Goal: Contribute content: Contribute content

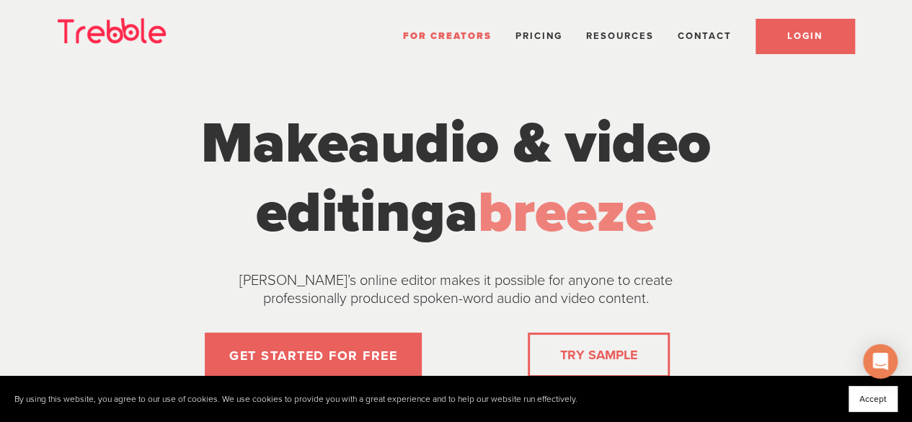
click at [803, 41] on span "LOGIN" at bounding box center [804, 36] width 35 height 12
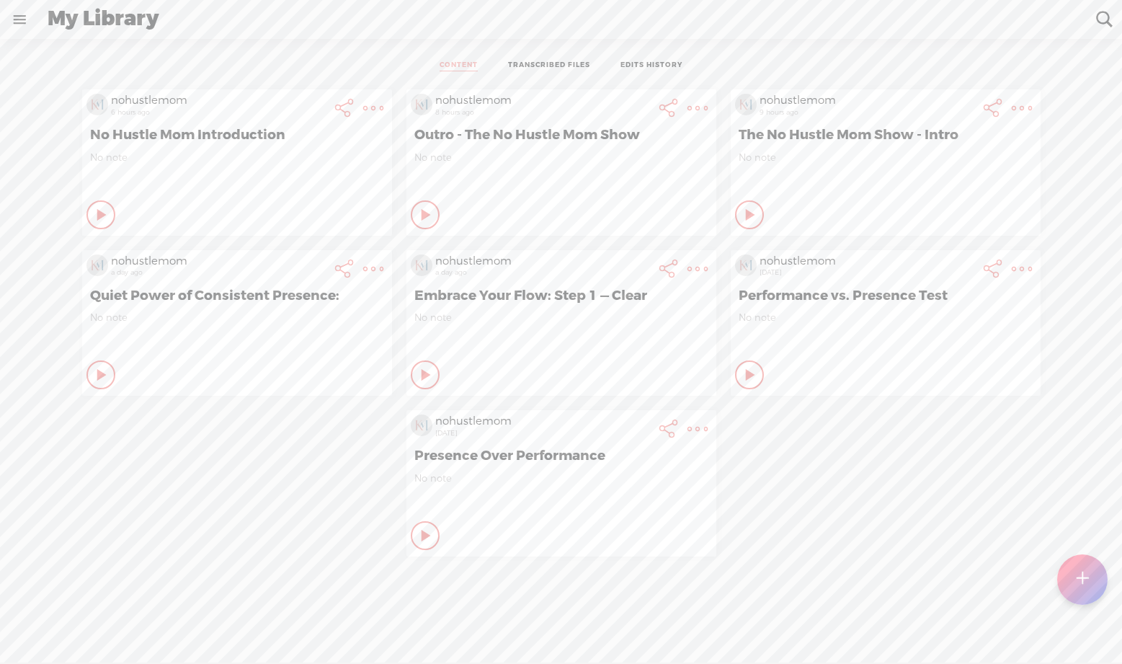
click at [115, 229] on div "Play Content" at bounding box center [100, 214] width 29 height 29
click at [743, 373] on icon at bounding box center [750, 375] width 14 height 14
click at [388, 123] on icon at bounding box center [373, 108] width 29 height 29
click at [920, 325] on link "Edit" at bounding box center [935, 316] width 163 height 33
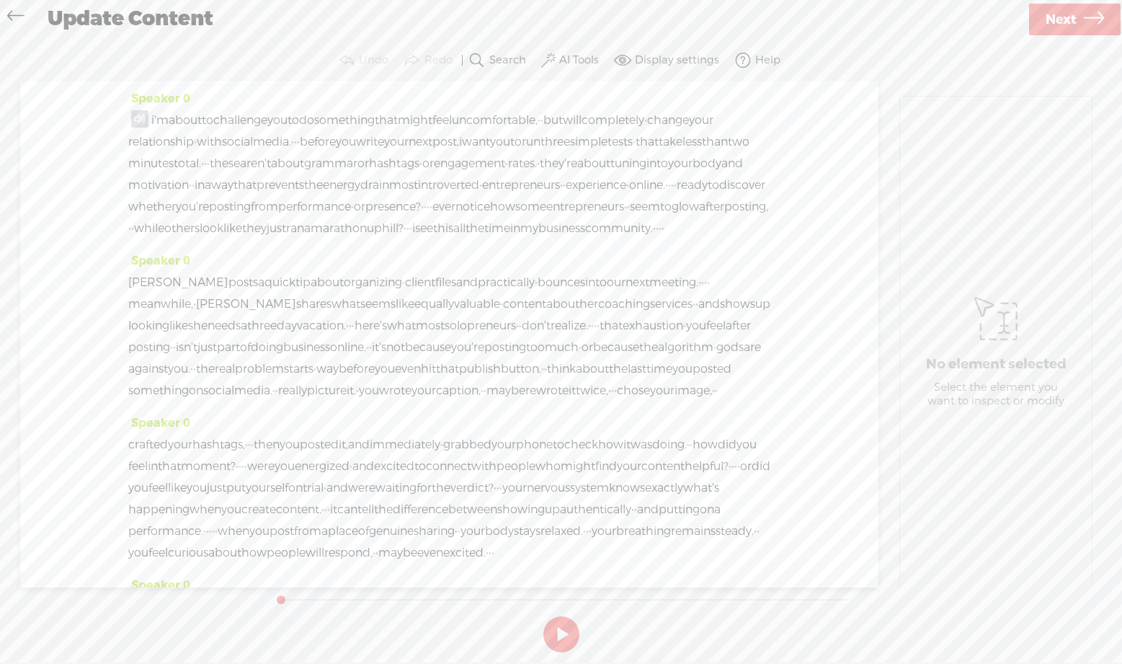
click at [140, 112] on span at bounding box center [139, 118] width 17 height 17
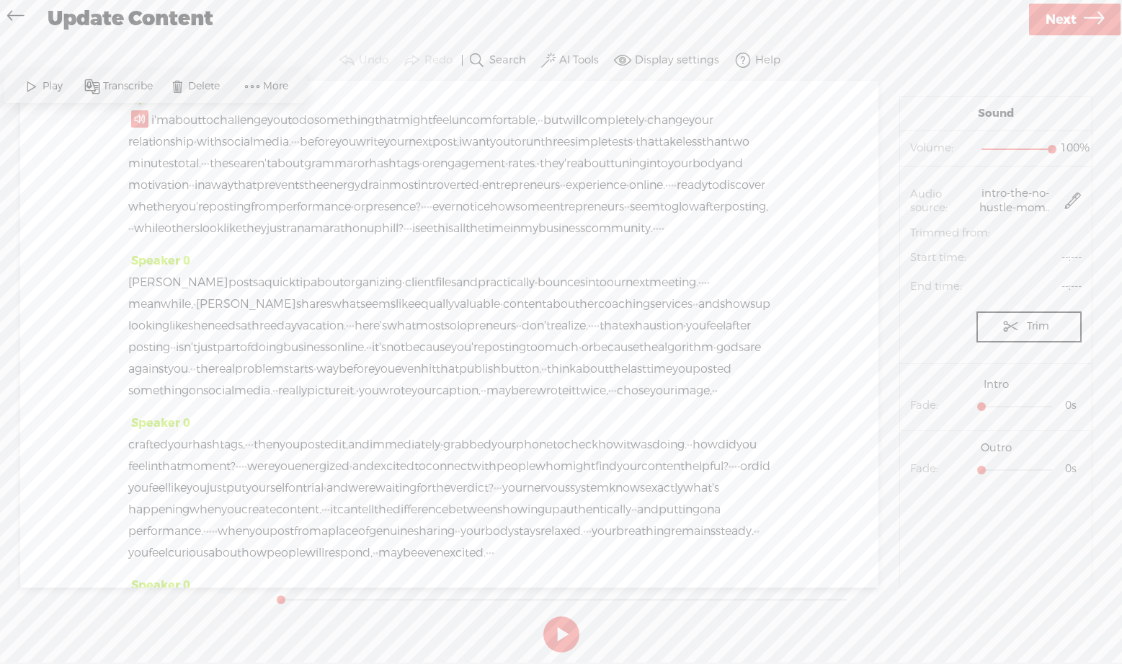
click at [258, 84] on span at bounding box center [252, 87] width 22 height 26
click at [194, 82] on span "Delete" at bounding box center [205, 86] width 35 height 14
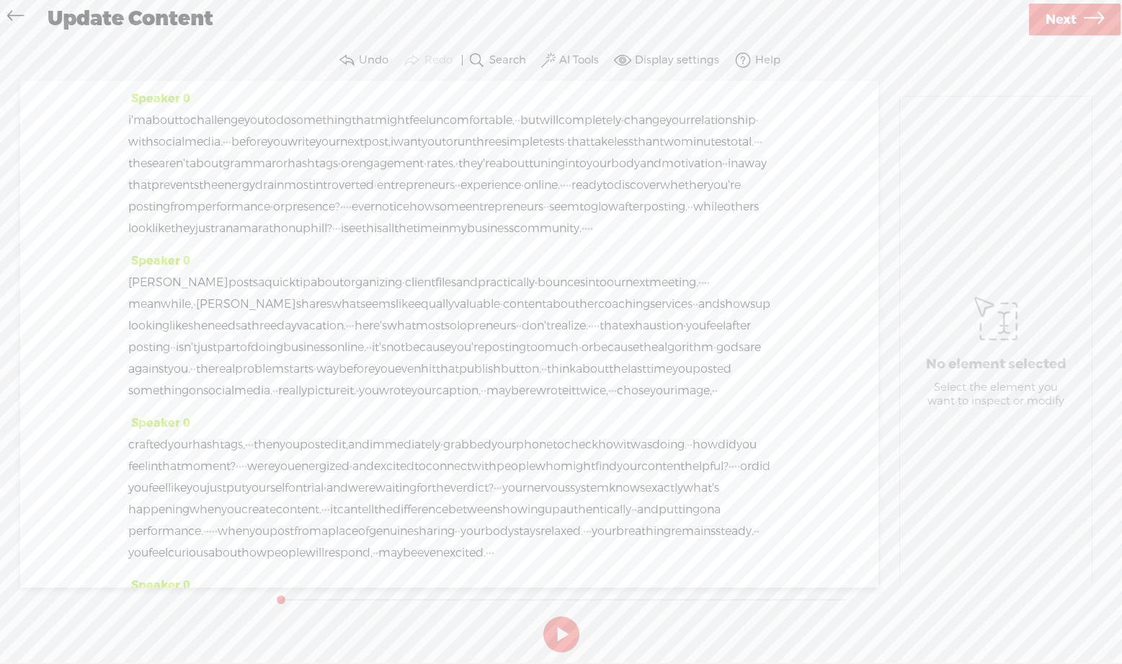
click at [133, 117] on span "i'm" at bounding box center [136, 121] width 17 height 22
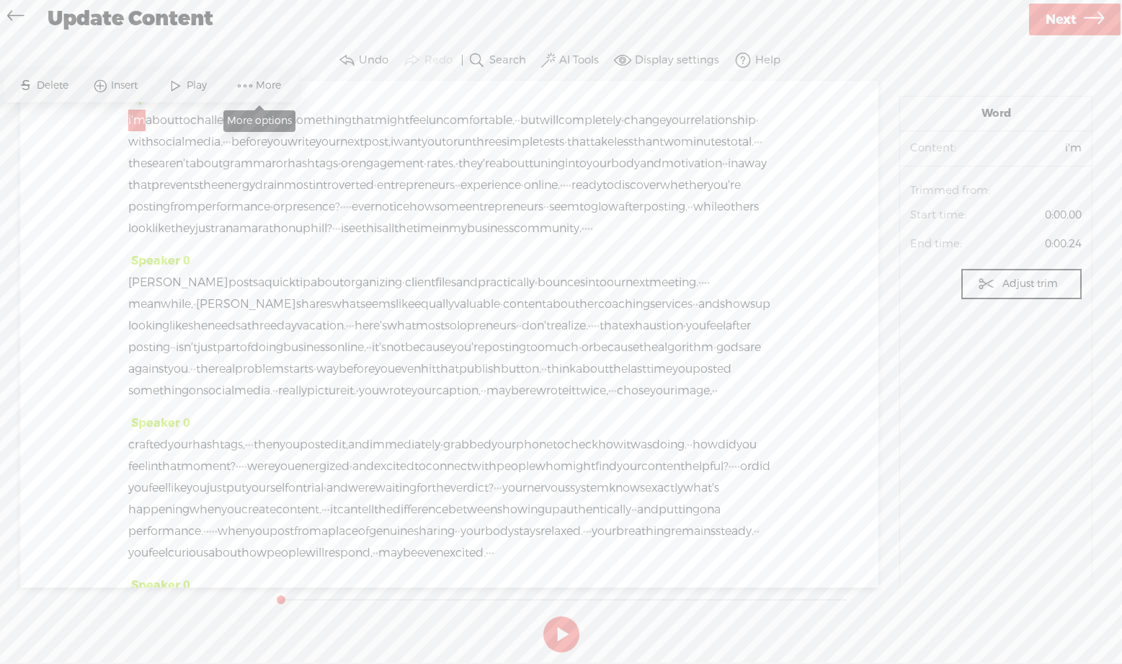
click at [250, 88] on span at bounding box center [245, 86] width 22 height 26
click at [112, 84] on span "Insert" at bounding box center [126, 86] width 30 height 14
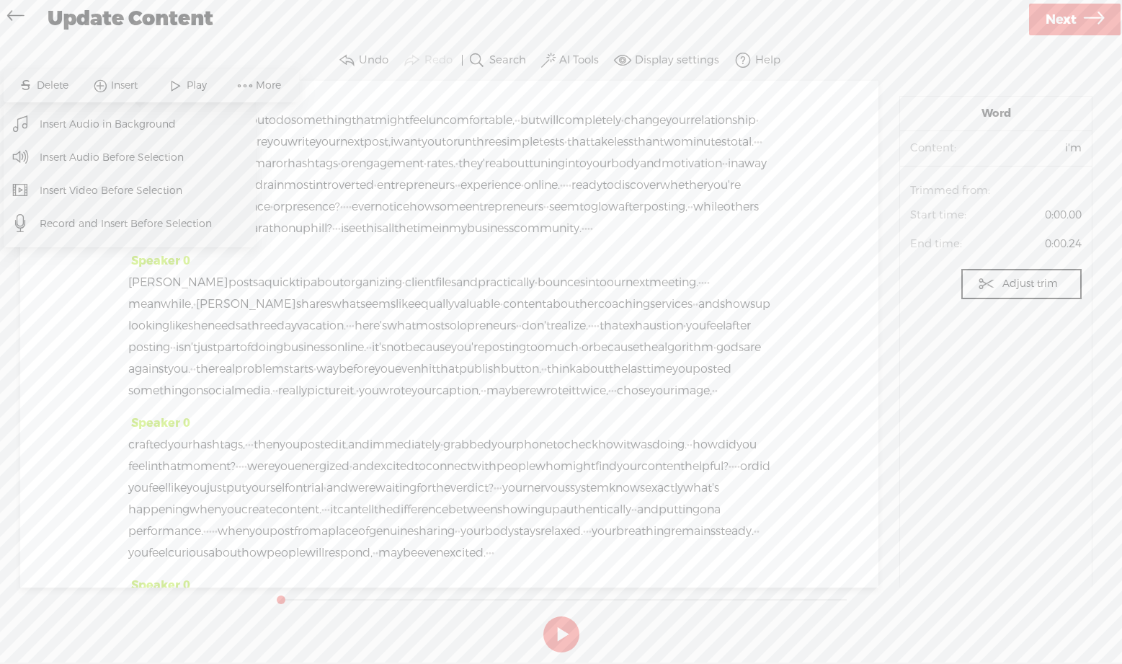
click at [105, 156] on span "Insert Audio Before Selection" at bounding box center [112, 157] width 201 height 32
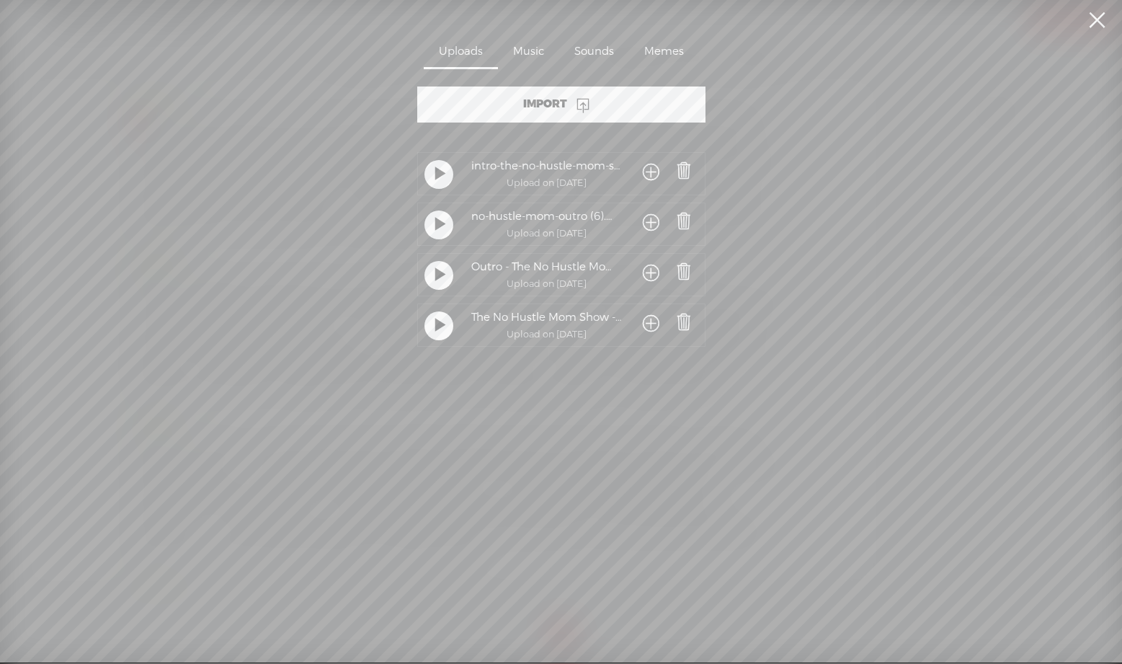
click at [440, 172] on t at bounding box center [440, 174] width 10 height 27
click at [439, 171] on t at bounding box center [439, 174] width 10 height 27
click at [683, 174] on span at bounding box center [684, 171] width 20 height 20
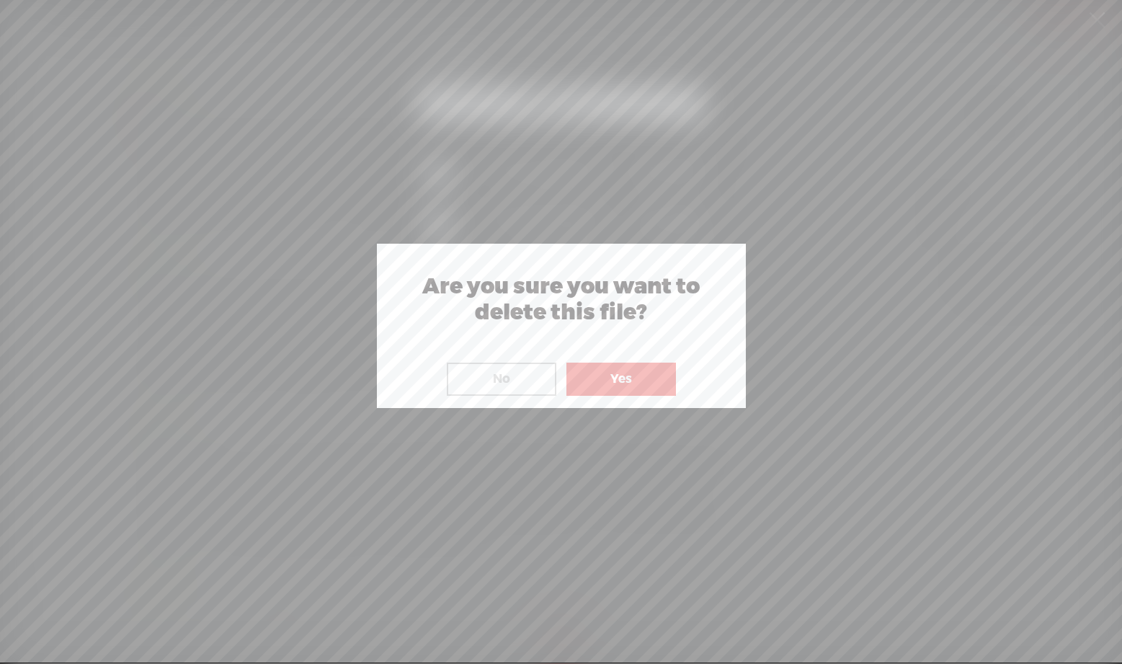
click at [622, 380] on button "Yes" at bounding box center [621, 378] width 110 height 33
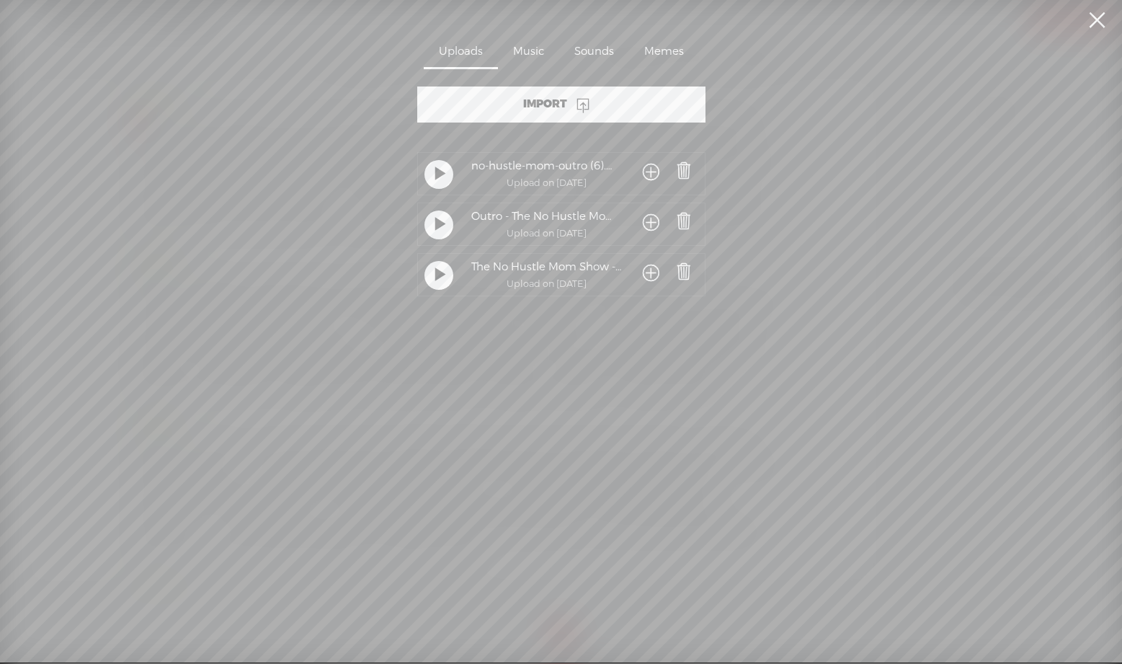
click at [643, 270] on span at bounding box center [651, 274] width 17 height 27
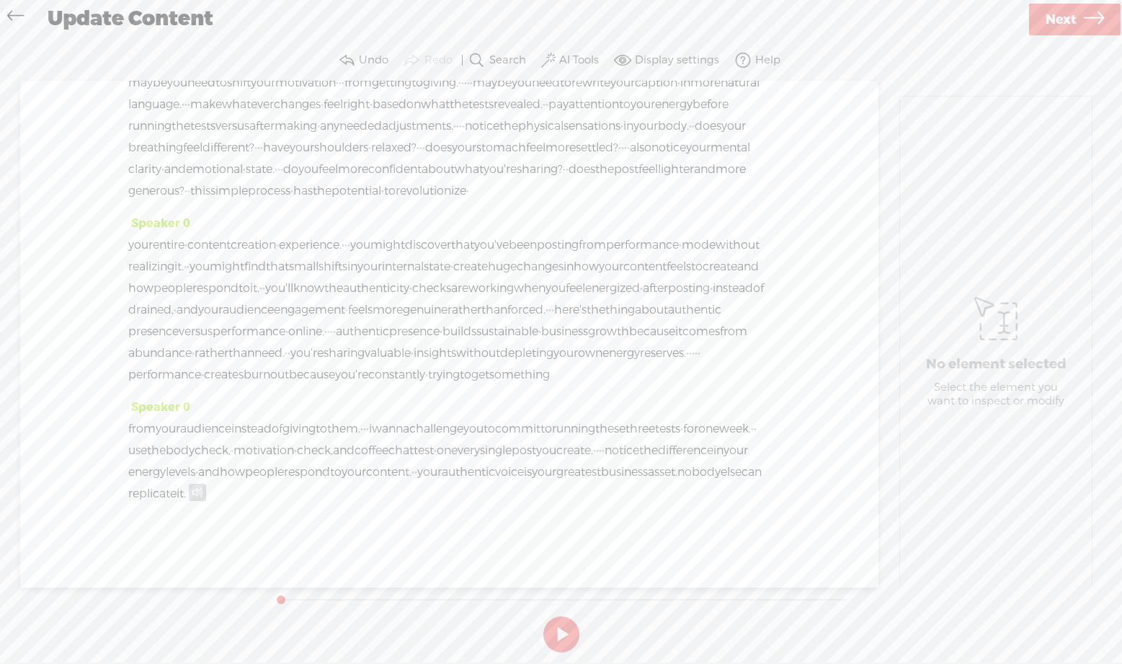
scroll to position [6653, 0]
click at [206, 493] on span at bounding box center [197, 492] width 17 height 17
click at [252, 463] on span "Delete" at bounding box center [263, 460] width 35 height 14
click at [186, 496] on span "it." at bounding box center [181, 494] width 9 height 22
click at [186, 491] on span "it." at bounding box center [181, 494] width 9 height 22
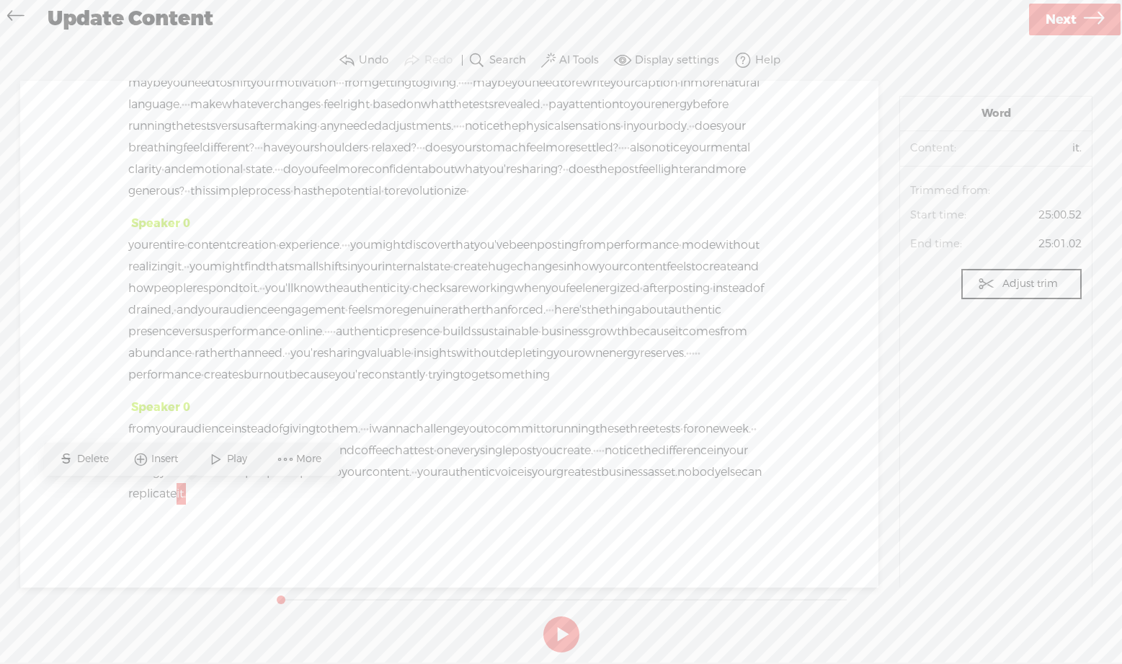
click at [165, 443] on div "S Delete Insert Play More" at bounding box center [191, 458] width 295 height 33
click at [167, 459] on span "Insert" at bounding box center [166, 459] width 30 height 14
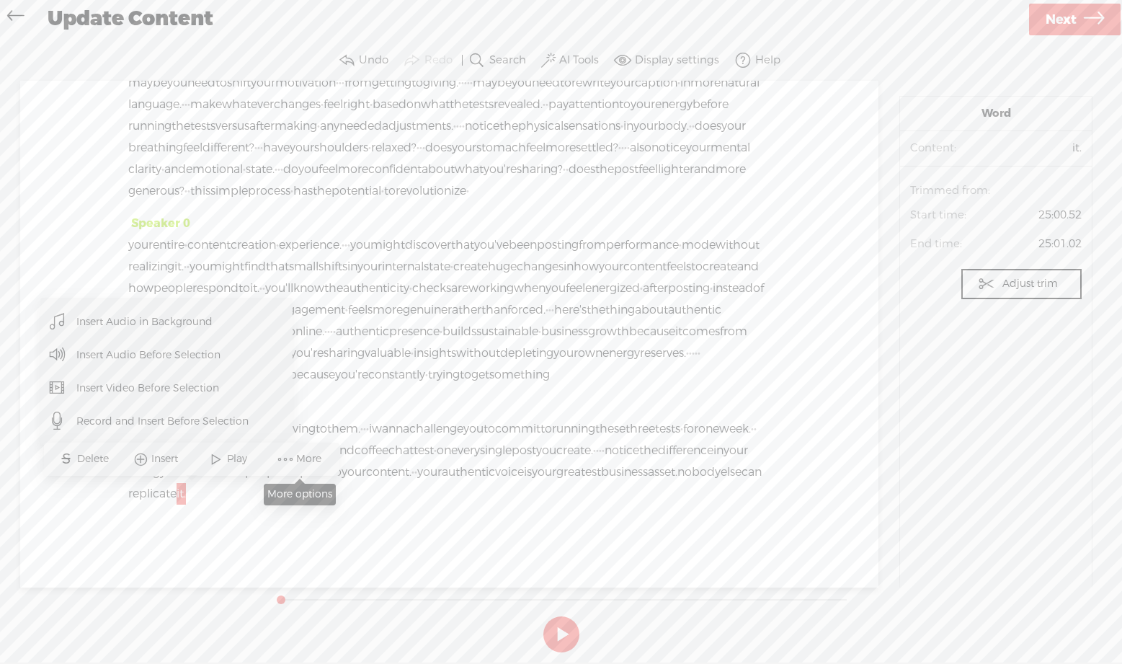
click at [298, 462] on span "More" at bounding box center [310, 459] width 29 height 14
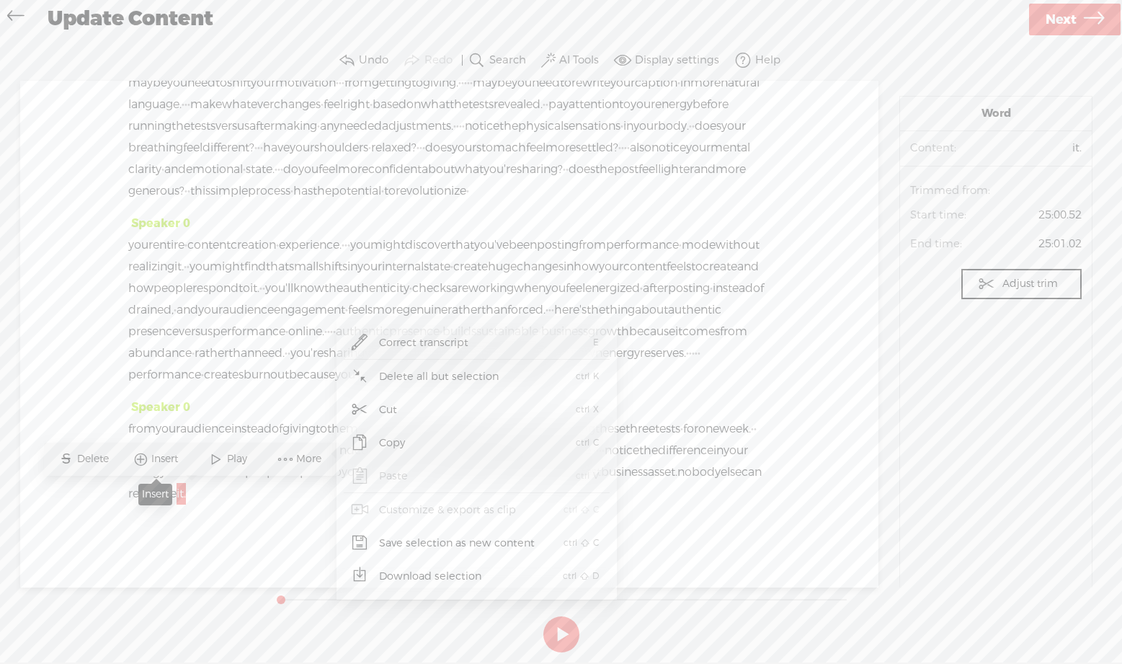
click at [146, 453] on span at bounding box center [141, 459] width 22 height 26
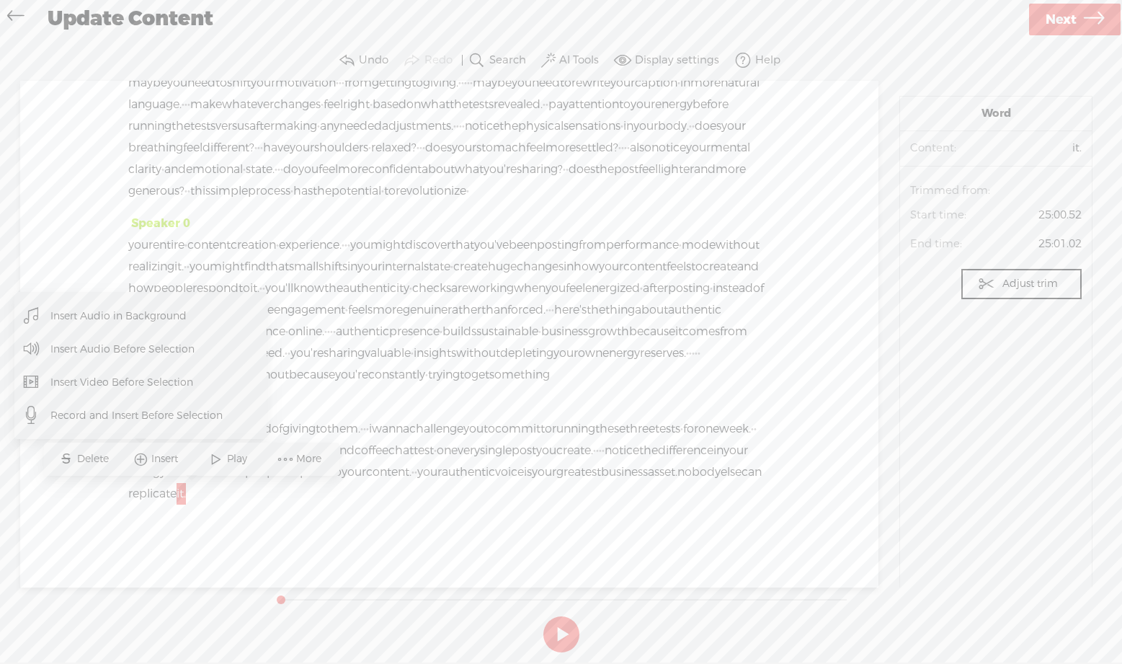
click at [166, 347] on span "Insert Audio Before Selection" at bounding box center [122, 349] width 201 height 32
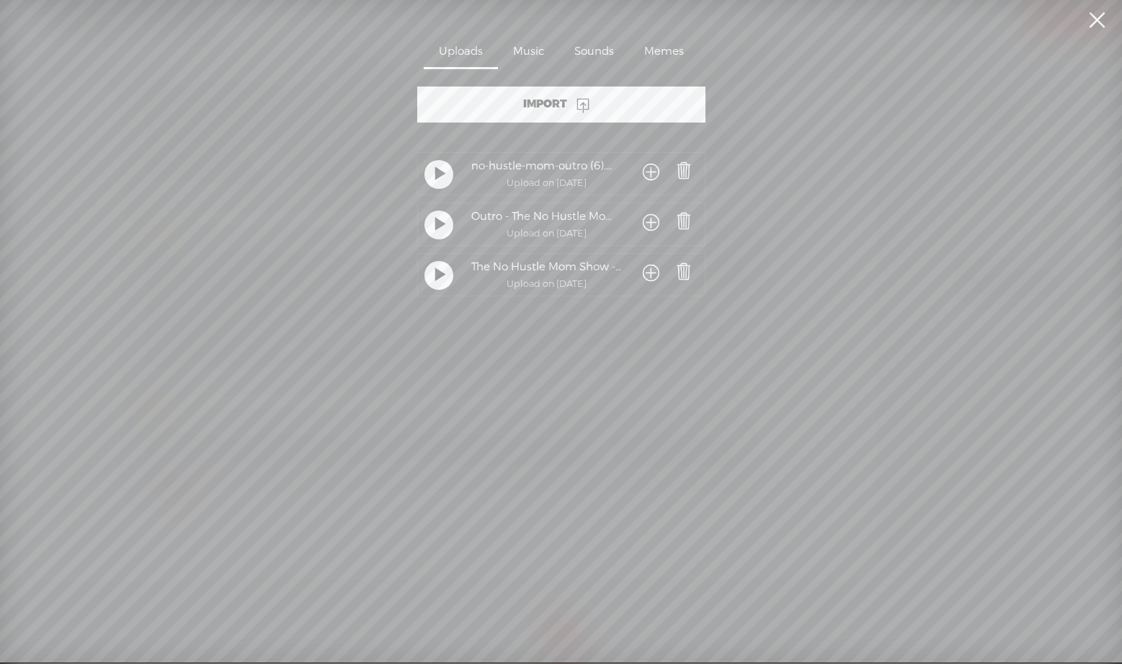
click at [436, 220] on t at bounding box center [440, 225] width 10 height 27
click at [436, 220] on t at bounding box center [439, 224] width 10 height 27
click at [441, 176] on t at bounding box center [440, 174] width 10 height 27
click at [441, 176] on div at bounding box center [438, 174] width 29 height 29
click at [682, 175] on span at bounding box center [684, 171] width 20 height 20
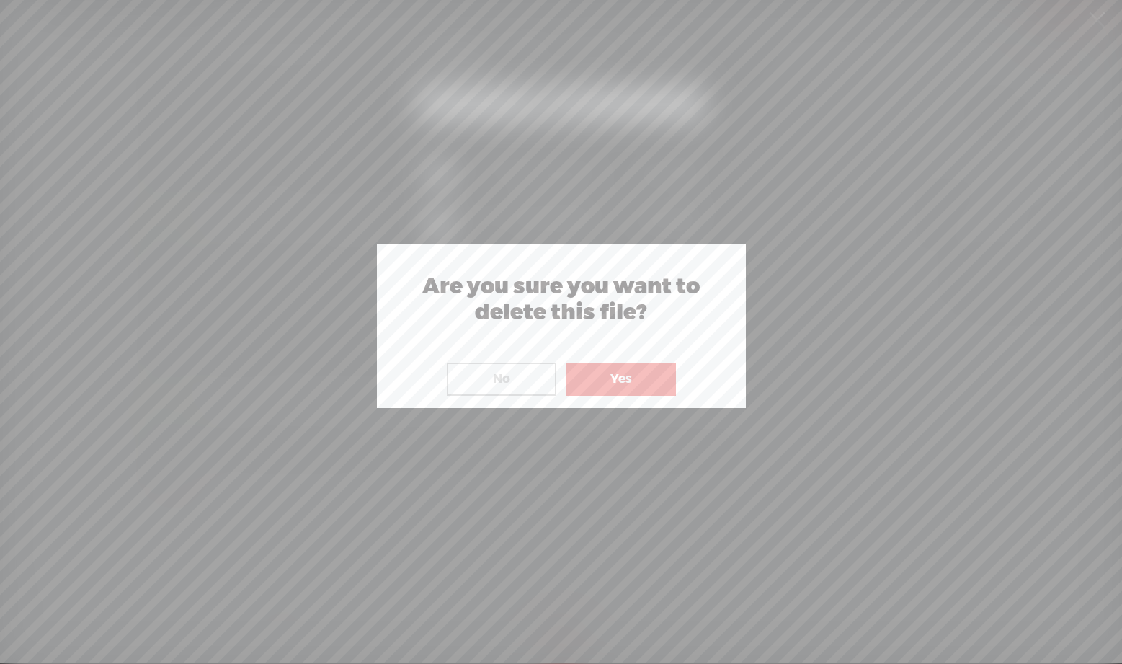
click at [613, 378] on button "Yes" at bounding box center [621, 378] width 110 height 33
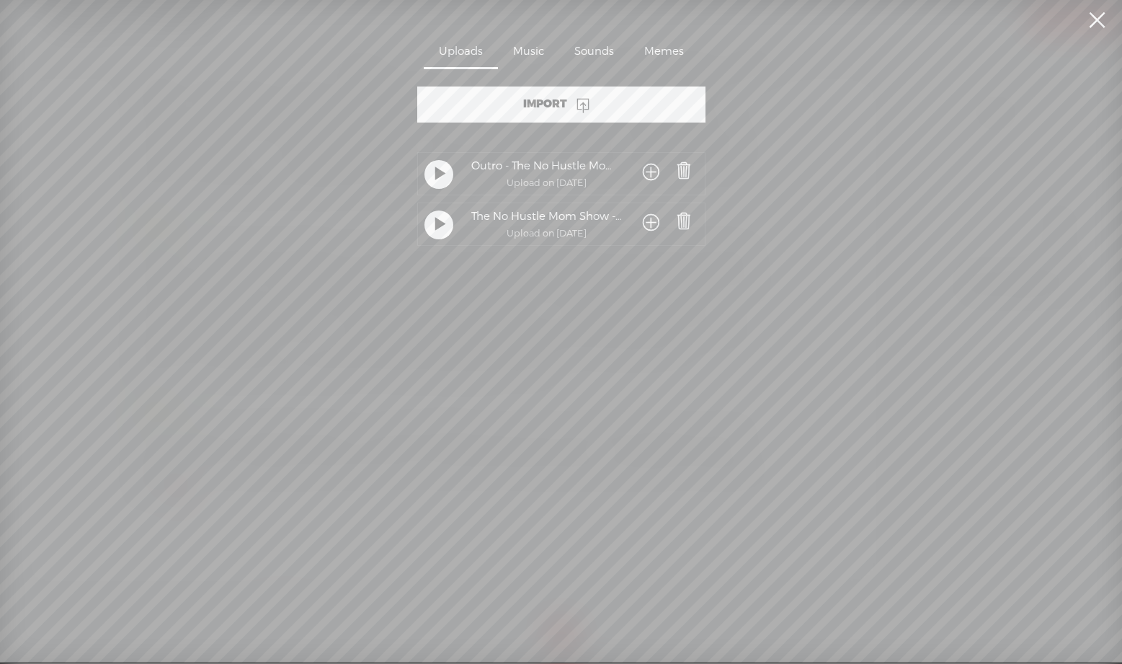
click at [653, 171] on span at bounding box center [651, 173] width 17 height 27
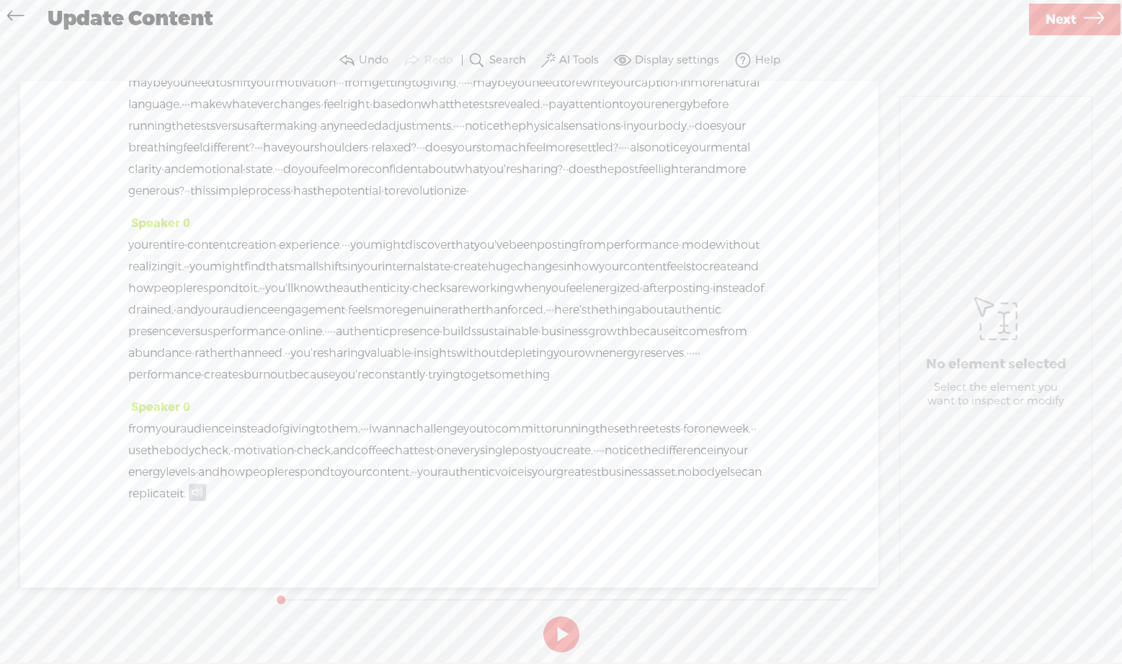
click at [336, 533] on div "Speaker 0 i'm about to challenge you to do something that might feel uncomforta…" at bounding box center [449, 334] width 858 height 507
click at [1060, 19] on span "Next" at bounding box center [1061, 19] width 31 height 37
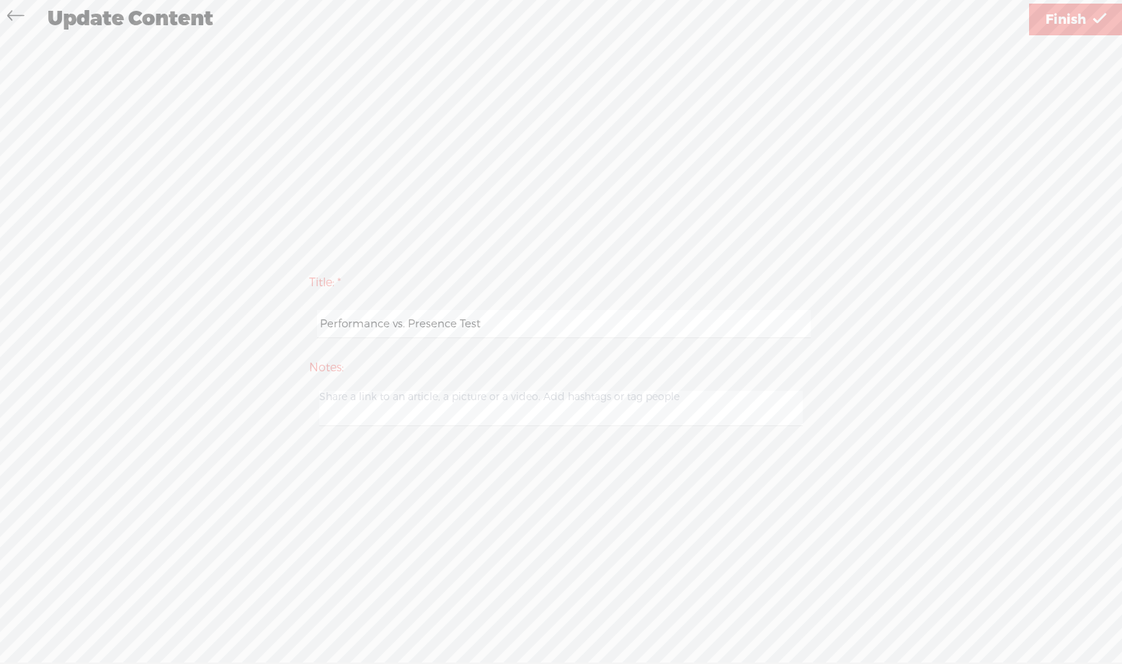
click at [1064, 23] on span "Finish" at bounding box center [1066, 19] width 40 height 37
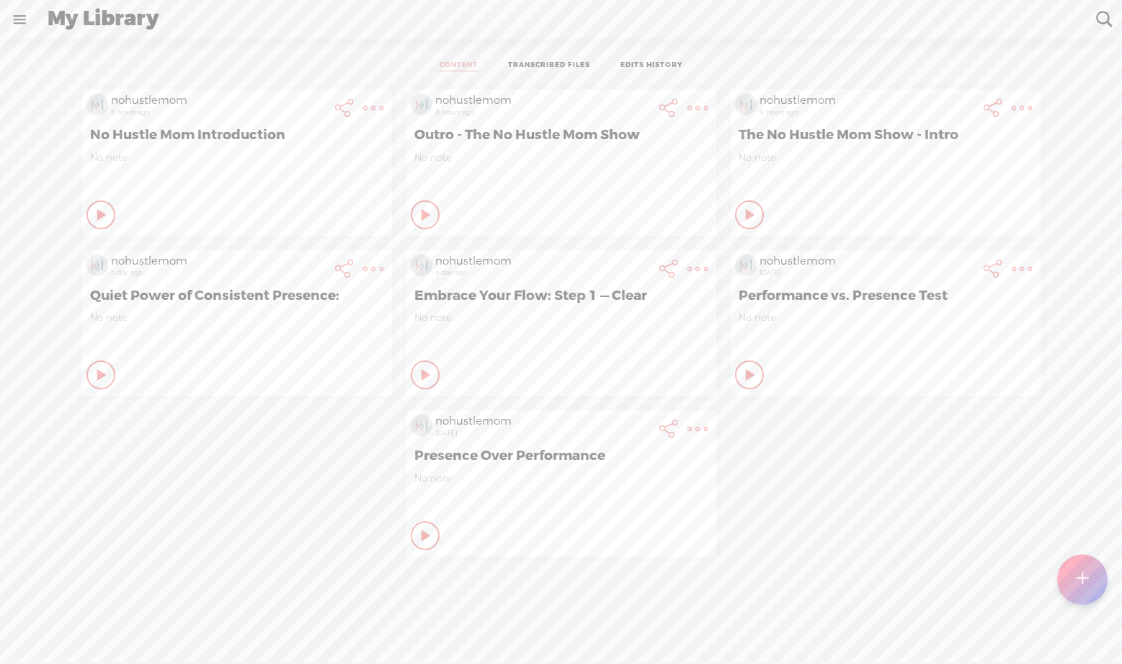
click at [110, 222] on icon at bounding box center [102, 215] width 14 height 14
click at [743, 370] on icon at bounding box center [750, 375] width 14 height 14
click at [115, 229] on div "Play Content" at bounding box center [100, 214] width 29 height 29
click at [115, 229] on div "Stop Content" at bounding box center [100, 214] width 29 height 29
click at [383, 118] on t at bounding box center [373, 108] width 20 height 20
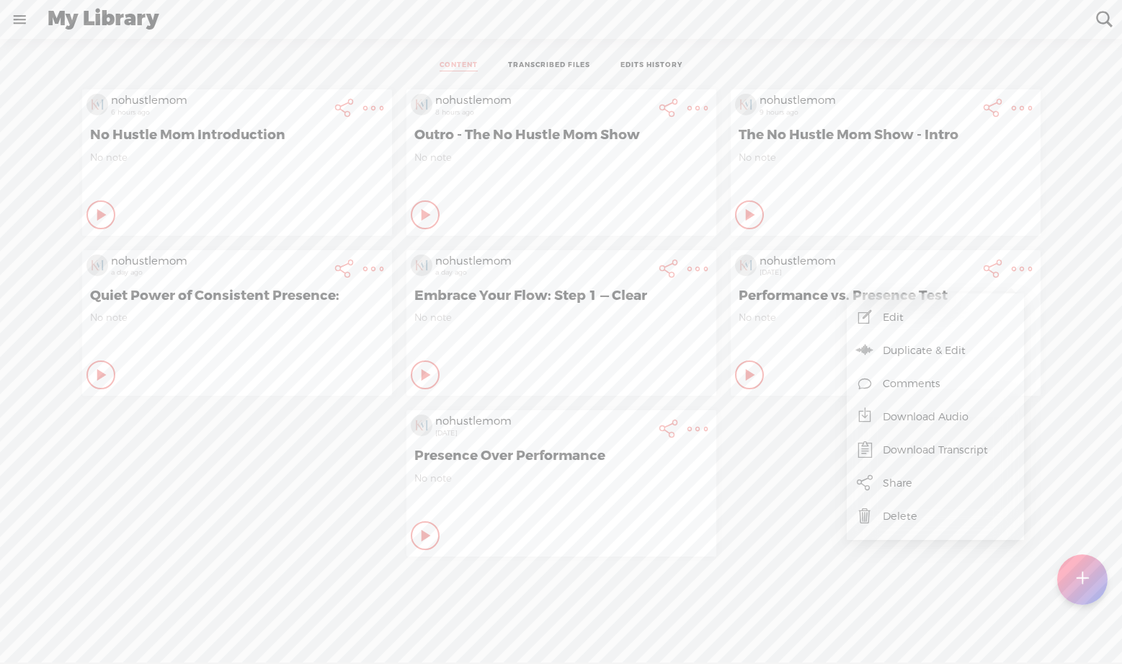
click at [929, 423] on link "Download Audio" at bounding box center [935, 416] width 163 height 33
click at [743, 402] on span "Download .mp3 file" at bounding box center [764, 400] width 127 height 32
click at [383, 118] on t at bounding box center [373, 108] width 20 height 20
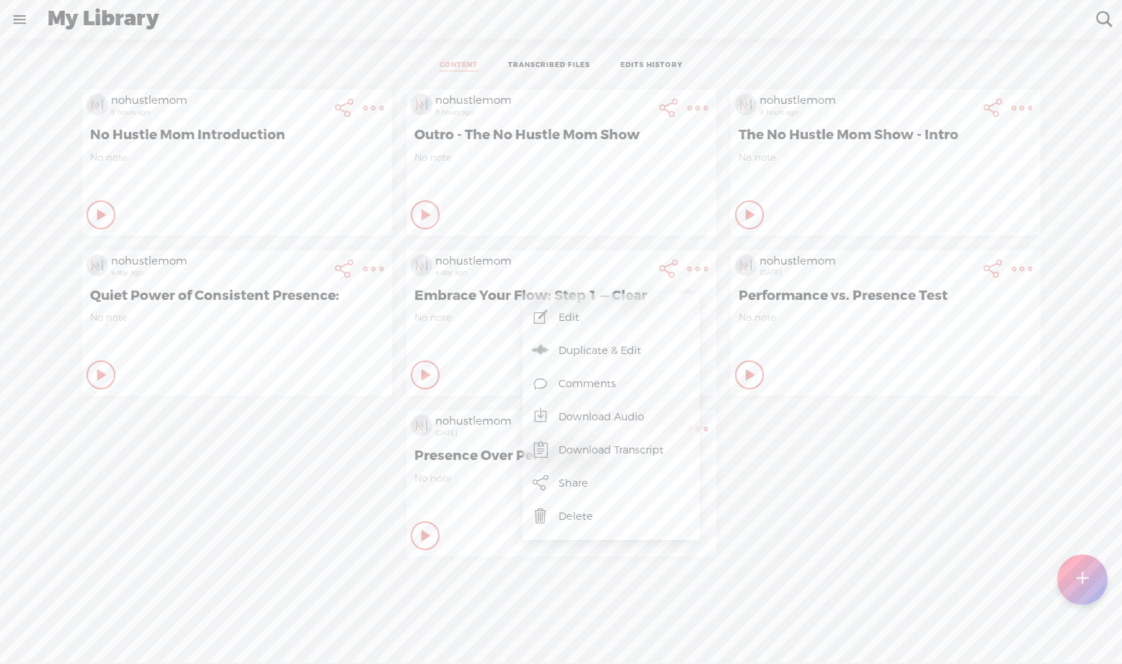
click at [571, 311] on link "Edit" at bounding box center [611, 316] width 163 height 33
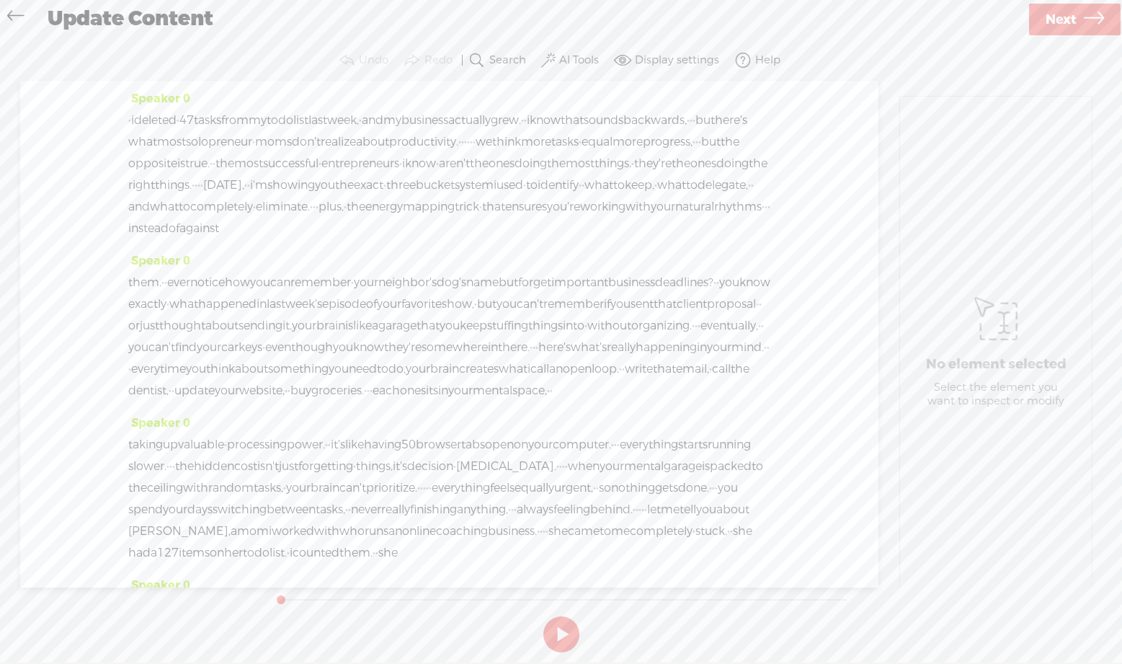
click at [120, 120] on div "Speaker 0 · i deleted · 47 tasks from my to do list last week, · and my busines…" at bounding box center [449, 334] width 858 height 507
click at [126, 117] on div "Speaker 0 · i deleted · 47 tasks from my to do list last week, · and my busines…" at bounding box center [449, 334] width 858 height 507
click at [131, 119] on span "·" at bounding box center [129, 121] width 3 height 22
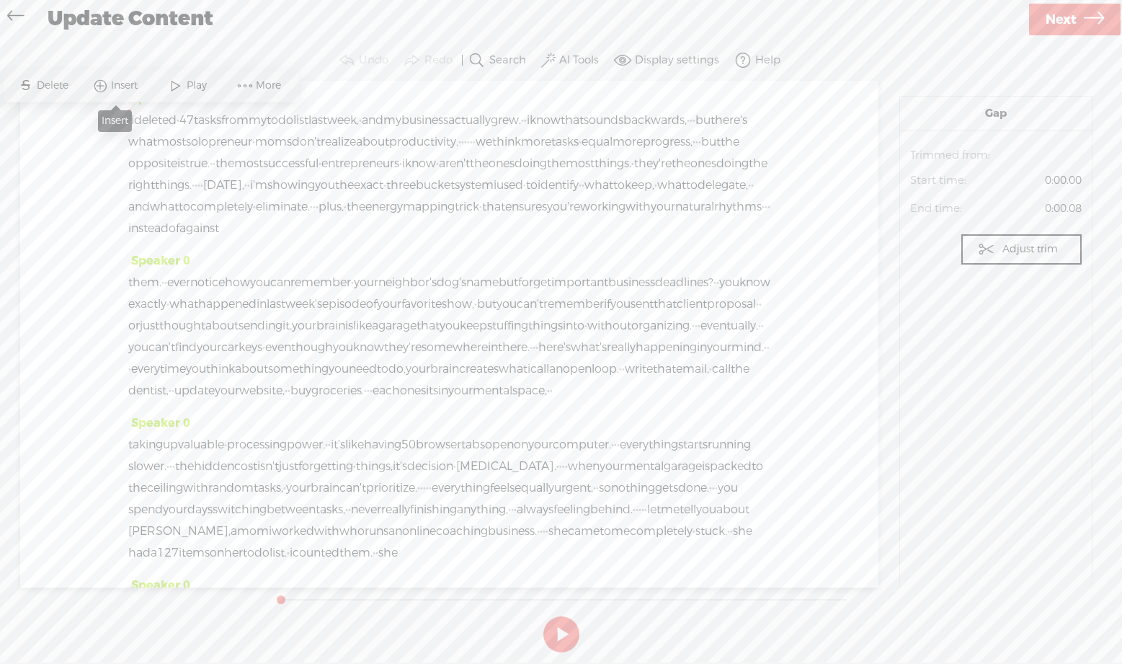
click at [128, 81] on span "Insert" at bounding box center [126, 86] width 30 height 14
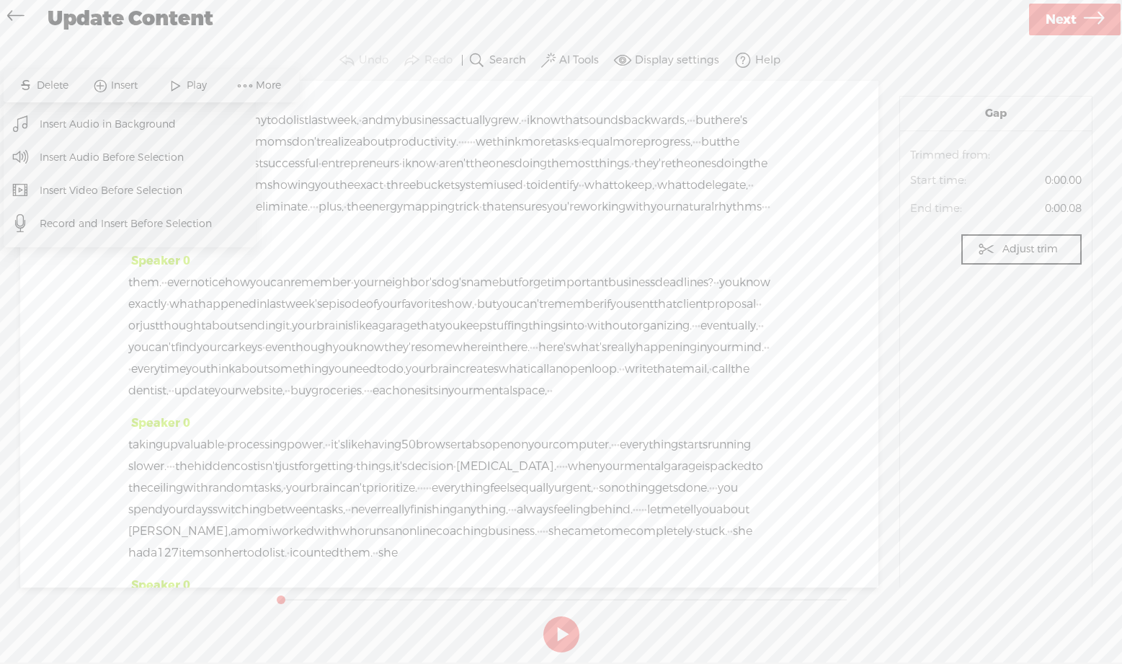
click at [86, 157] on span "Insert Audio Before Selection" at bounding box center [112, 157] width 201 height 32
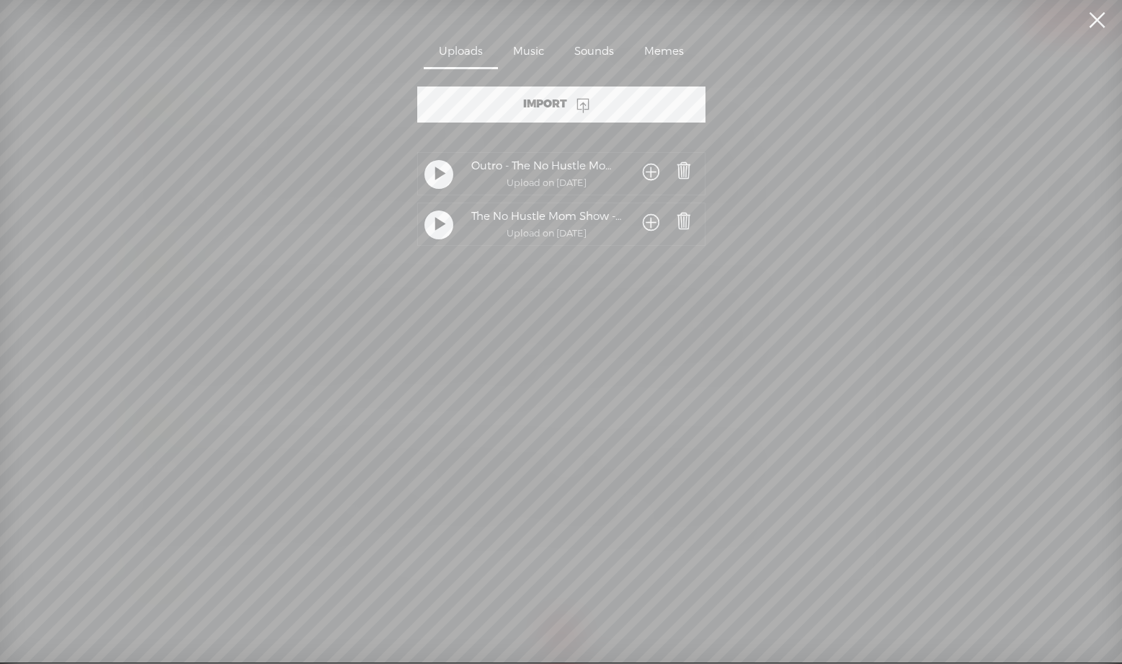
click at [647, 225] on span at bounding box center [651, 223] width 17 height 27
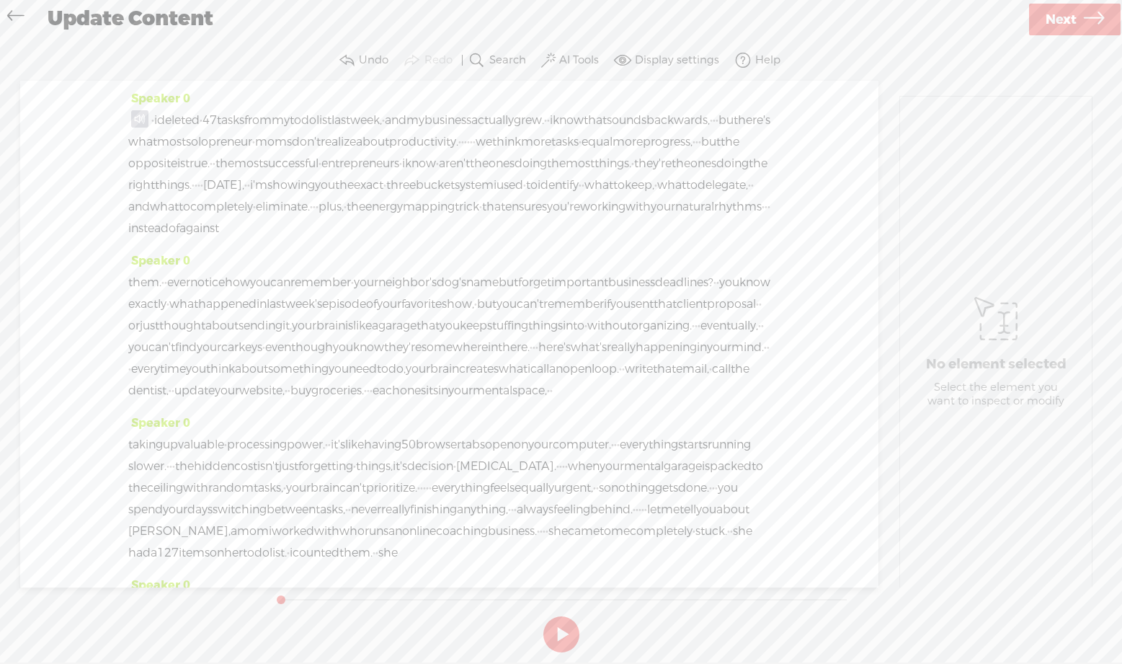
click at [556, 639] on button at bounding box center [561, 634] width 36 height 36
click at [557, 629] on button at bounding box center [561, 634] width 36 height 36
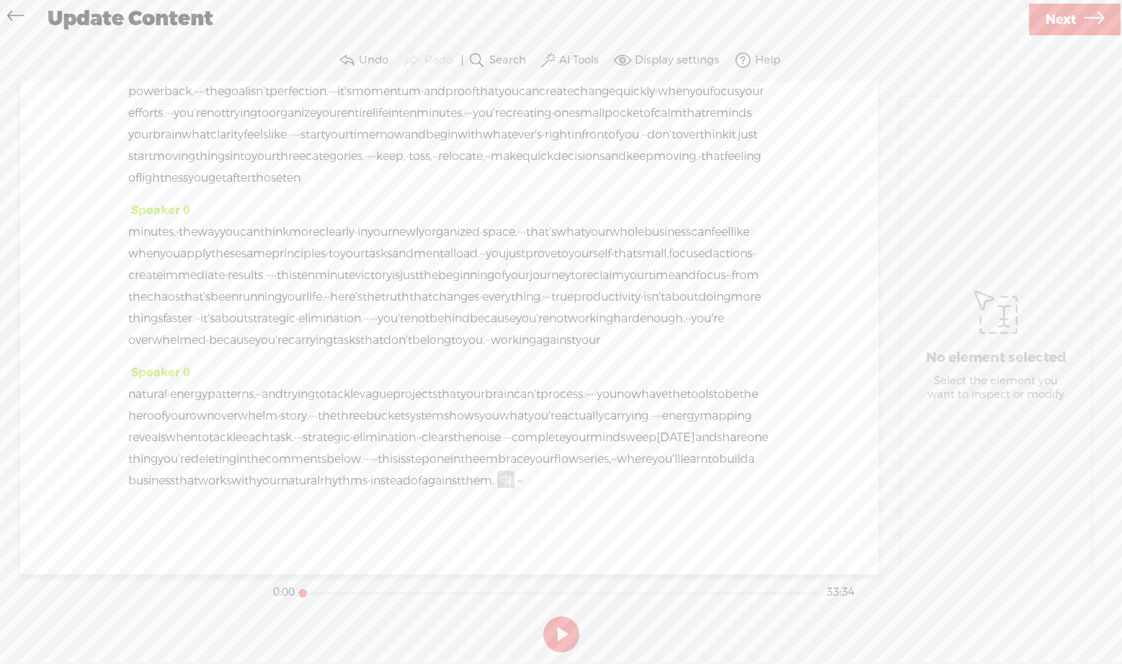
scroll to position [8179, 0]
click at [130, 479] on div "natural · energy patterns, · · and trying to tackle vague projects that your br…" at bounding box center [449, 437] width 642 height 108
click at [497, 478] on span at bounding box center [505, 479] width 17 height 17
click at [182, 437] on span at bounding box center [177, 447] width 22 height 26
click at [497, 483] on span "·" at bounding box center [498, 481] width 3 height 22
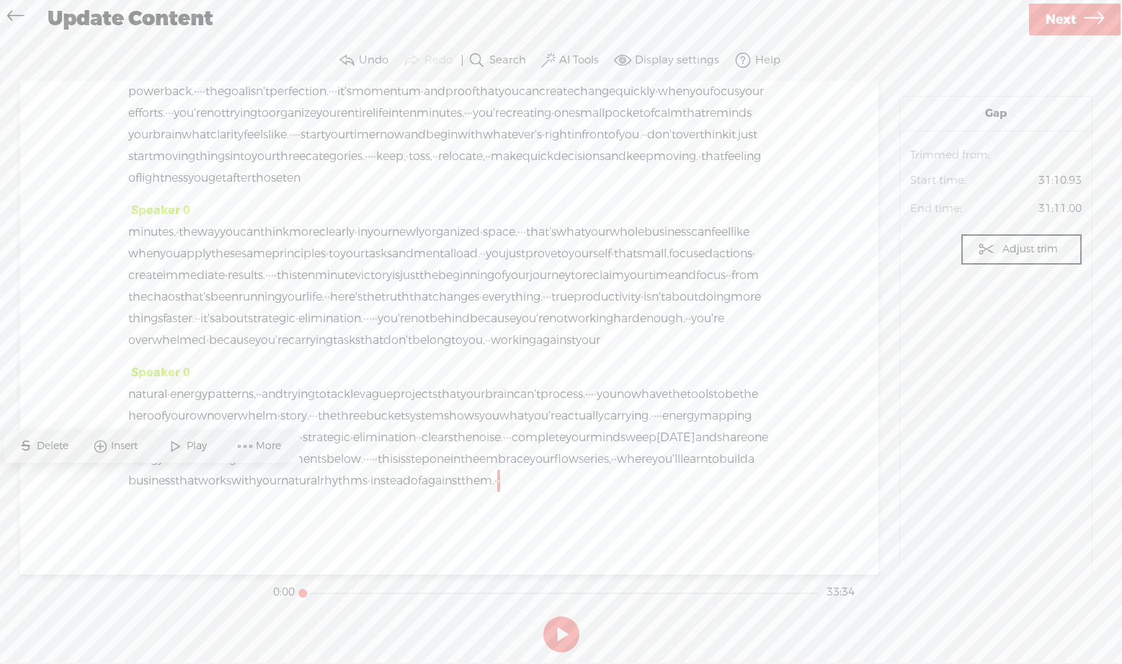
click at [121, 439] on span "Insert" at bounding box center [126, 446] width 30 height 14
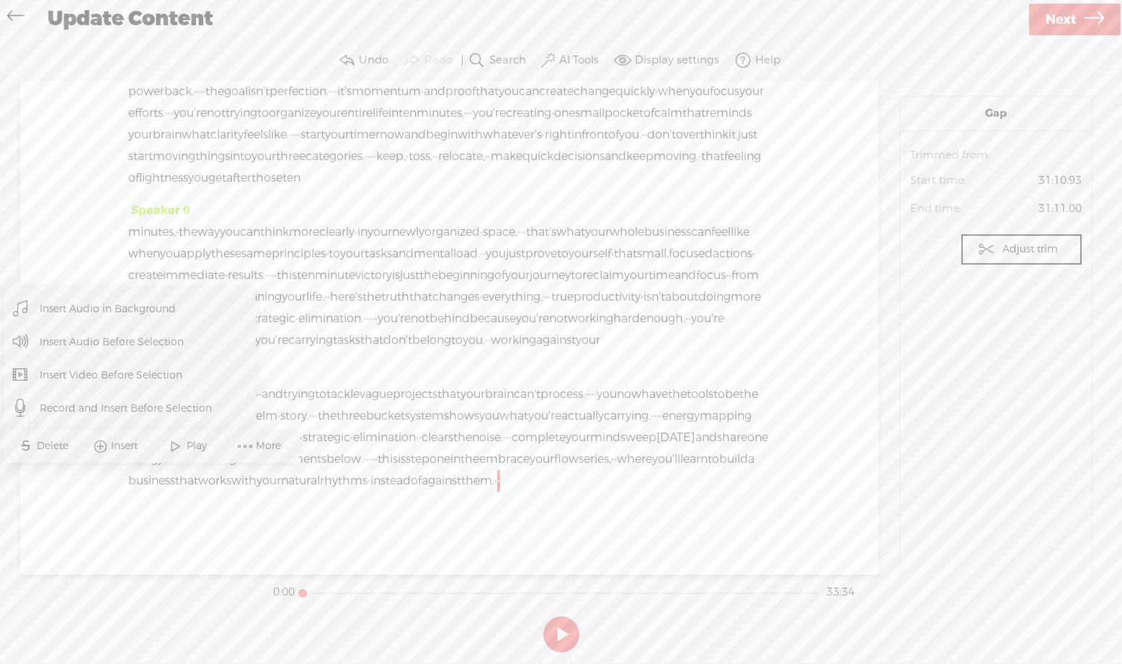
click at [124, 339] on span "Insert Audio Before Selection" at bounding box center [112, 342] width 201 height 32
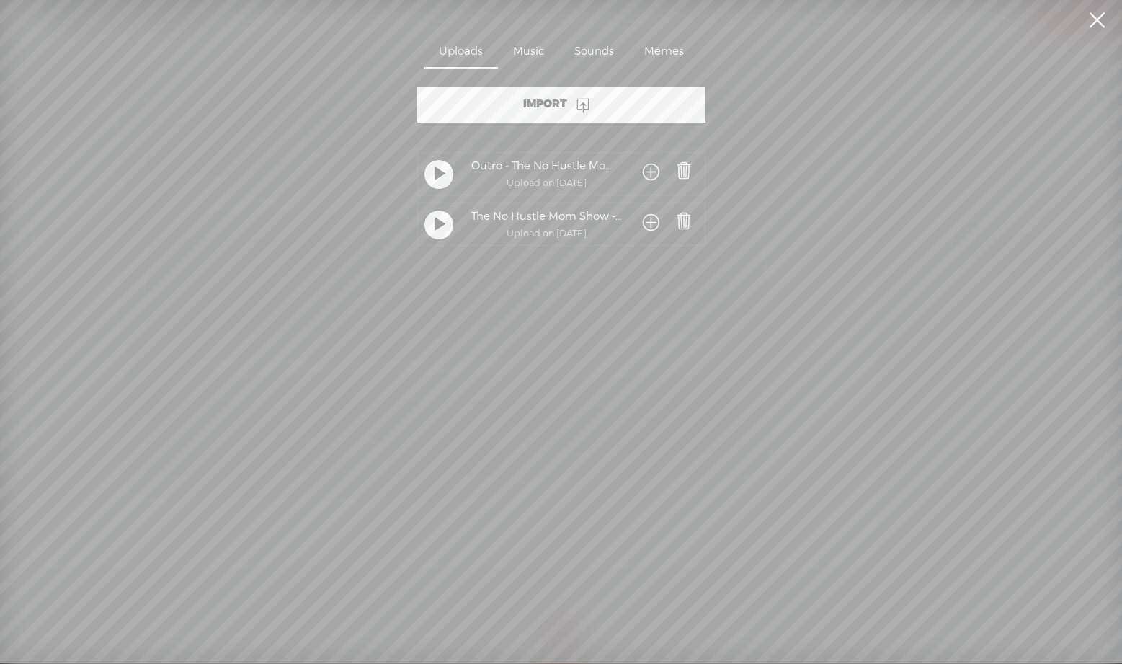
click at [645, 172] on span at bounding box center [651, 173] width 17 height 27
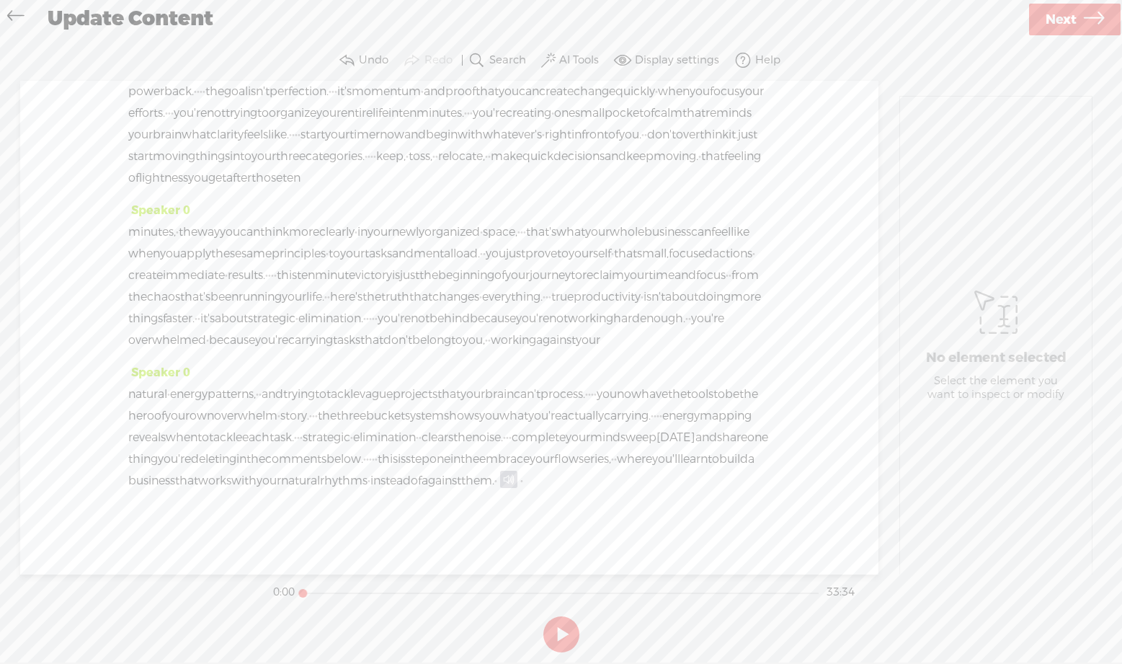
click at [500, 479] on span at bounding box center [508, 479] width 17 height 17
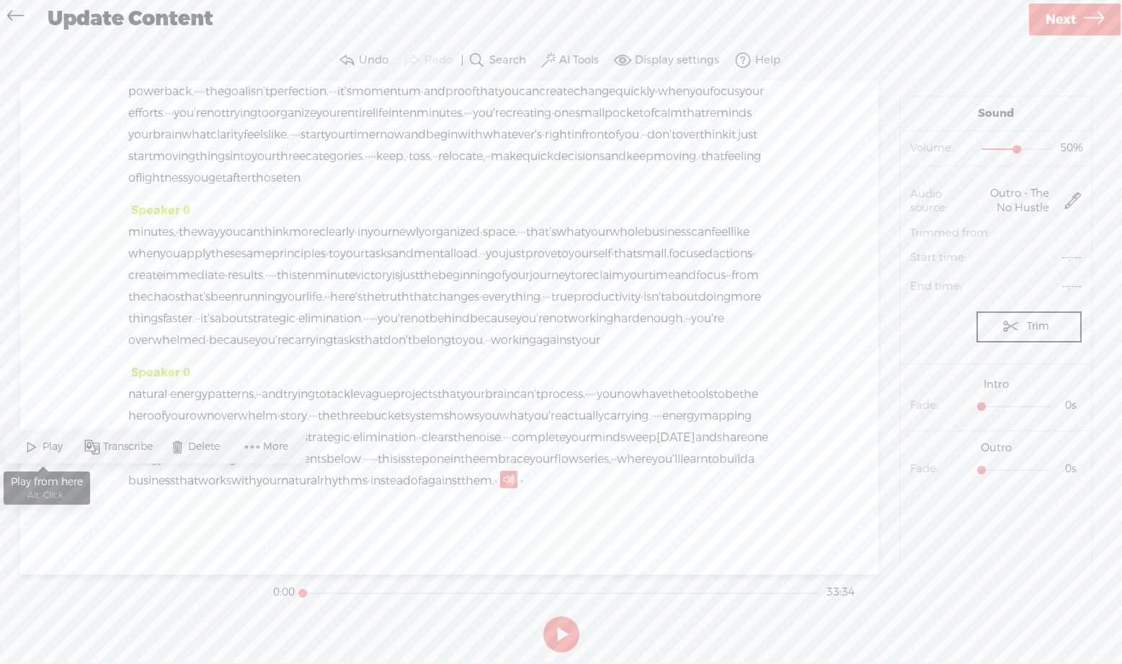
click at [29, 440] on span at bounding box center [32, 447] width 22 height 26
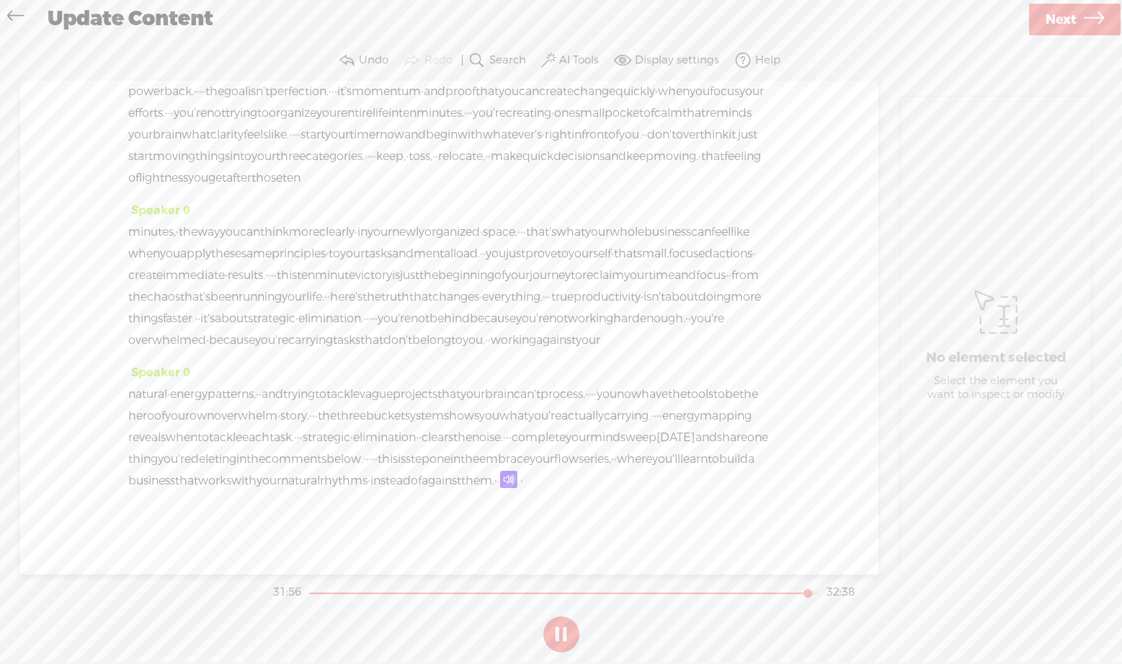
click at [500, 480] on span at bounding box center [508, 479] width 17 height 17
click at [553, 634] on button at bounding box center [561, 634] width 36 height 36
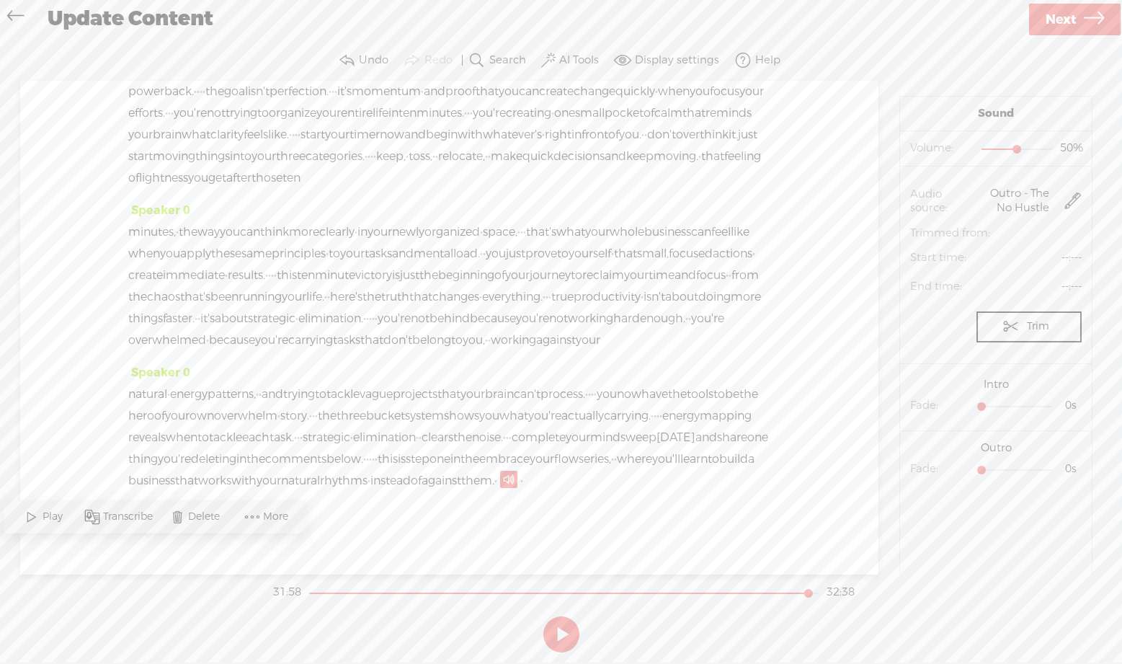
scroll to position [7963, 0]
click at [1073, 22] on link "Next" at bounding box center [1075, 20] width 92 height 32
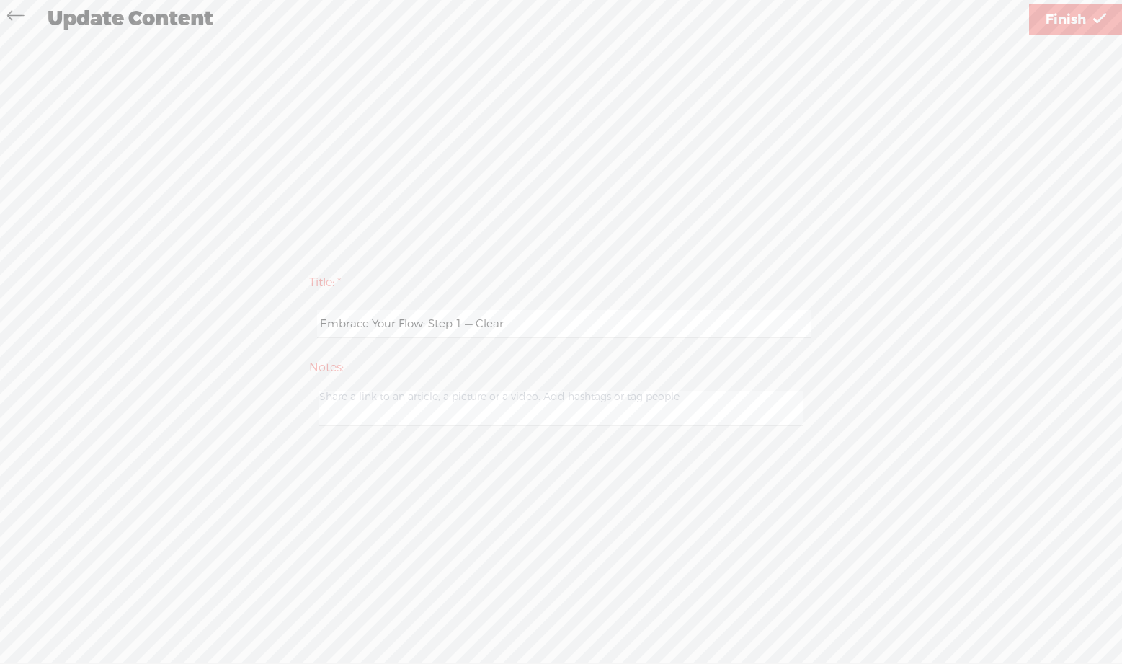
click at [1073, 22] on span "Finish" at bounding box center [1066, 19] width 40 height 37
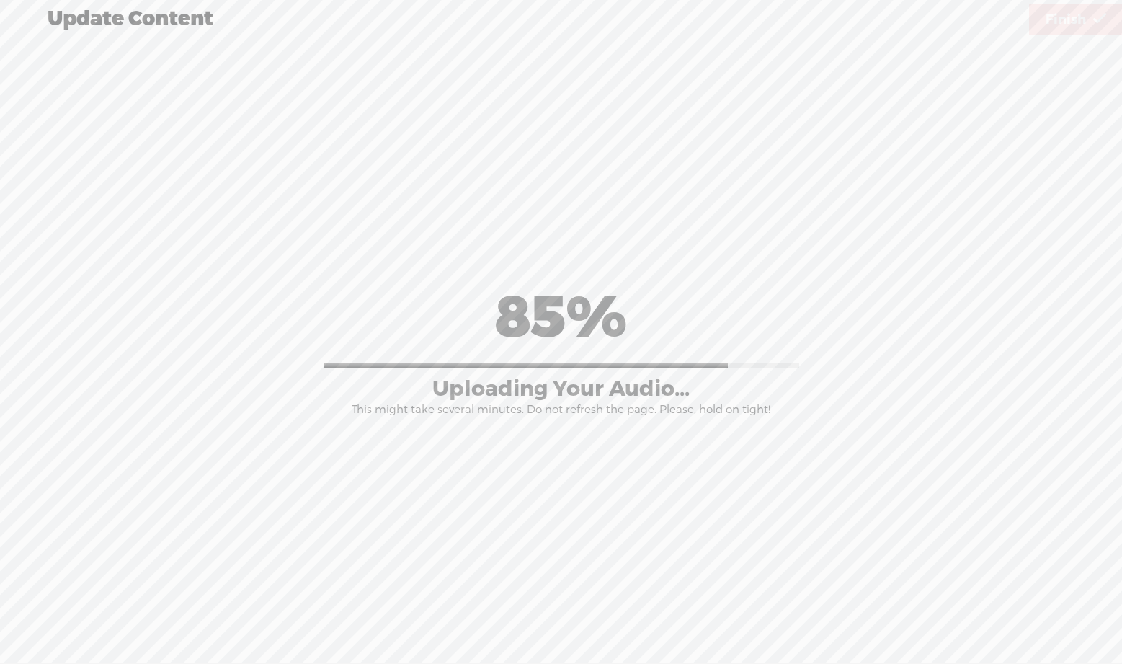
click at [743, 535] on div "Title: * Embrace Your Flow: Step 1 — Clear Notes: Save as a draft content Publi…" at bounding box center [560, 348] width 1093 height 623
click at [657, 520] on div "85% Uploading Your Audio... This might take several minutes. Do not refresh the…" at bounding box center [560, 349] width 1093 height 358
click at [747, 535] on div "Title: * Embrace Your Flow: Step 1 — Clear Notes: Save as a draft content Publi…" at bounding box center [560, 348] width 1093 height 623
click at [845, 529] on div "Title: * Embrace Your Flow: Step 1 — Clear Notes: Save as a draft content Publi…" at bounding box center [560, 348] width 1093 height 623
click at [762, 535] on div "Title: * Embrace Your Flow: Step 1 — Clear Notes: Save as a draft content Publi…" at bounding box center [560, 348] width 1093 height 623
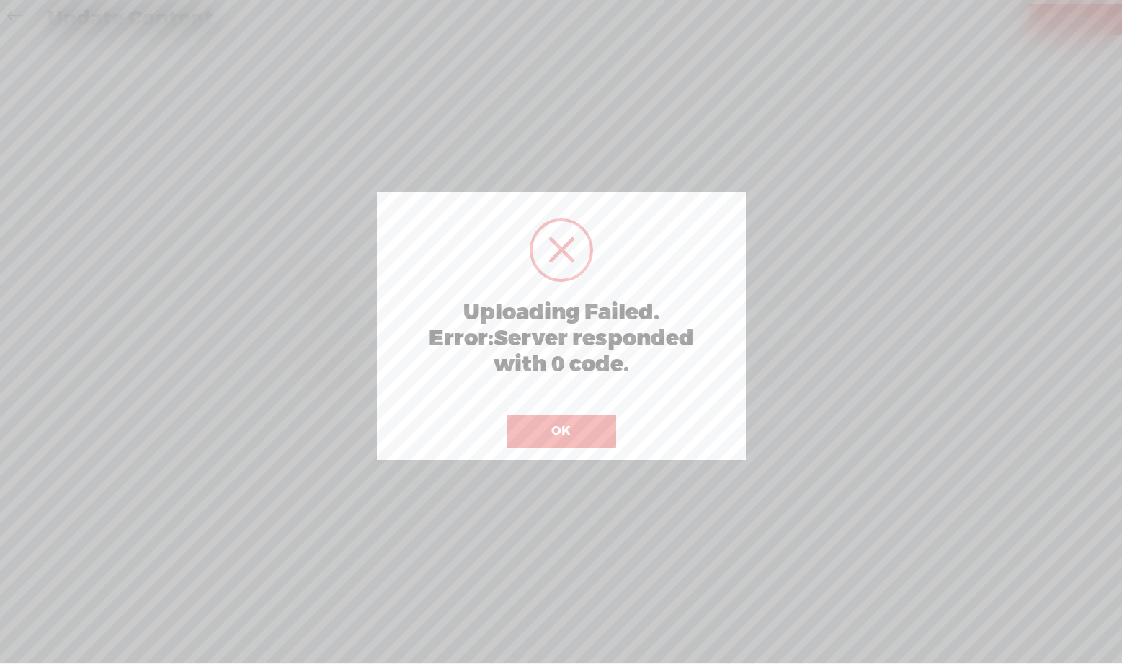
click at [548, 426] on button "OK" at bounding box center [562, 430] width 110 height 33
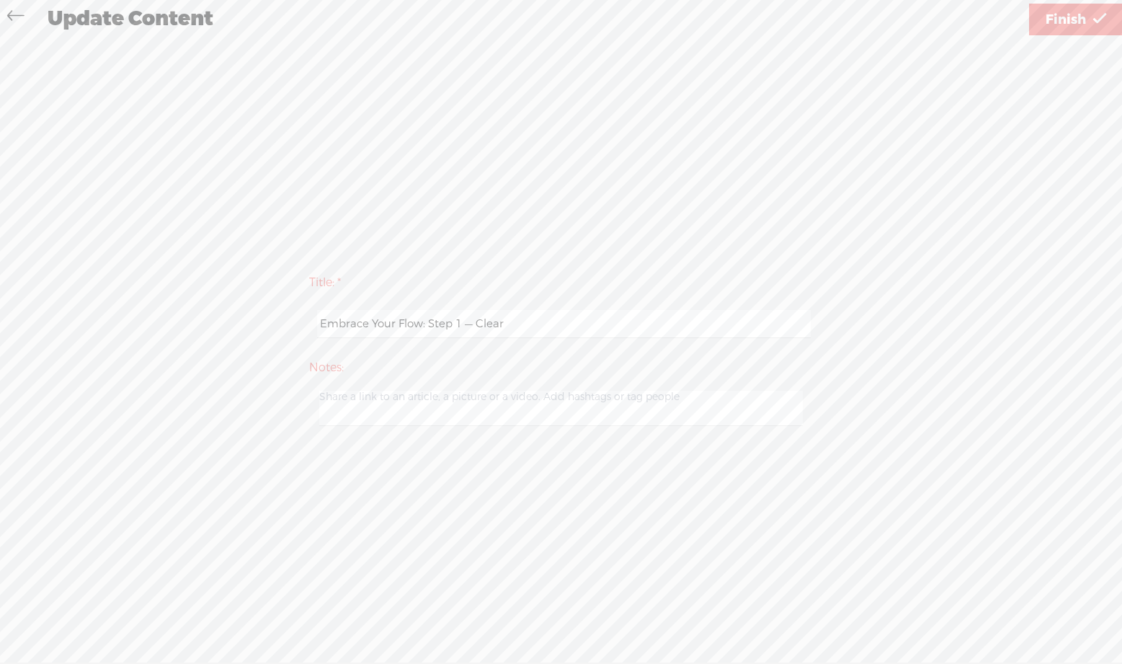
click at [1059, 20] on span "Finish" at bounding box center [1066, 19] width 40 height 37
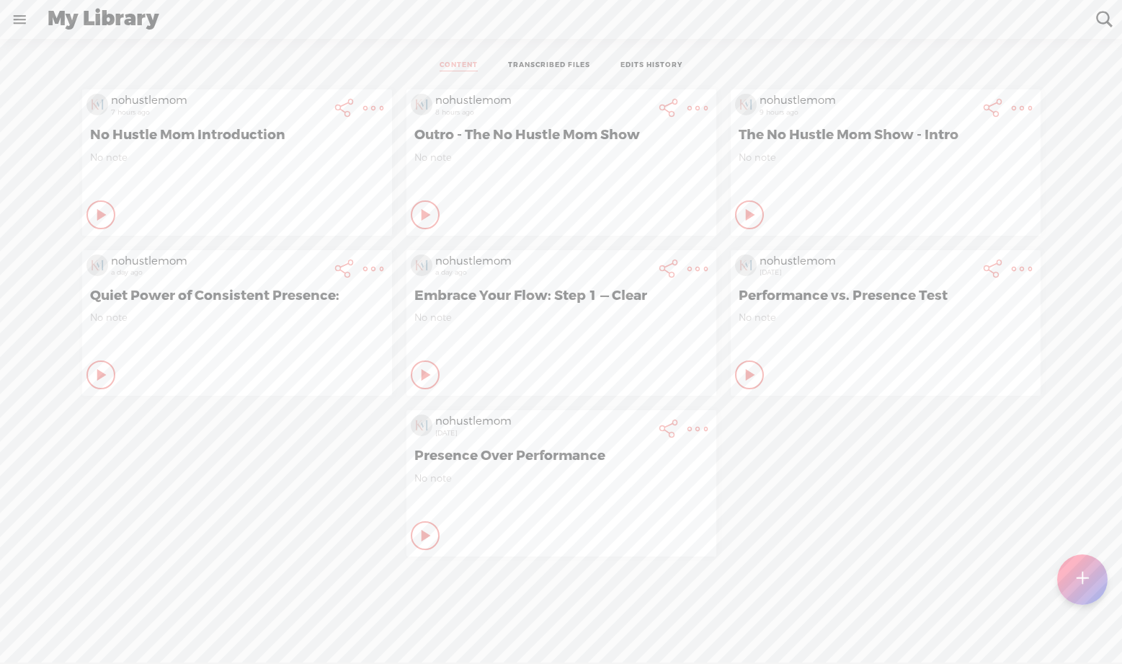
click at [110, 222] on icon at bounding box center [102, 215] width 14 height 14
click at [419, 368] on icon at bounding box center [426, 375] width 14 height 14
click at [383, 118] on t at bounding box center [373, 108] width 20 height 20
click at [625, 417] on link "Download Audio" at bounding box center [611, 416] width 163 height 33
click at [622, 406] on link "Download Audio" at bounding box center [611, 416] width 163 height 33
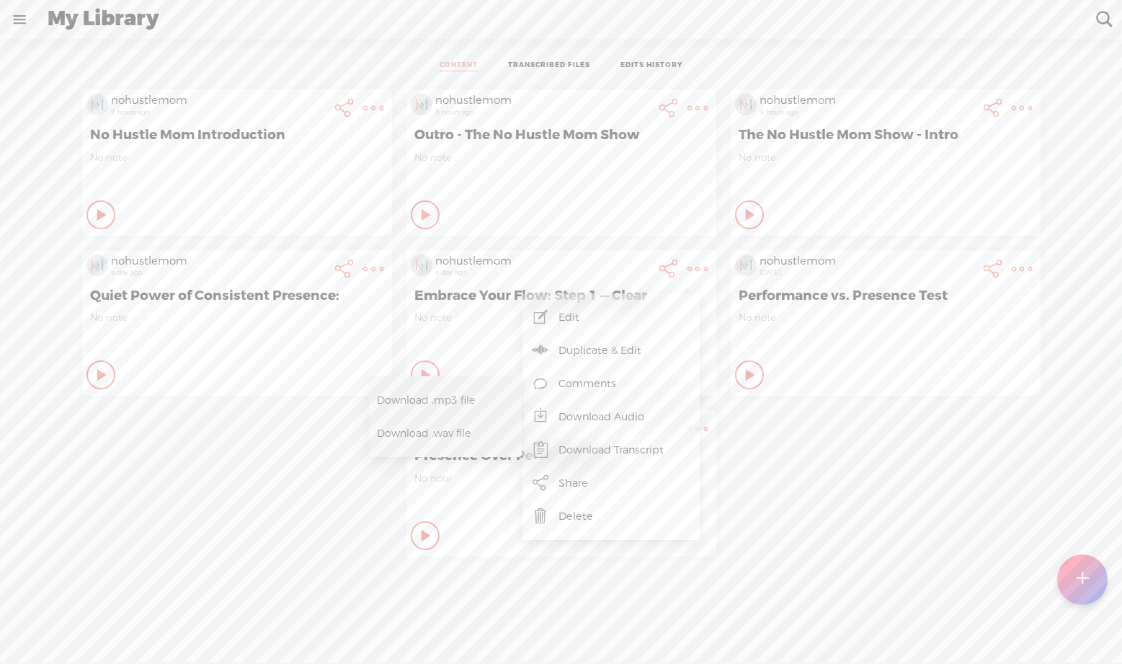
click at [429, 399] on span "Download .mp3 file" at bounding box center [440, 400] width 127 height 32
click at [363, 118] on t at bounding box center [373, 108] width 20 height 20
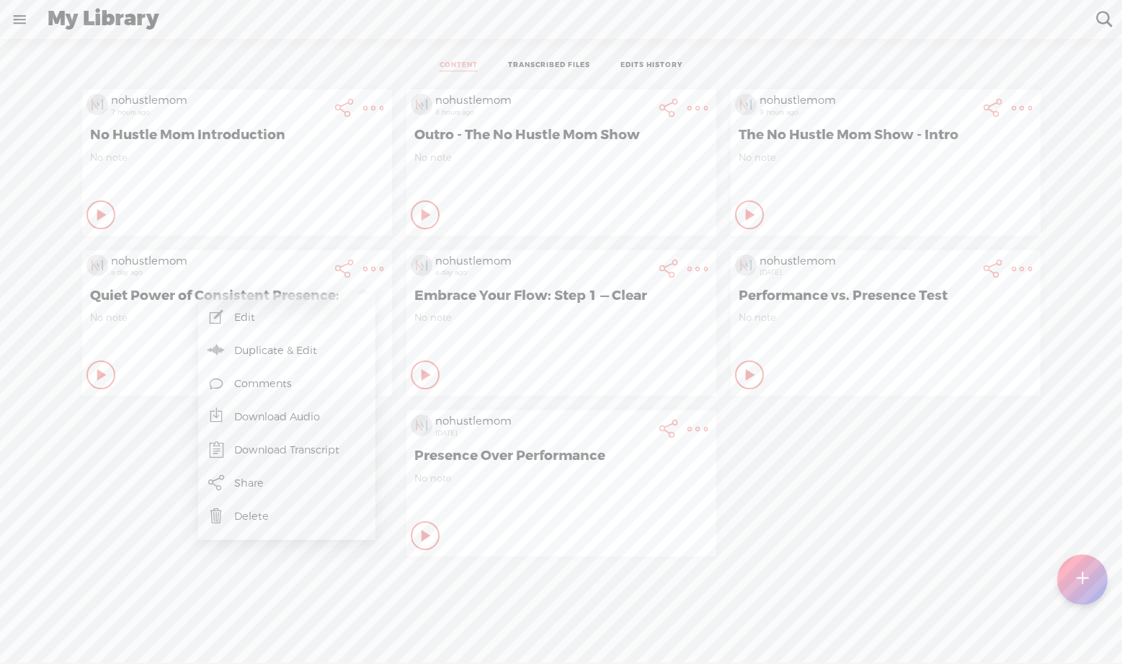
click at [363, 264] on t at bounding box center [373, 269] width 20 height 20
click at [285, 320] on link "Edit" at bounding box center [286, 316] width 163 height 33
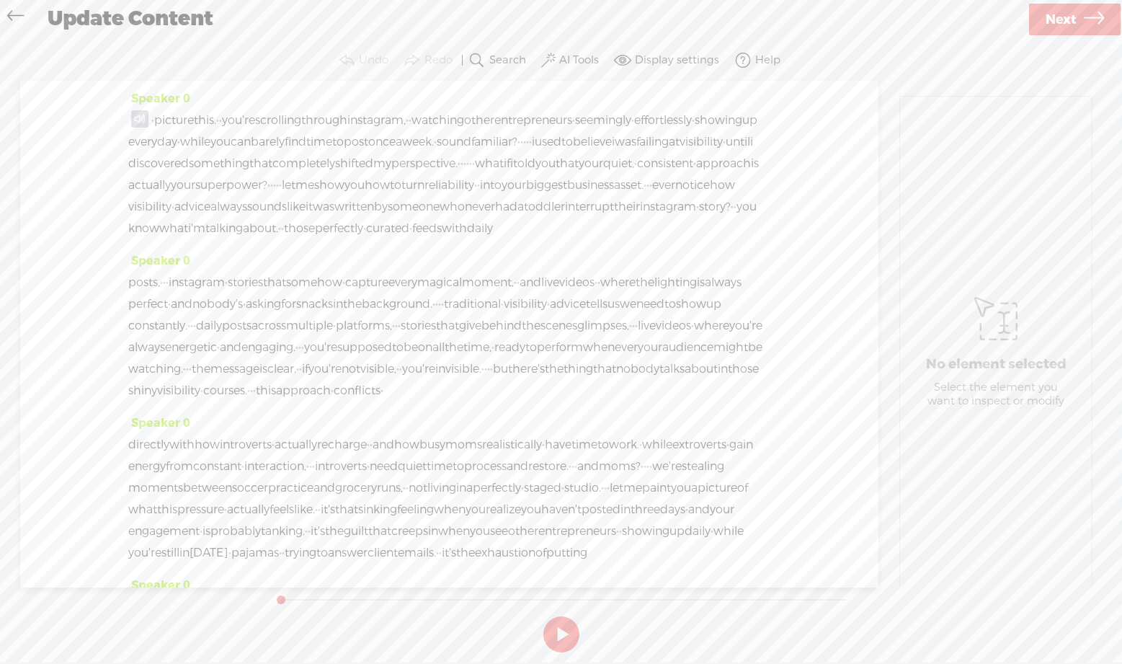
click at [135, 118] on span at bounding box center [139, 118] width 17 height 17
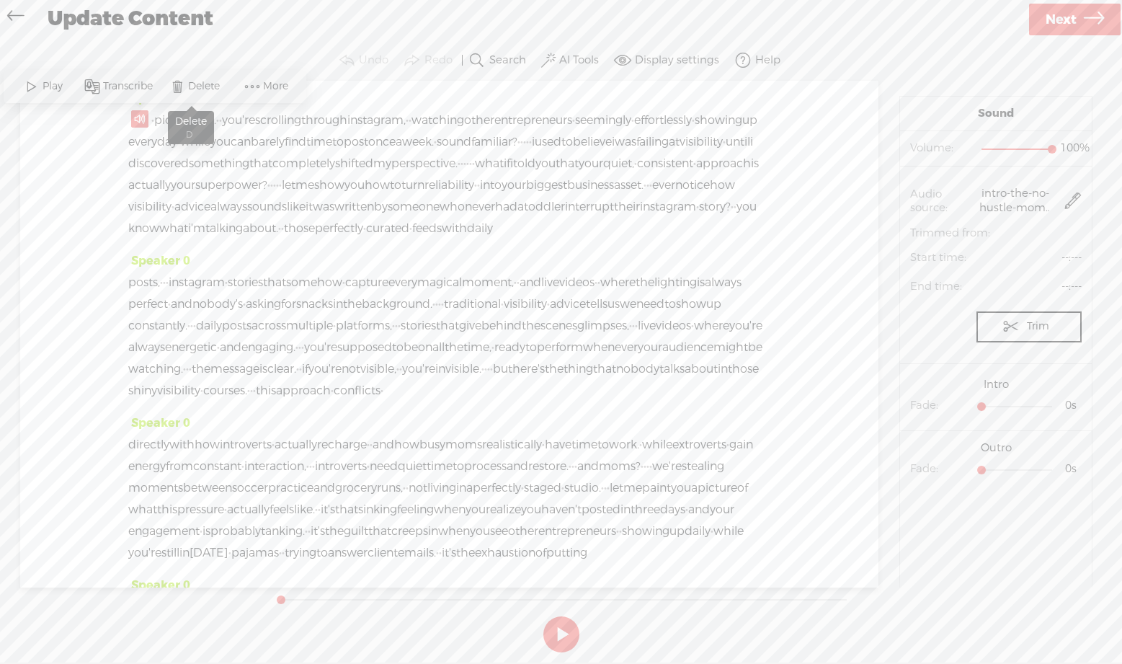
click at [179, 81] on span at bounding box center [177, 87] width 22 height 26
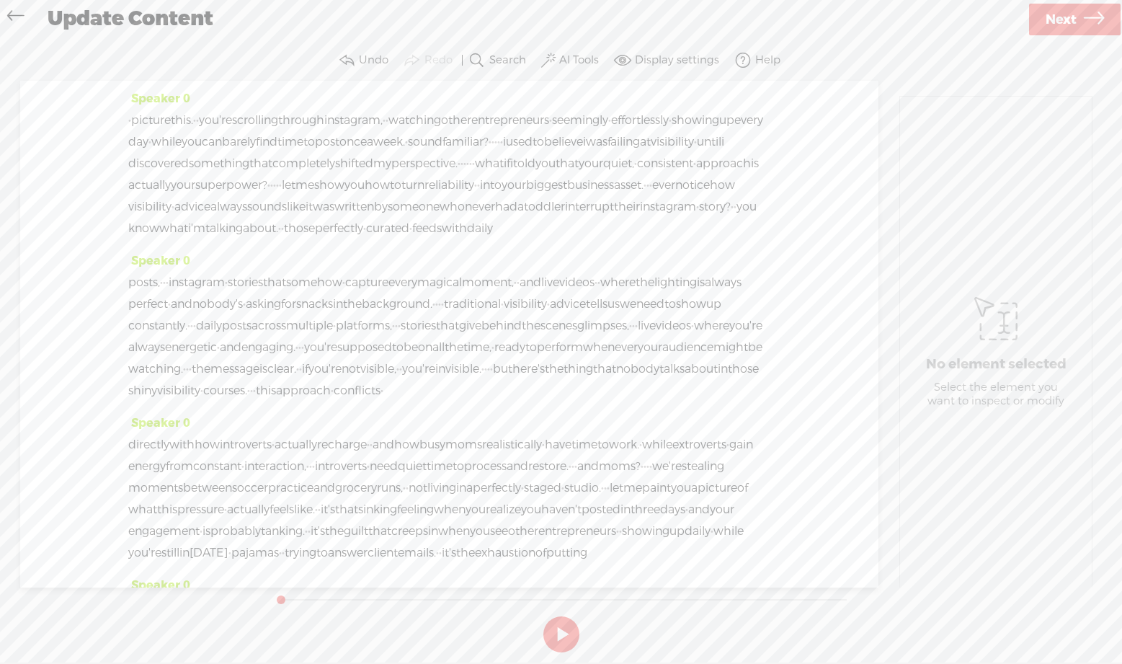
click at [131, 119] on span "·" at bounding box center [129, 121] width 3 height 22
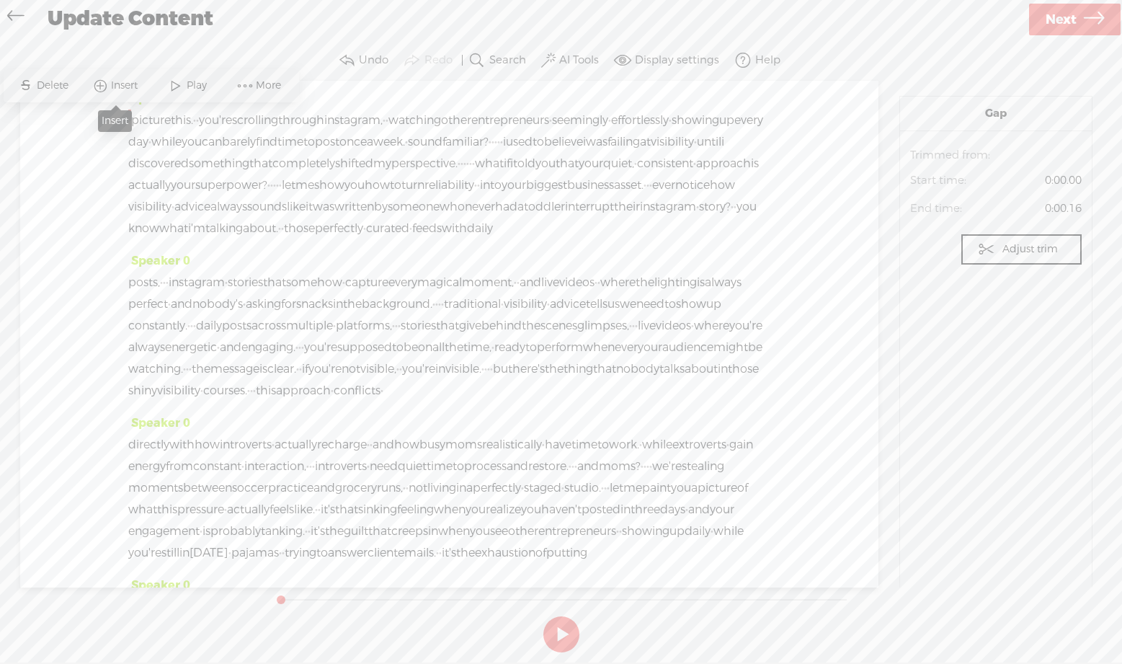
click at [139, 86] on span "Insert" at bounding box center [126, 86] width 30 height 14
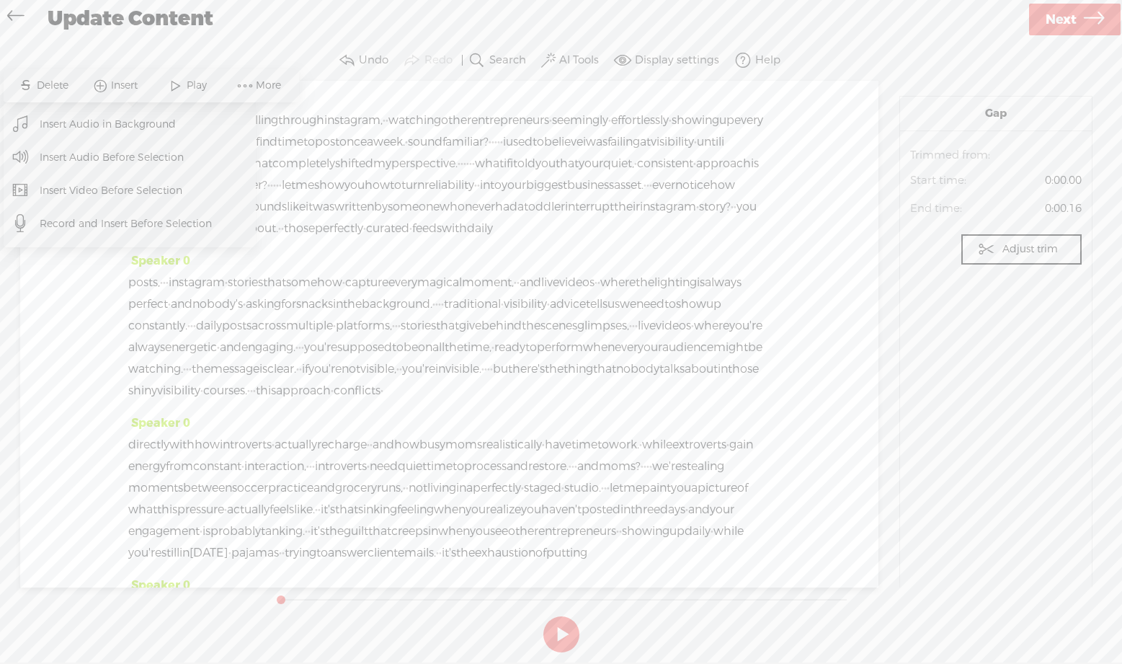
click at [137, 146] on span "Insert Audio Before Selection" at bounding box center [112, 157] width 201 height 32
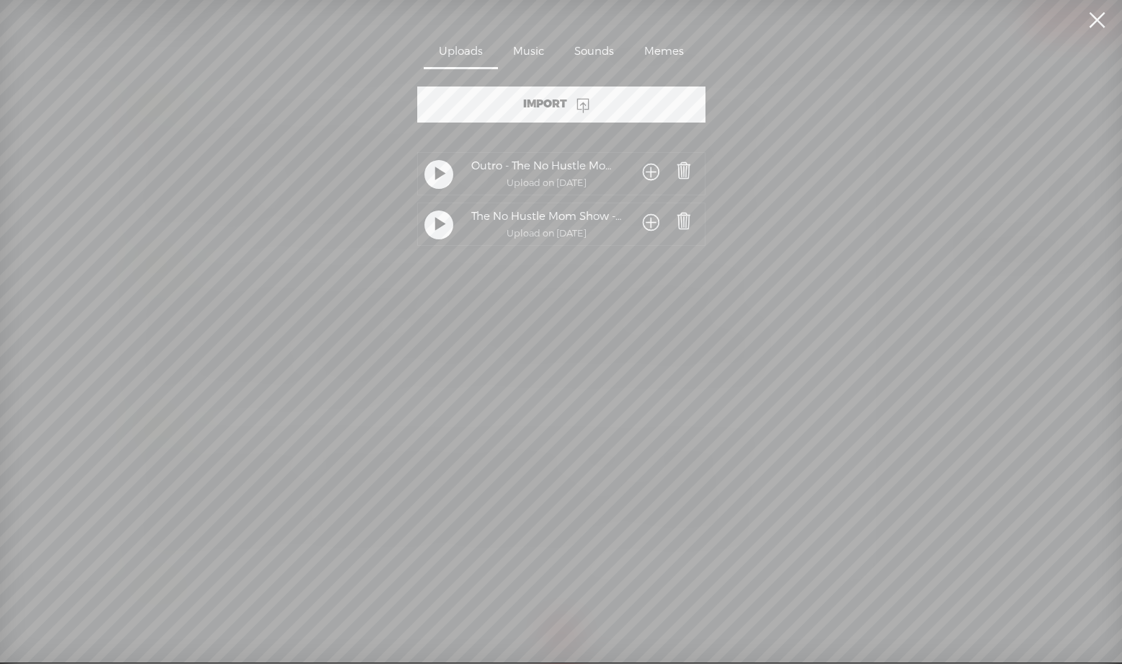
click at [646, 223] on span at bounding box center [651, 223] width 17 height 27
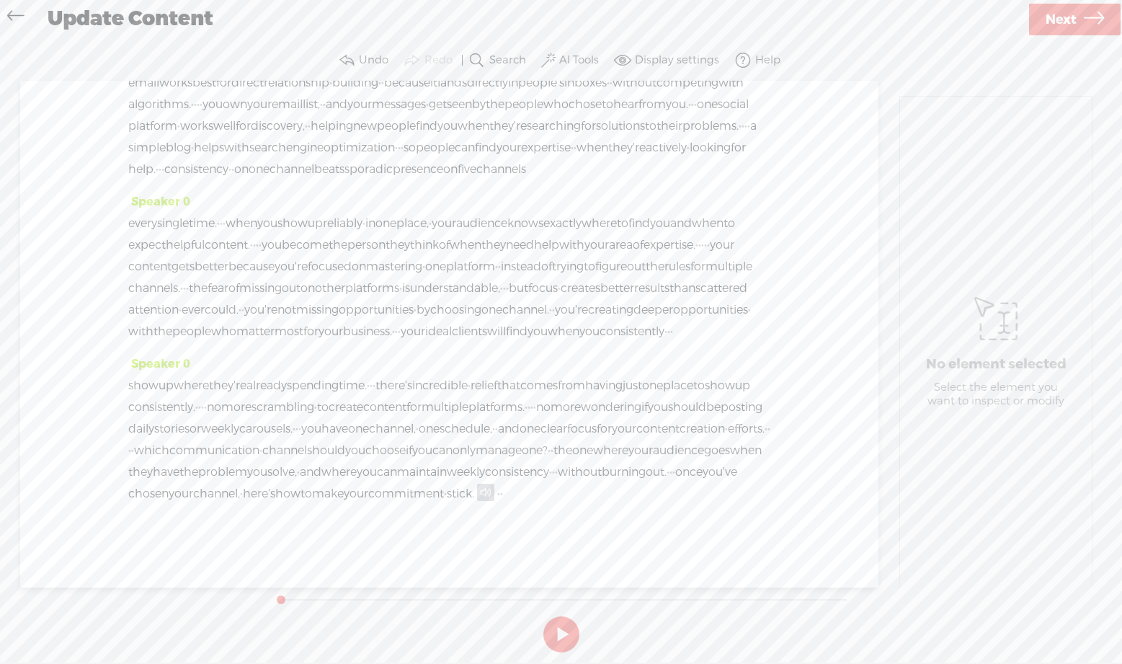
scroll to position [5237, 0]
click at [477, 494] on span at bounding box center [485, 492] width 17 height 17
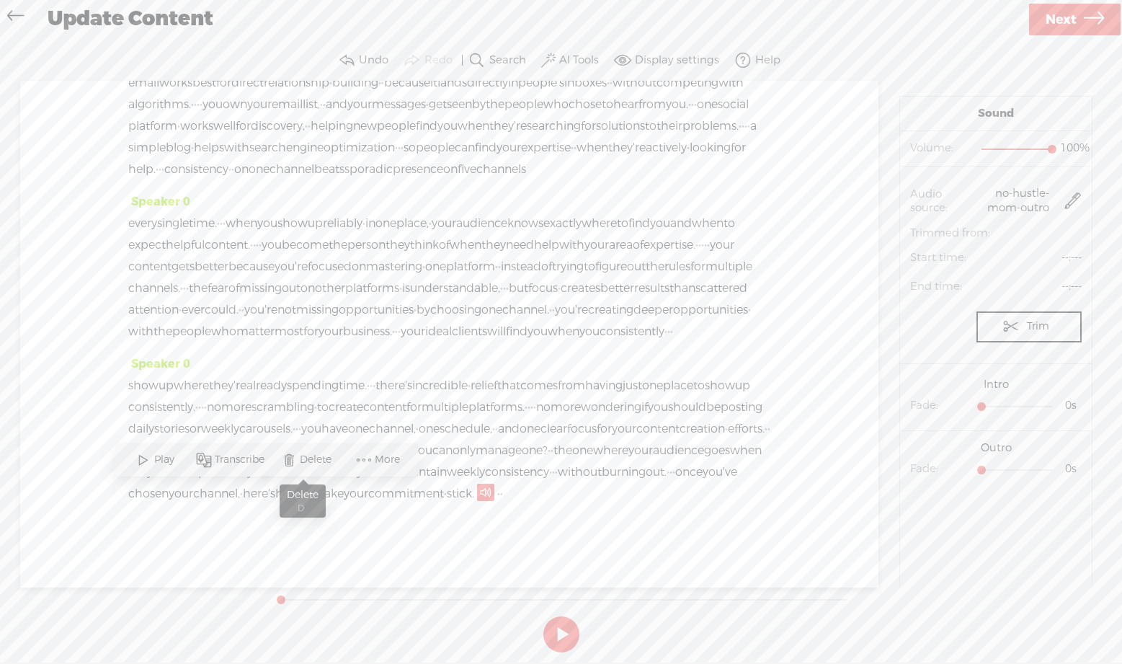
click at [307, 460] on span "Delete" at bounding box center [317, 460] width 35 height 14
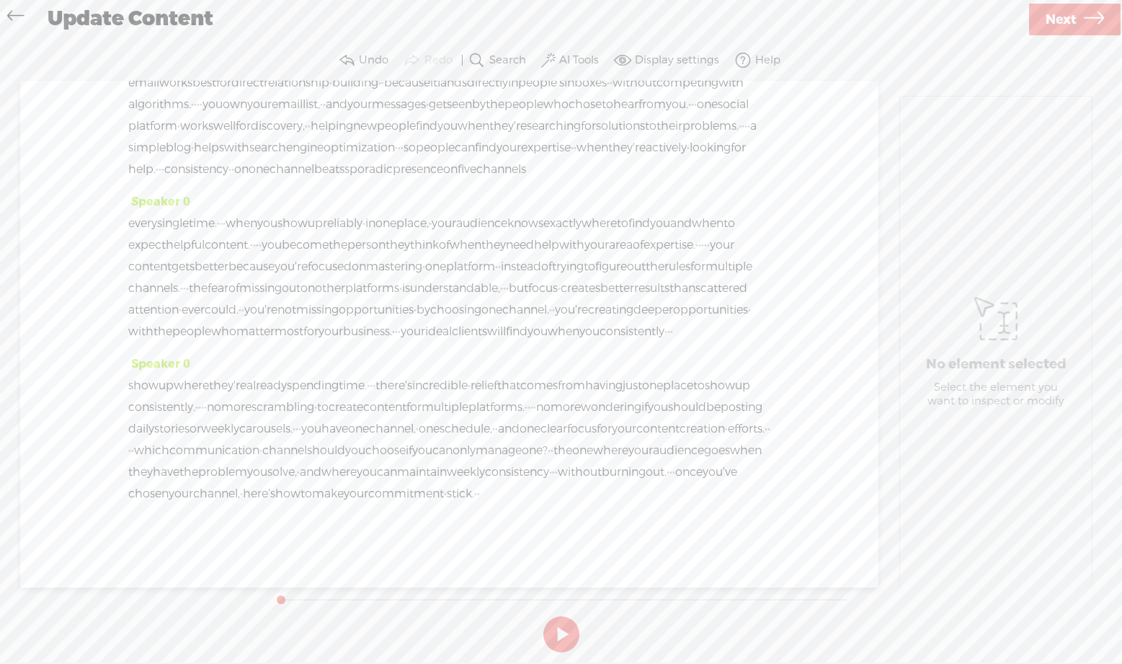
click at [477, 491] on span "·" at bounding box center [478, 494] width 3 height 22
click at [245, 458] on span "Insert" at bounding box center [240, 459] width 30 height 14
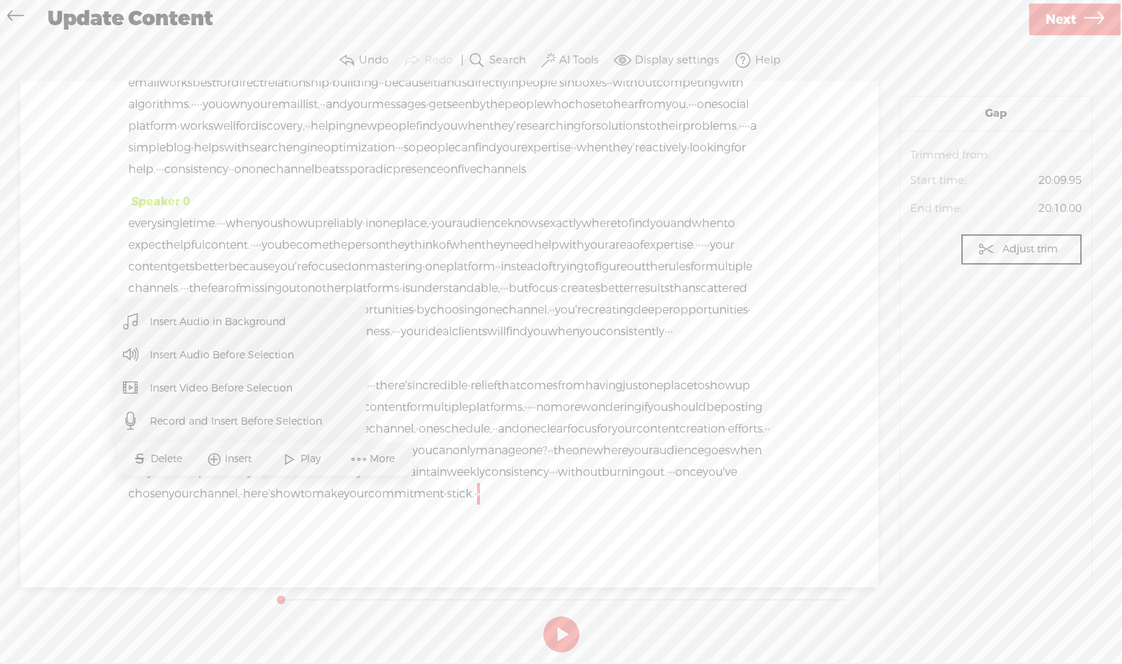
click at [239, 350] on span "Insert Audio Before Selection" at bounding box center [222, 355] width 201 height 32
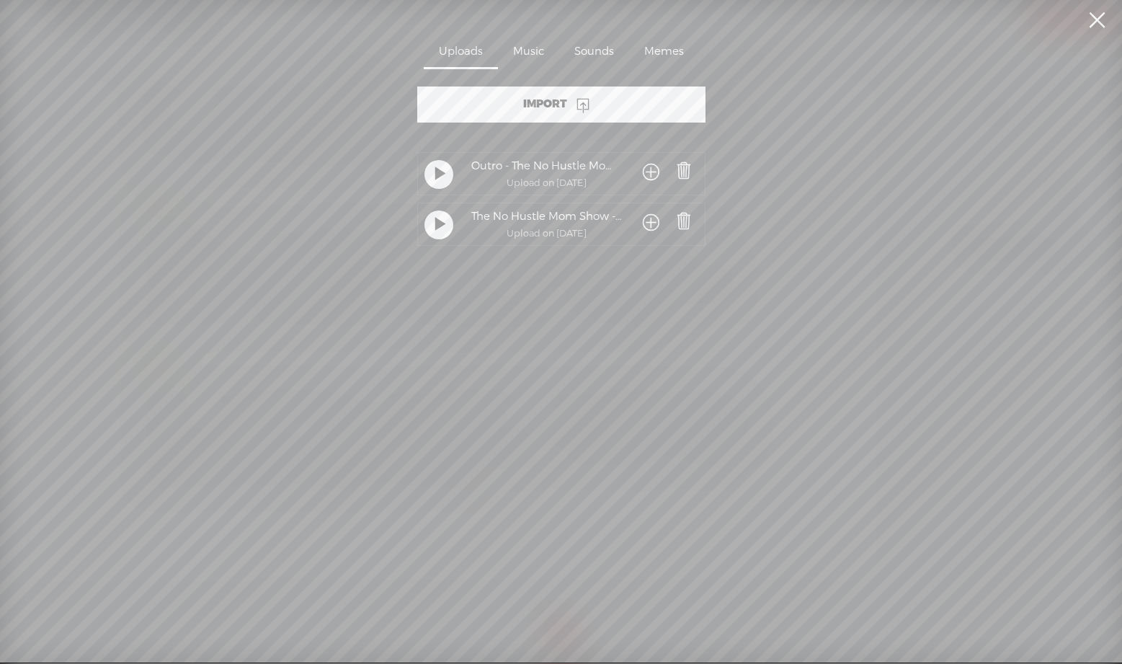
click at [648, 171] on span at bounding box center [651, 173] width 17 height 27
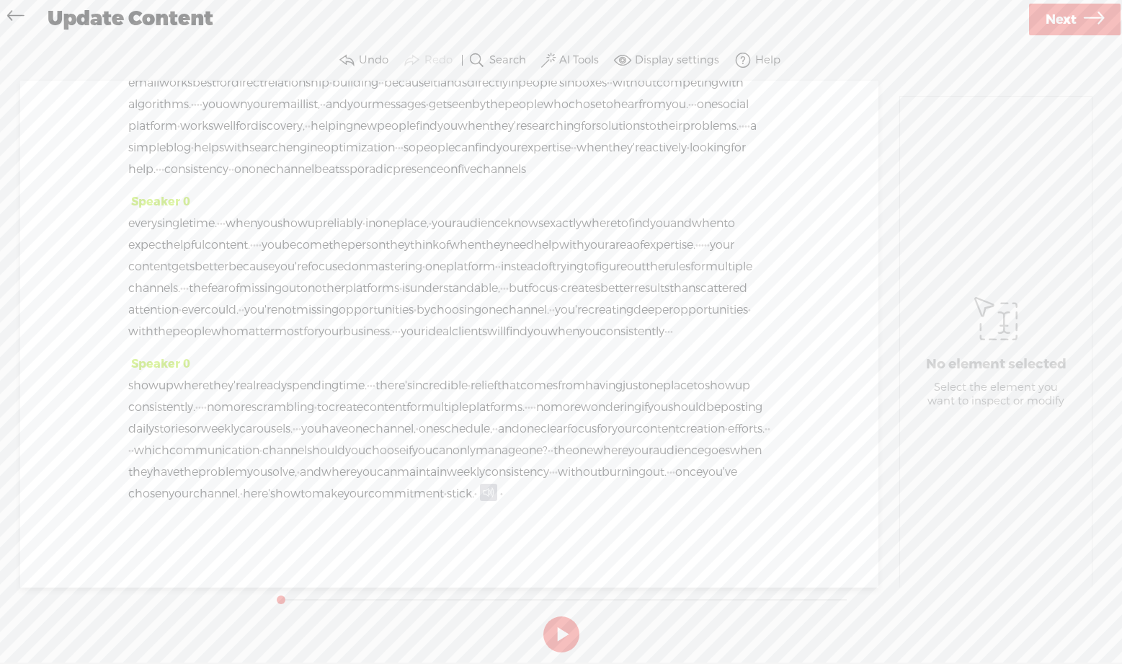
click at [480, 488] on span at bounding box center [488, 492] width 17 height 17
click at [163, 455] on span "Play" at bounding box center [174, 460] width 24 height 14
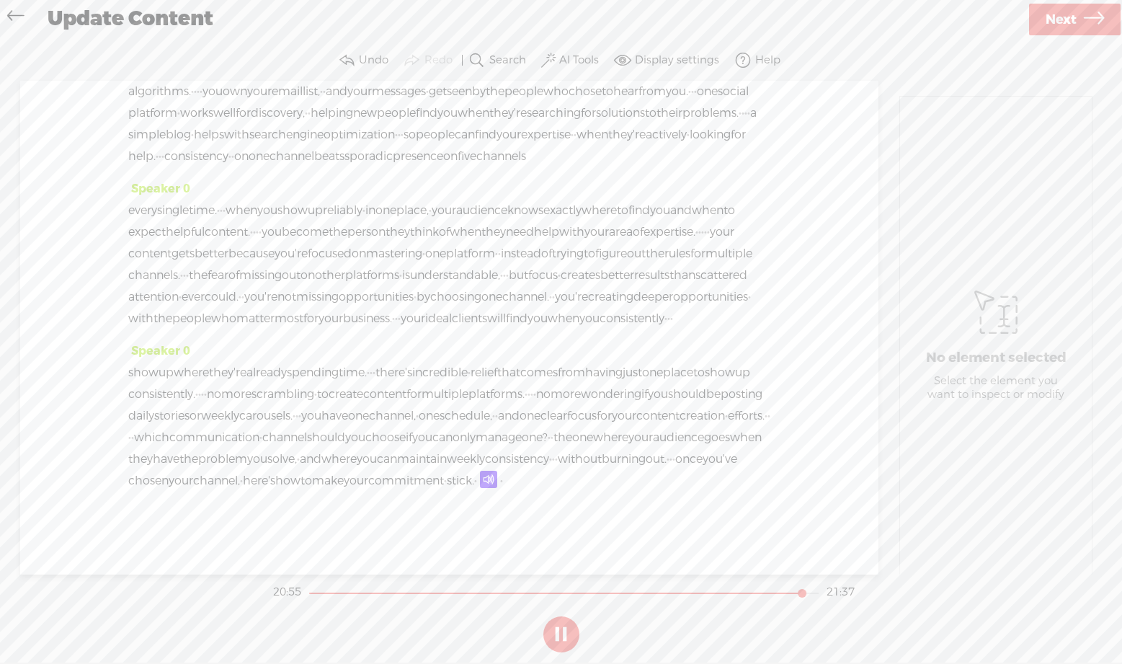
click at [480, 488] on span at bounding box center [488, 479] width 17 height 17
click at [564, 635] on button at bounding box center [561, 634] width 36 height 36
click at [1054, 17] on span "Next" at bounding box center [1061, 19] width 31 height 37
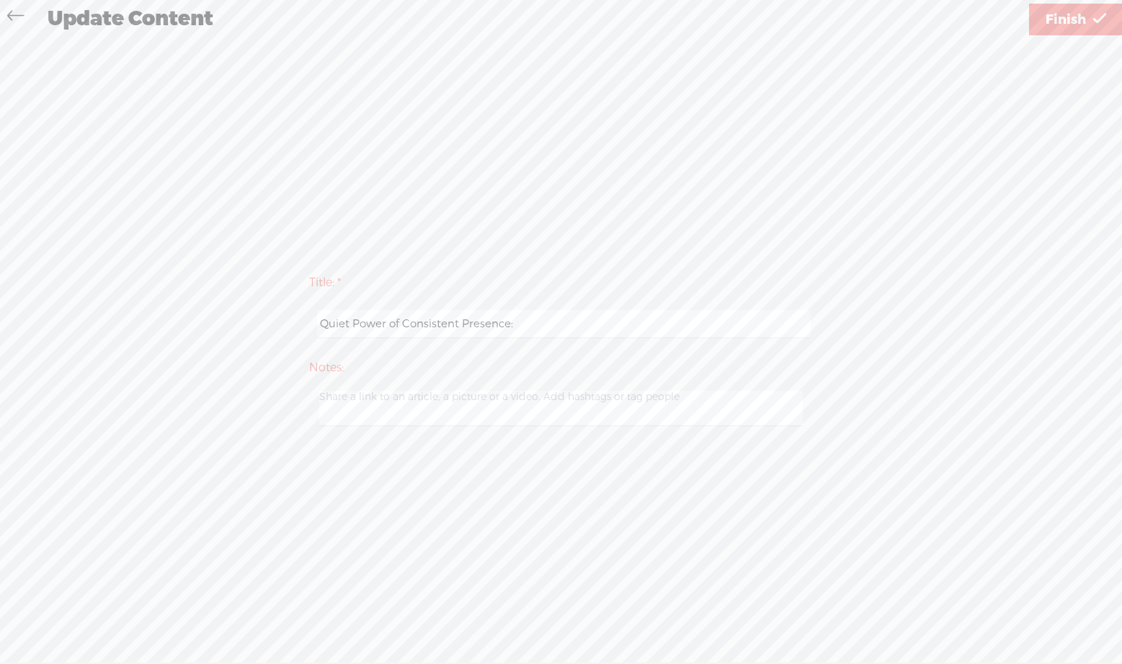
click at [1073, 17] on span "Finish" at bounding box center [1066, 19] width 40 height 37
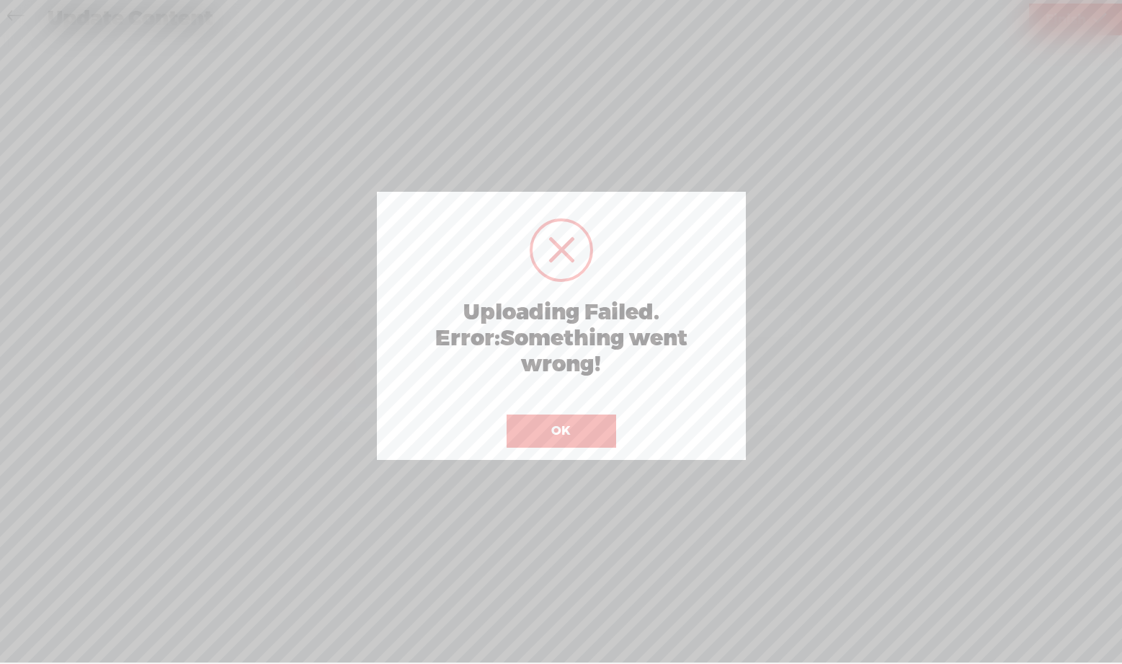
click at [549, 423] on button "OK" at bounding box center [562, 430] width 110 height 33
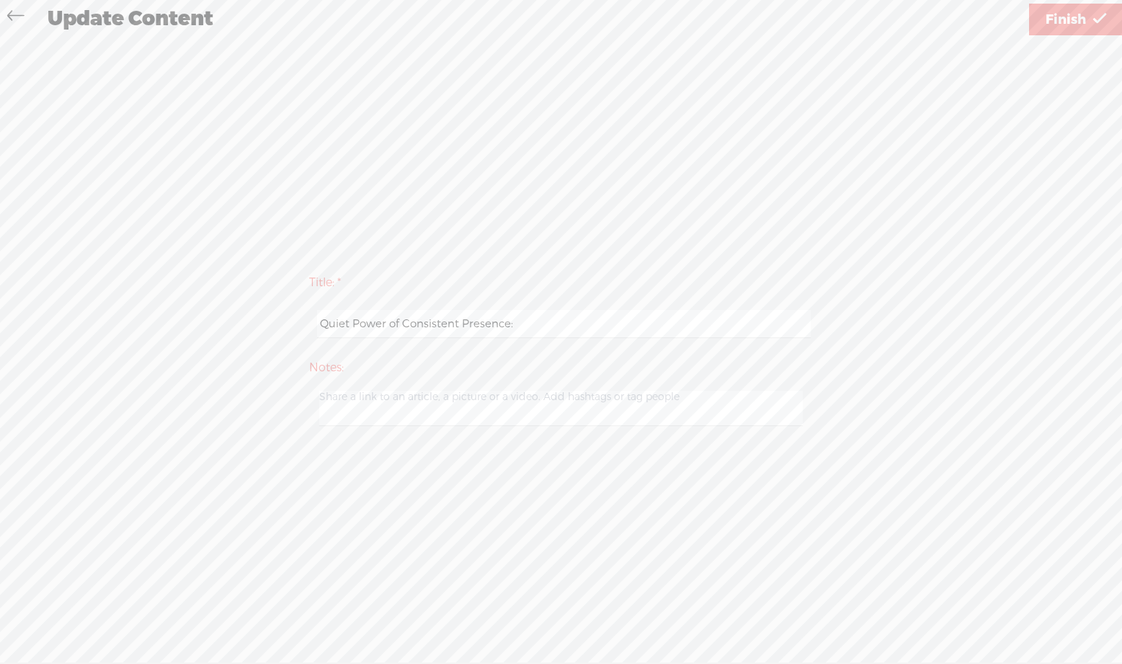
click at [1072, 17] on span "Finish" at bounding box center [1066, 19] width 40 height 37
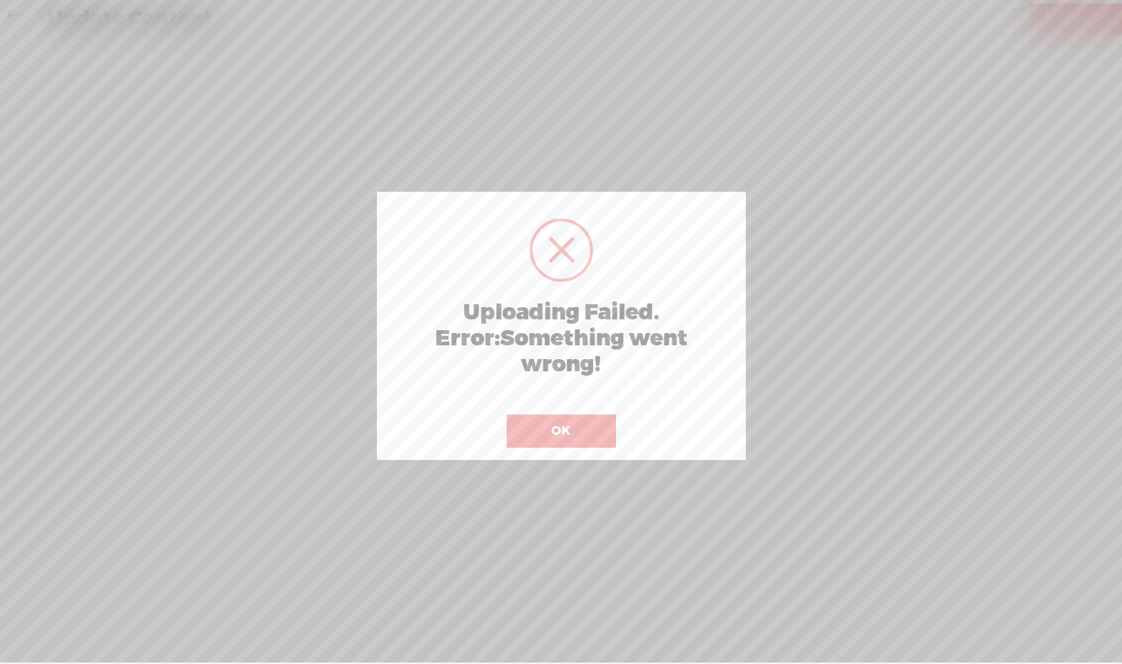
click at [558, 431] on button "OK" at bounding box center [562, 430] width 110 height 33
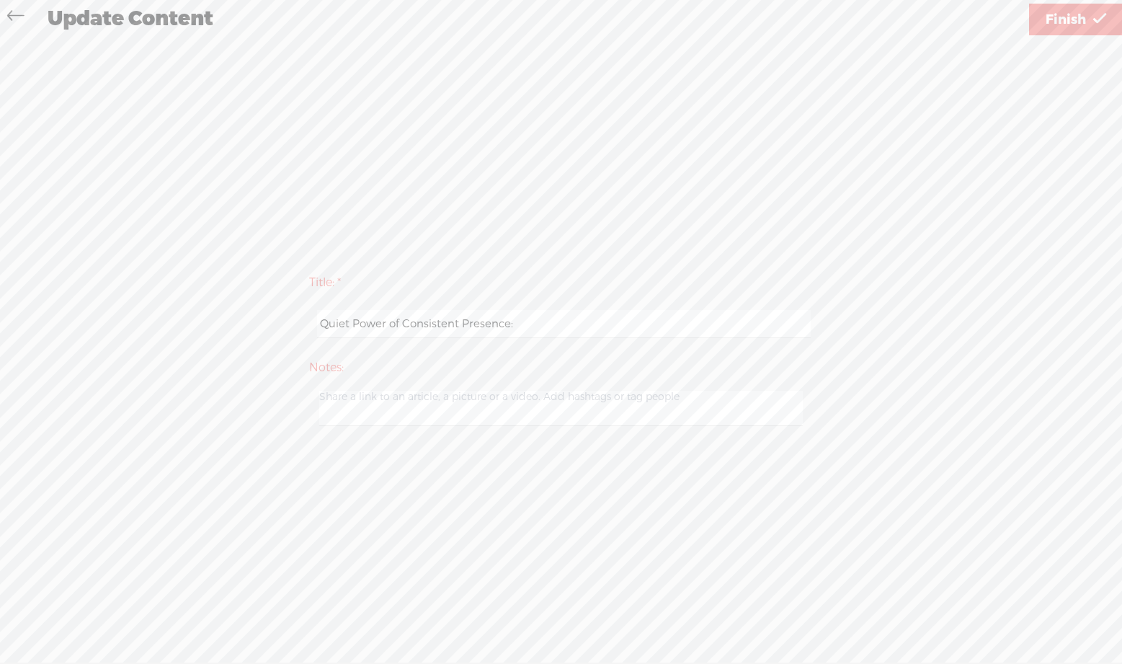
click at [8, 12] on icon at bounding box center [15, 17] width 17 height 32
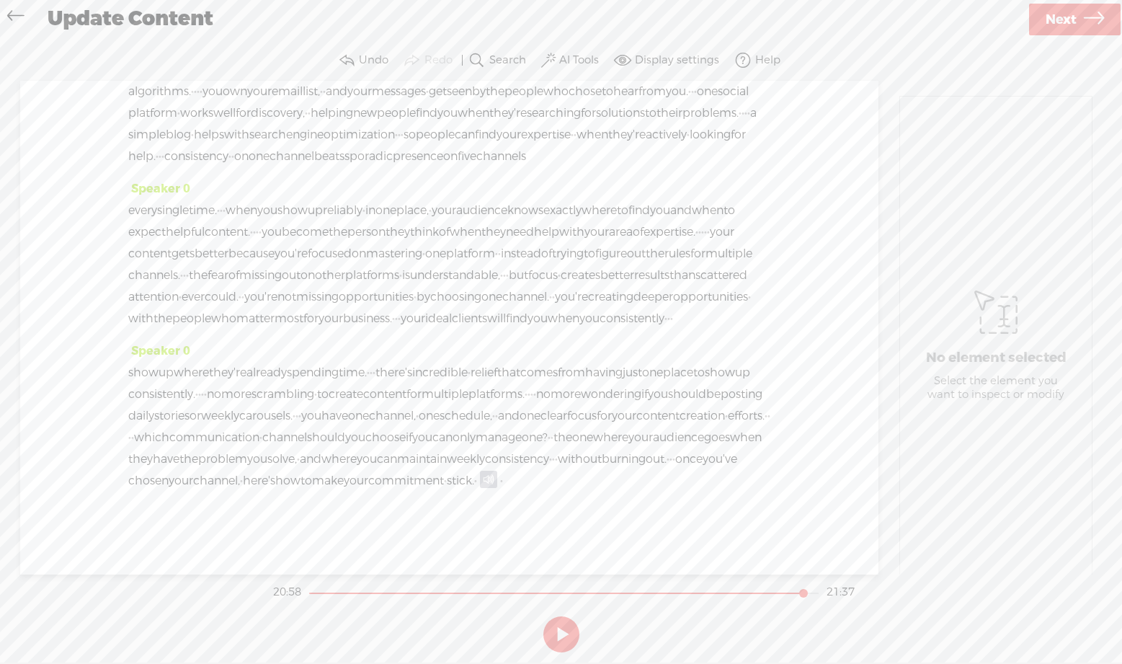
click at [1075, 2] on div "Use text-to-audio Use voice actor Record From This Browser Use pre-recorded aud…" at bounding box center [1075, 19] width 96 height 37
click at [1067, 15] on span "Next" at bounding box center [1061, 19] width 31 height 37
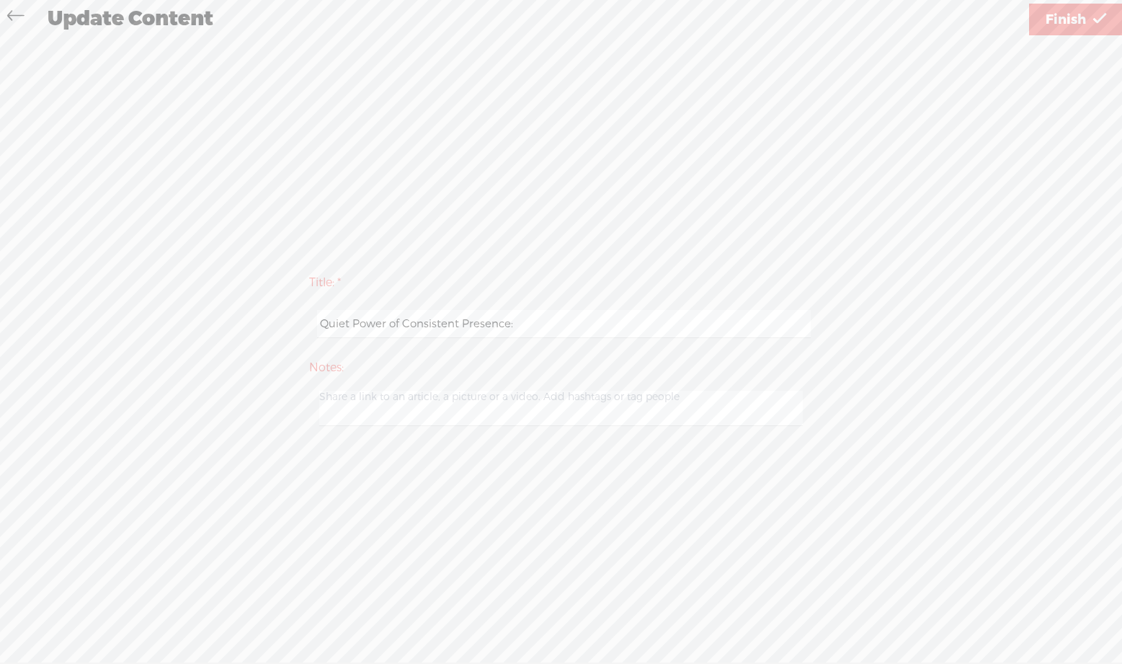
click at [1067, 16] on span "Finish" at bounding box center [1066, 19] width 40 height 37
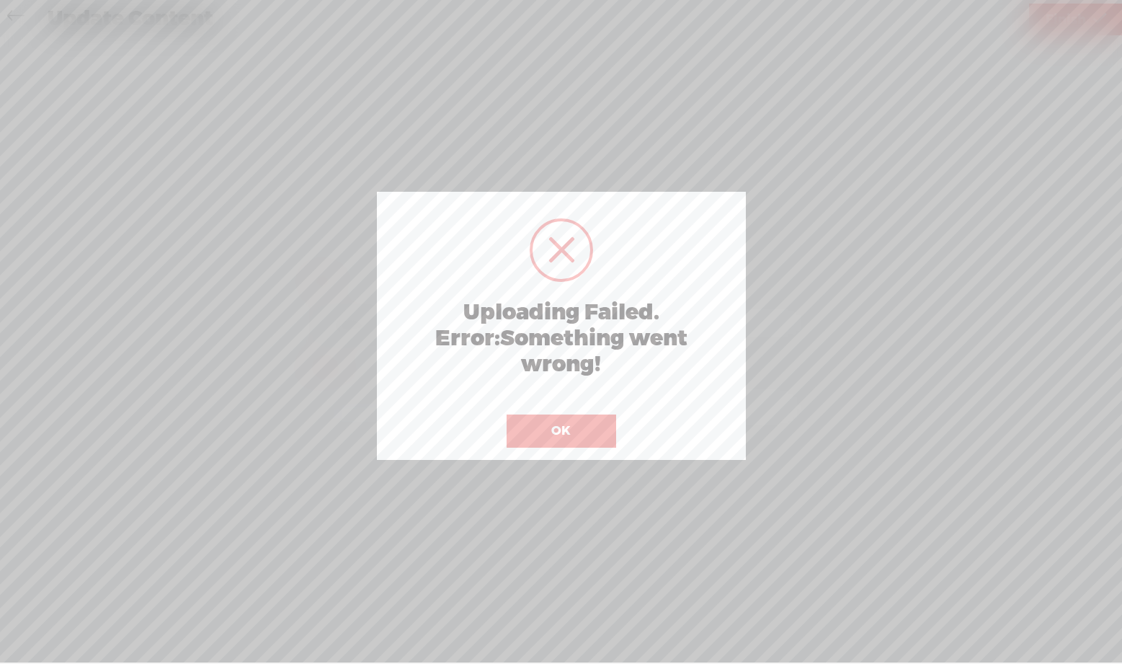
click at [569, 244] on div at bounding box center [561, 249] width 63 height 63
drag, startPoint x: 564, startPoint y: 432, endPoint x: 684, endPoint y: 337, distance: 152.8
click at [565, 432] on button "OK" at bounding box center [562, 430] width 110 height 33
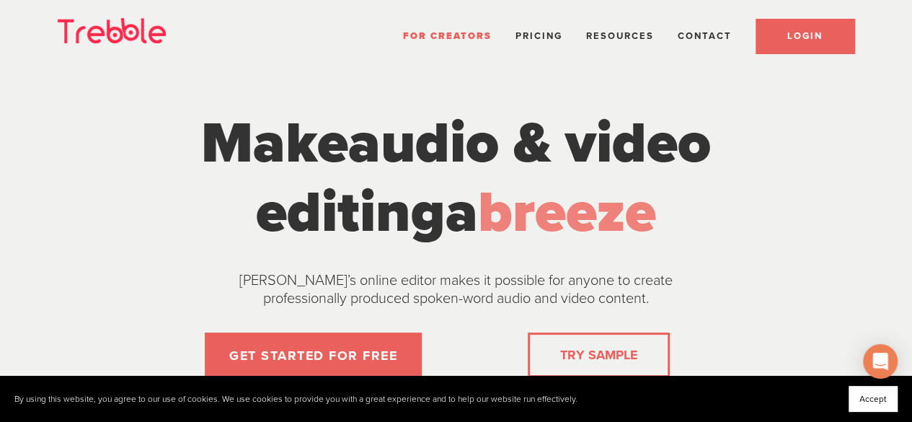
click at [798, 32] on span "LOGIN" at bounding box center [804, 36] width 35 height 12
click at [790, 37] on span "LOGIN" at bounding box center [804, 36] width 35 height 12
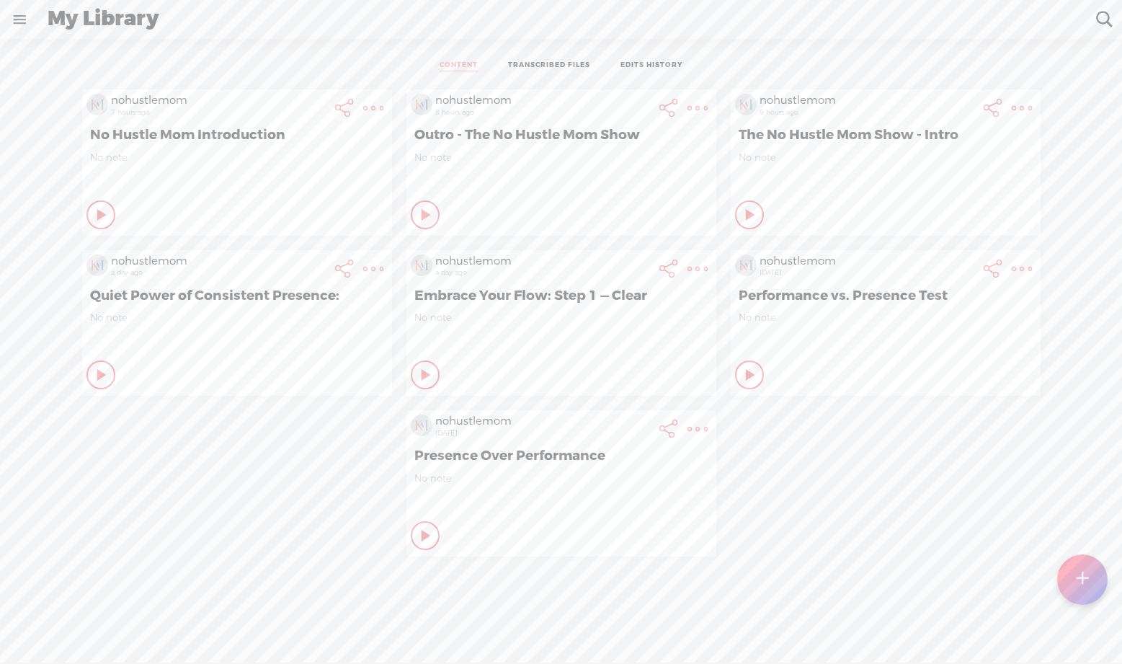
click at [30, 25] on link at bounding box center [19, 19] width 37 height 37
click at [71, 624] on div "SETTINGS" at bounding box center [78, 630] width 57 height 12
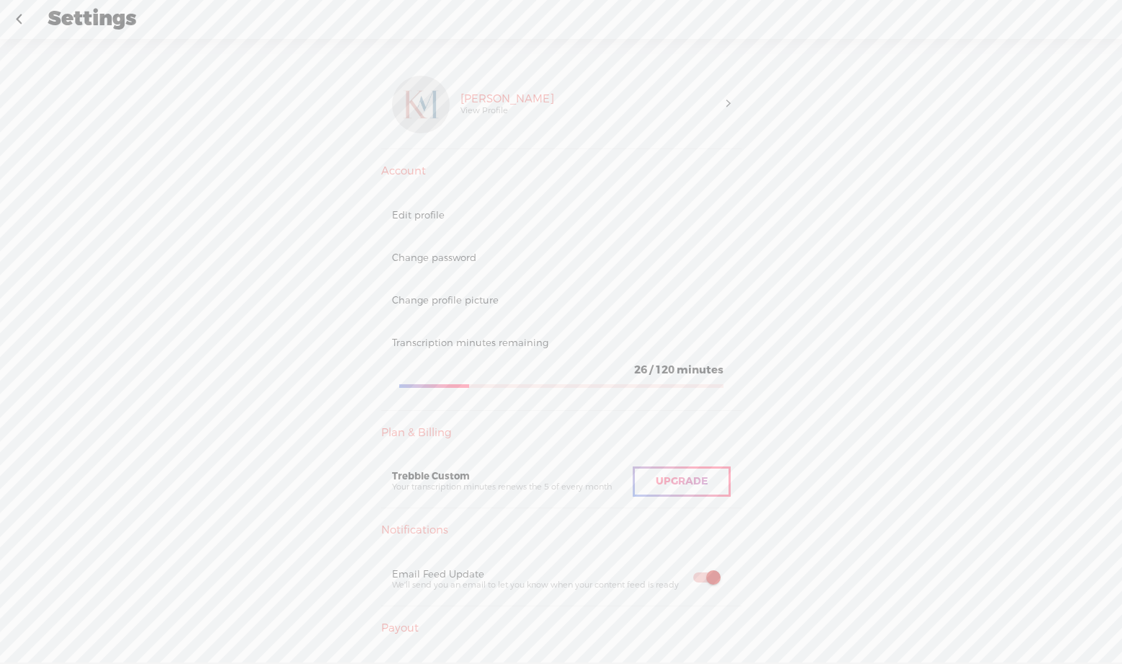
click at [19, 14] on link at bounding box center [19, 19] width 36 height 37
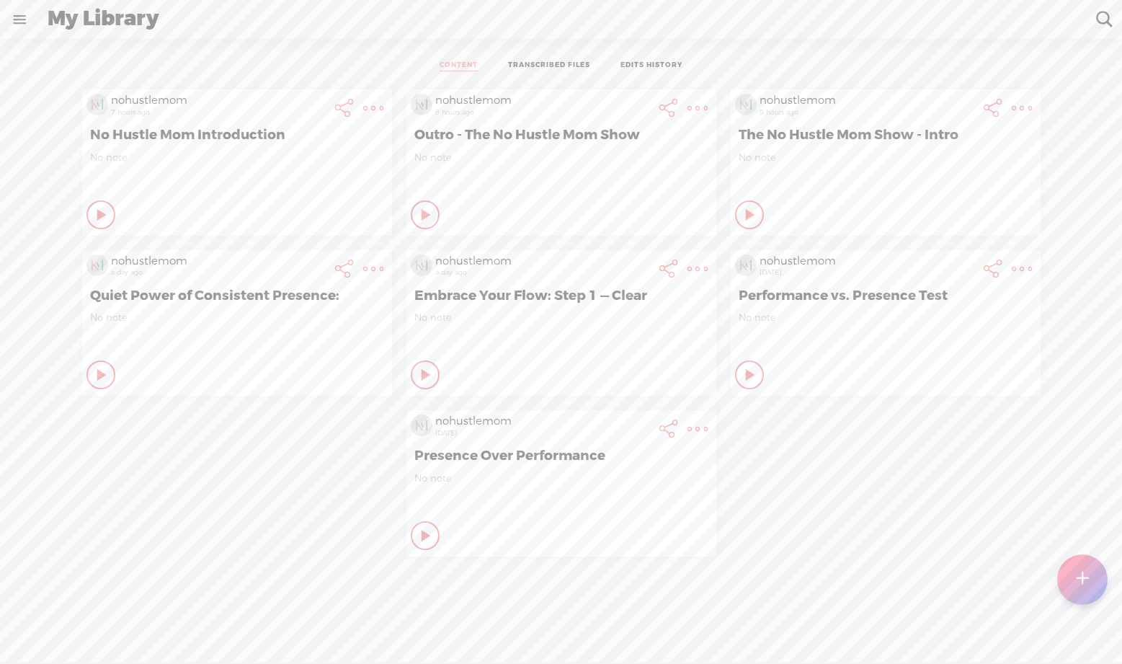
click at [368, 100] on t at bounding box center [373, 108] width 20 height 20
click at [319, 156] on link "Edit Details" at bounding box center [296, 156] width 144 height 33
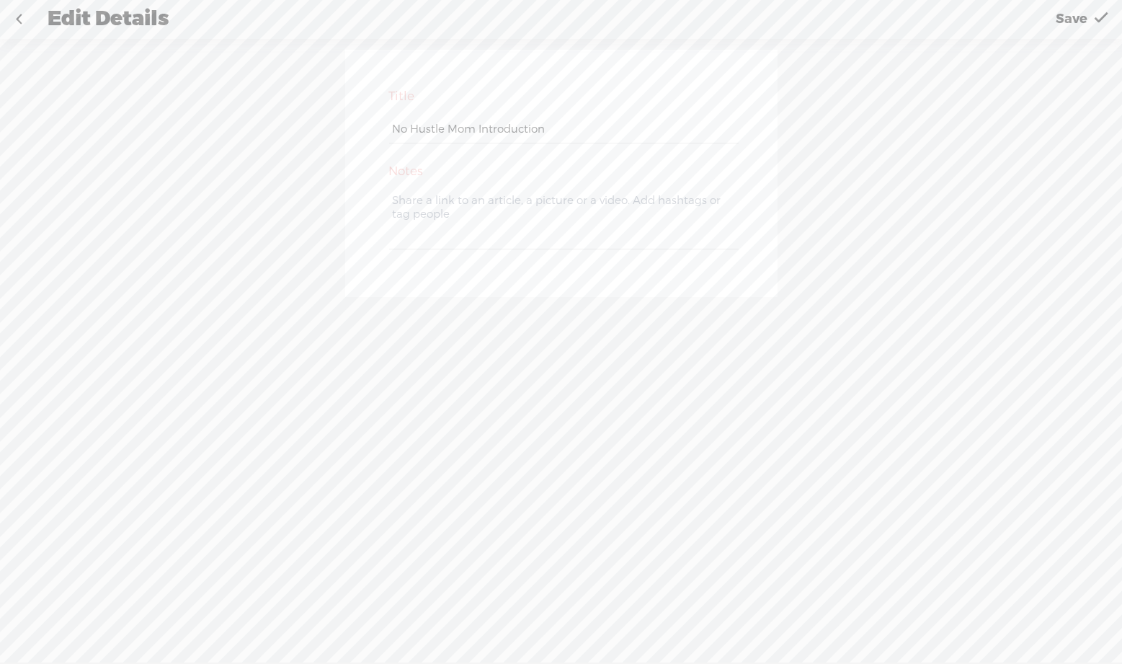
click at [389, 127] on input "No Hustle Mom Introduction" at bounding box center [563, 129] width 349 height 28
type input "INTRO No Hustle Mom"
click at [1069, 12] on span "Save" at bounding box center [1072, 19] width 32 height 37
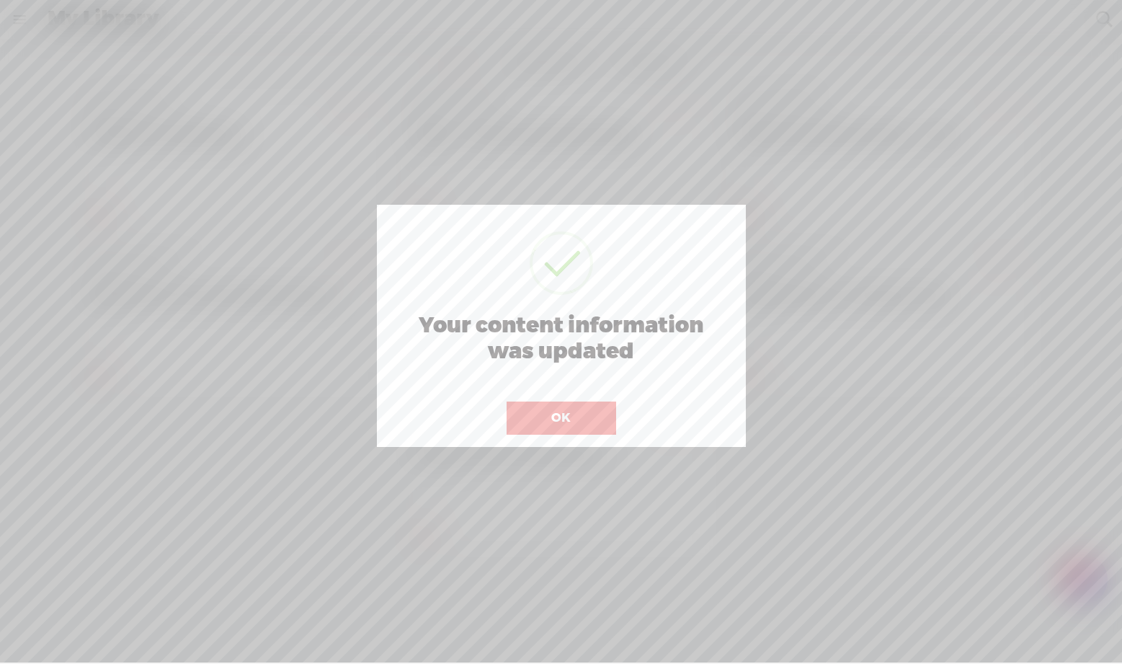
click at [547, 414] on button "OK" at bounding box center [562, 417] width 110 height 33
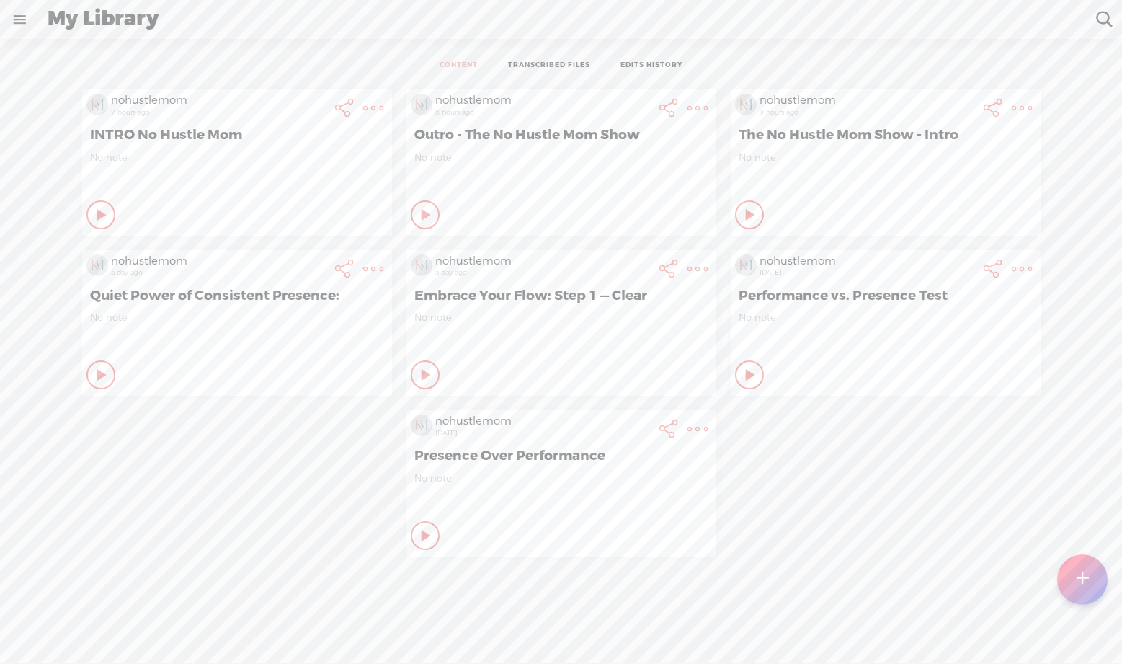
click at [95, 208] on icon at bounding box center [102, 215] width 14 height 14
drag, startPoint x: 92, startPoint y: 204, endPoint x: 156, endPoint y: 182, distance: 68.6
click at [94, 208] on icon at bounding box center [101, 215] width 14 height 14
click at [365, 111] on t at bounding box center [373, 108] width 20 height 20
click at [304, 282] on link "Delete" at bounding box center [296, 288] width 144 height 33
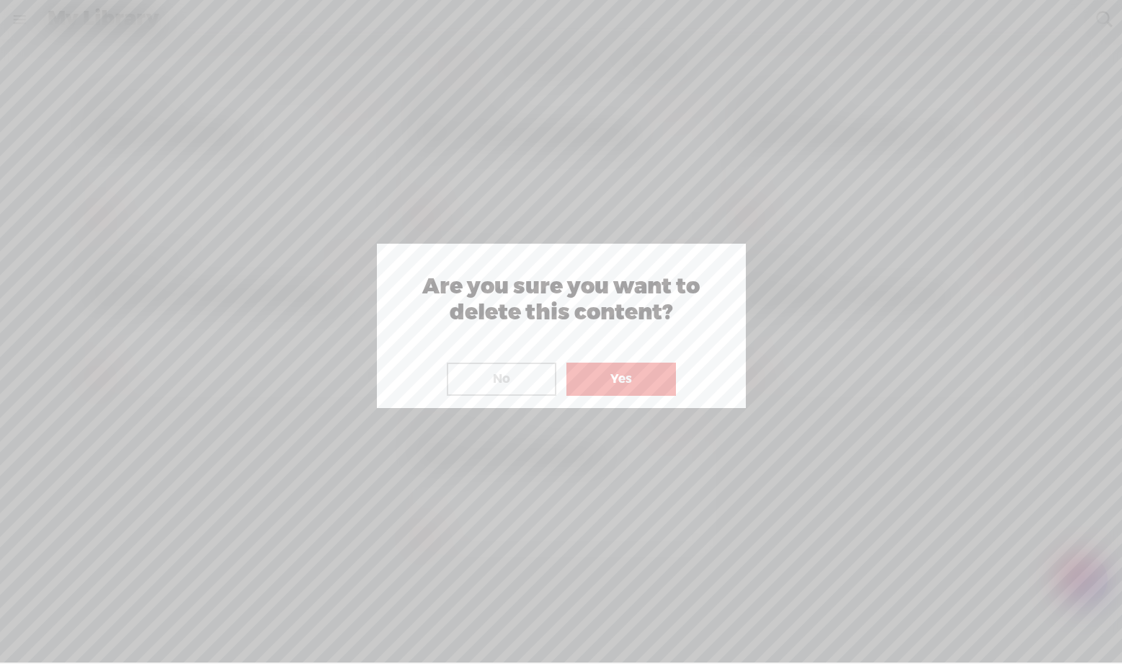
click at [612, 375] on button "Yes" at bounding box center [621, 378] width 110 height 33
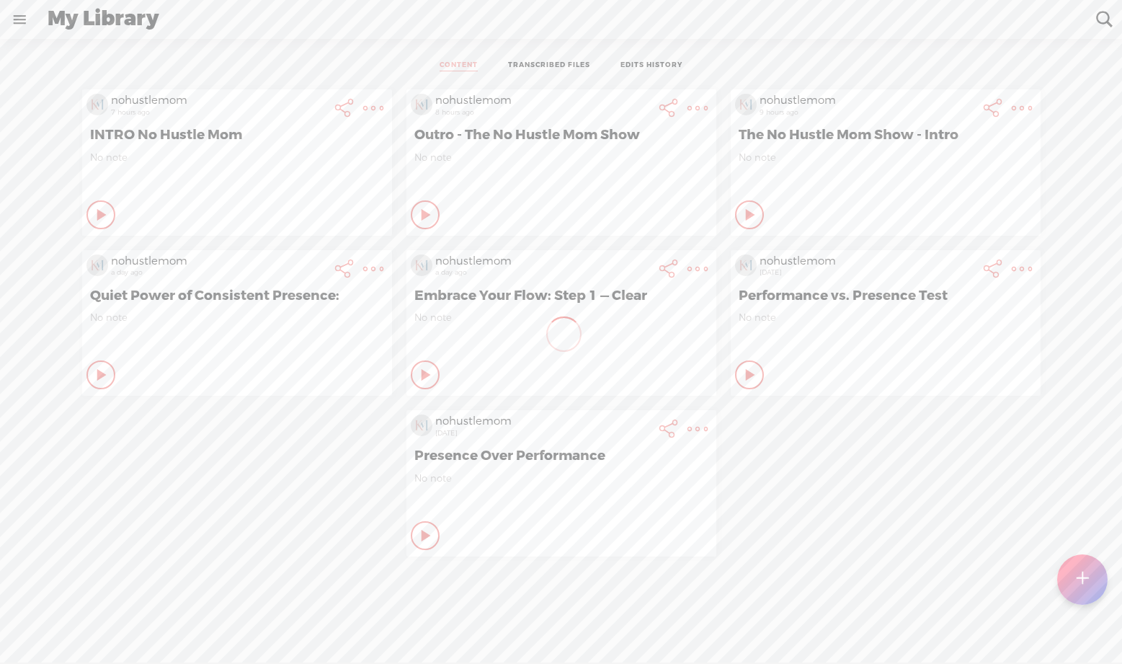
click at [110, 213] on icon at bounding box center [102, 215] width 14 height 14
click at [743, 210] on icon at bounding box center [750, 215] width 14 height 14
click at [383, 104] on t at bounding box center [373, 108] width 20 height 20
click at [940, 158] on link "Edit" at bounding box center [935, 156] width 163 height 33
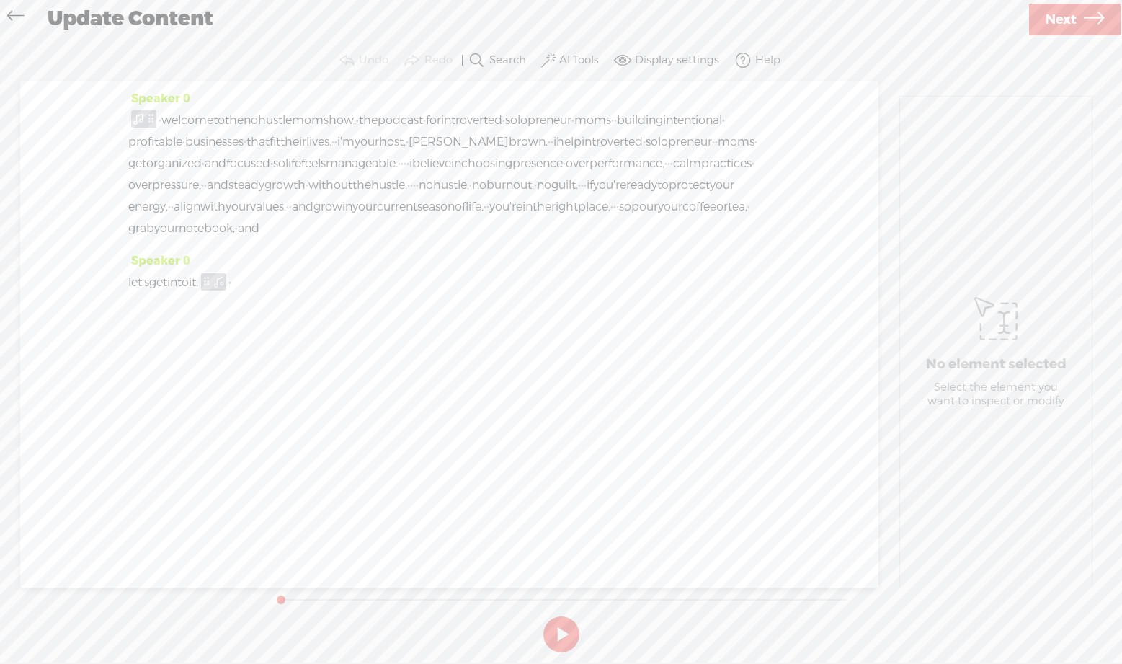
click at [13, 13] on icon at bounding box center [15, 17] width 17 height 32
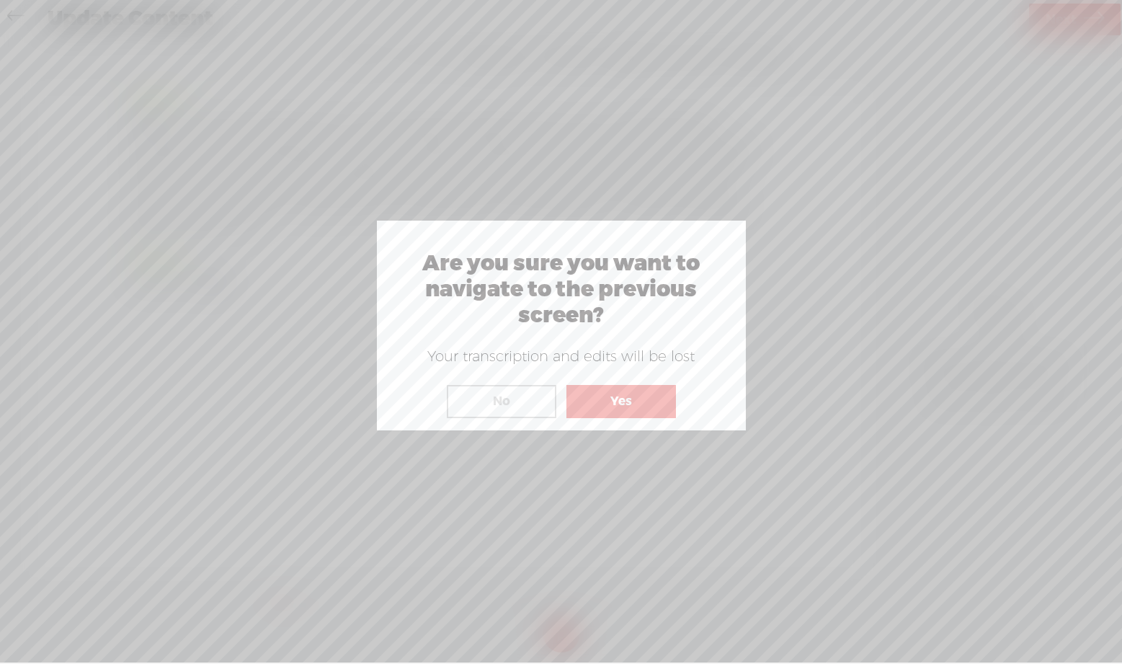
click at [649, 404] on button "Yes" at bounding box center [621, 401] width 110 height 33
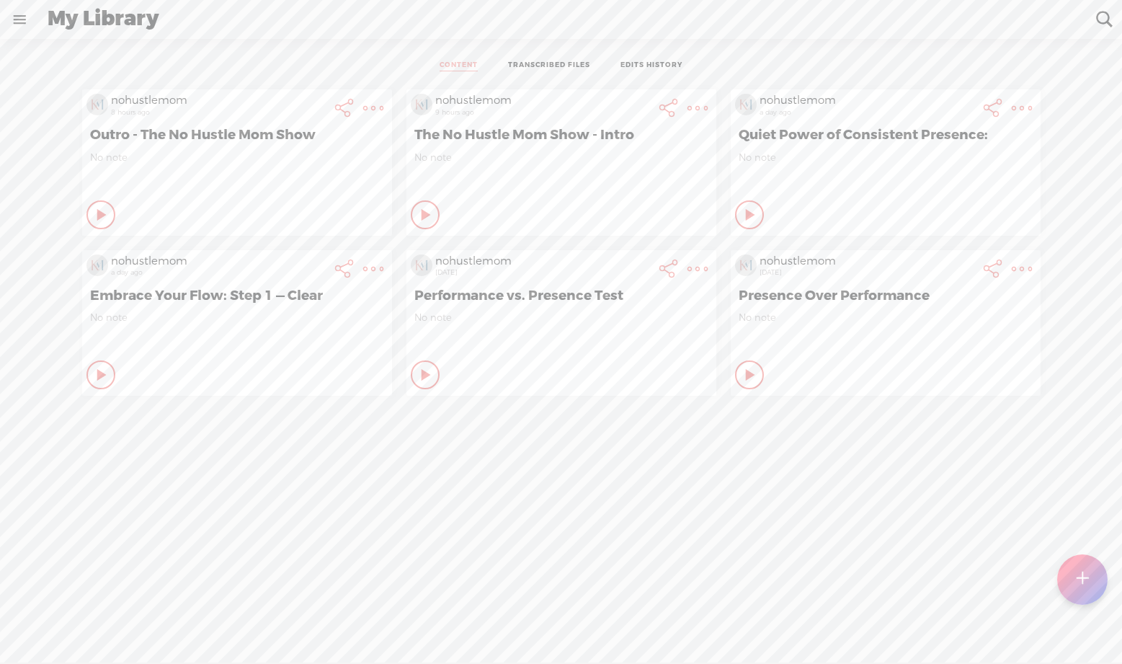
click at [383, 102] on t at bounding box center [373, 108] width 20 height 20
click at [603, 147] on link "Edit" at bounding box center [611, 156] width 163 height 33
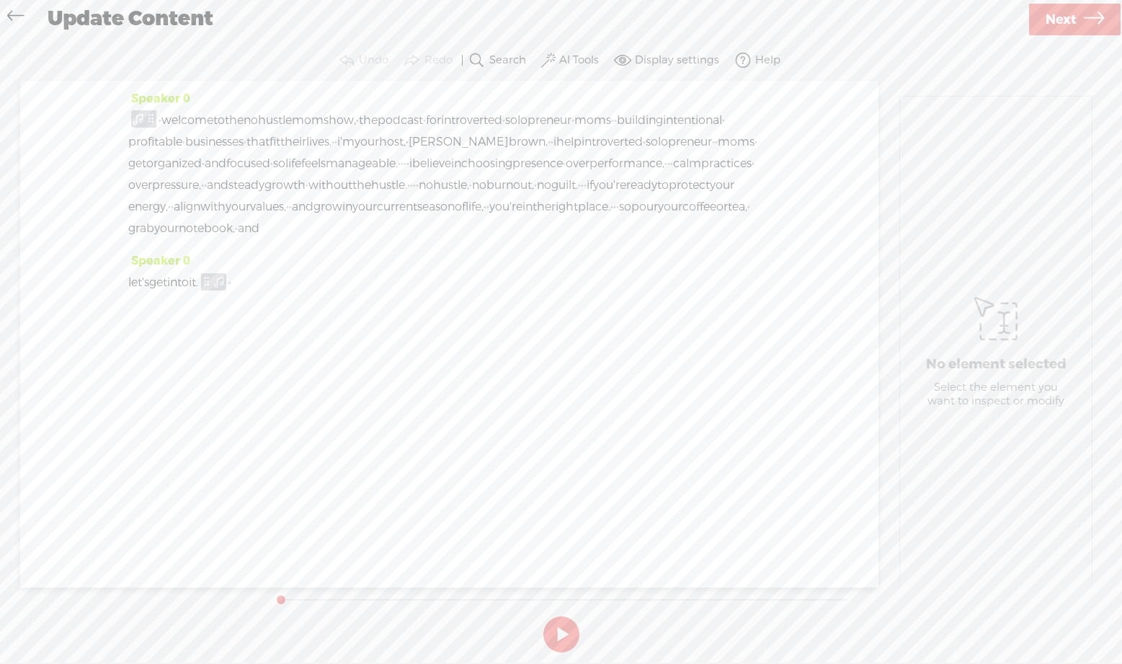
click at [1085, 22] on icon at bounding box center [1094, 19] width 20 height 37
click at [321, 321] on input "The No Hustle Mom Show - Intro" at bounding box center [564, 324] width 494 height 28
click at [634, 322] on input "Intro -The No Hustle Mom Show - Intro" at bounding box center [564, 324] width 494 height 28
type input "Intro -The No Hustle Mom Show"
click at [1069, 22] on span "Finish" at bounding box center [1066, 19] width 40 height 37
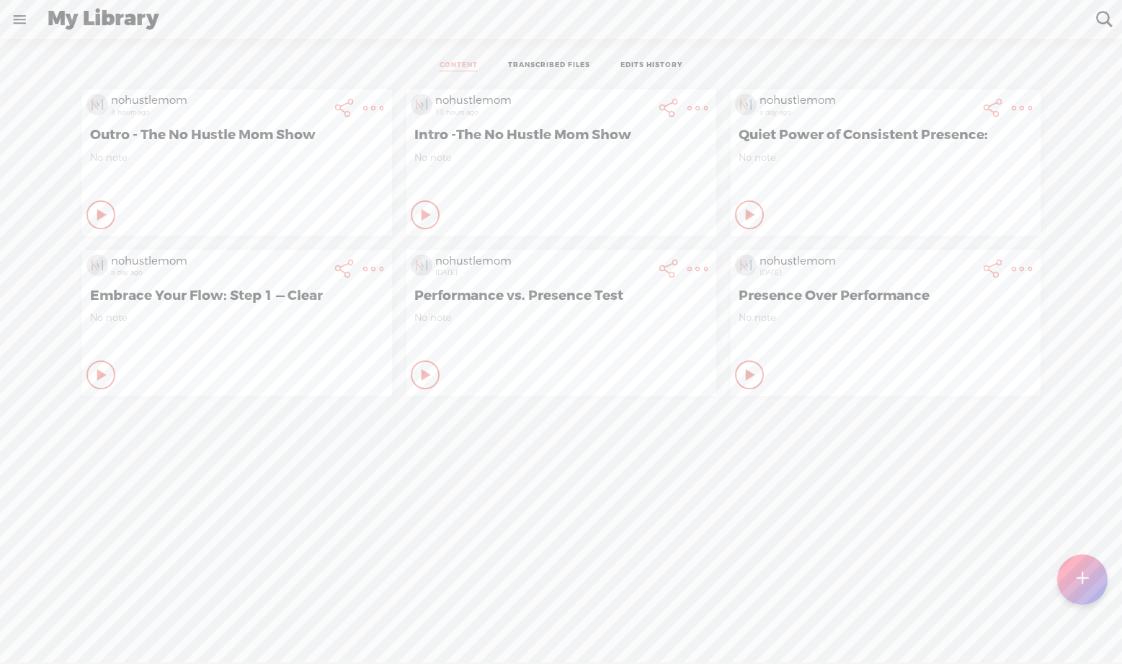
click at [575, 497] on div "nohustlemom 8 hours ago Outro - The No Hustle Mom Show No note Play Content Pri…" at bounding box center [561, 388] width 1100 height 613
click at [115, 215] on div "Play Content" at bounding box center [100, 214] width 29 height 29
click at [743, 213] on icon at bounding box center [750, 215] width 14 height 14
click at [383, 103] on t at bounding box center [373, 108] width 20 height 20
click at [925, 155] on link "Edit" at bounding box center [935, 156] width 163 height 33
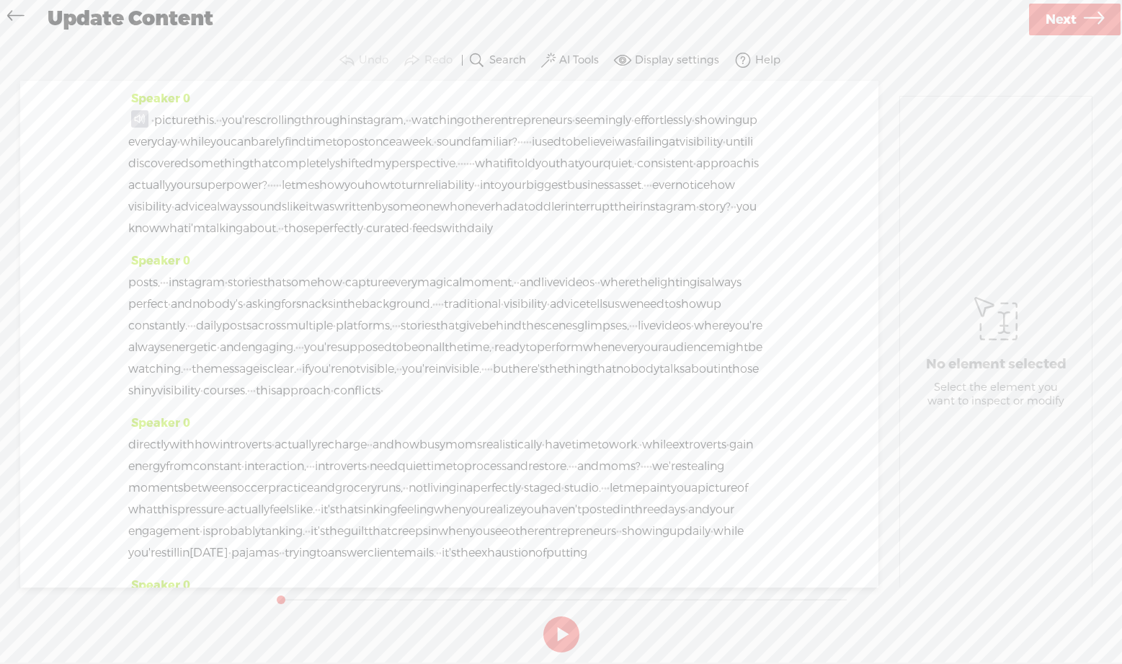
click at [132, 117] on span at bounding box center [139, 118] width 17 height 17
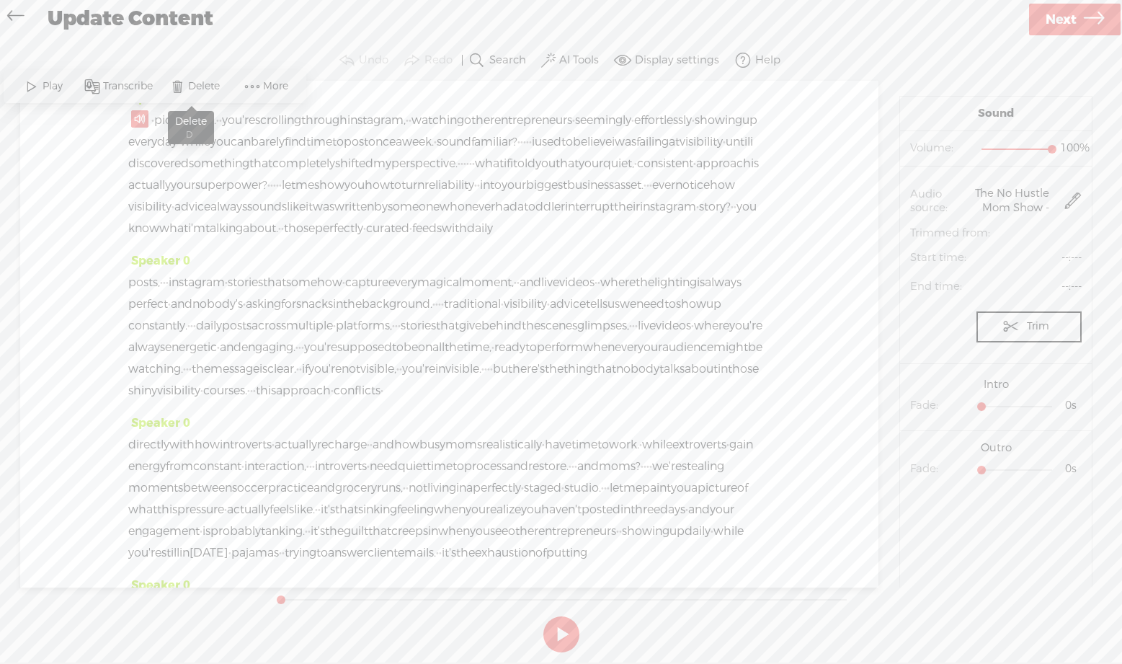
click at [179, 83] on span at bounding box center [177, 87] width 22 height 26
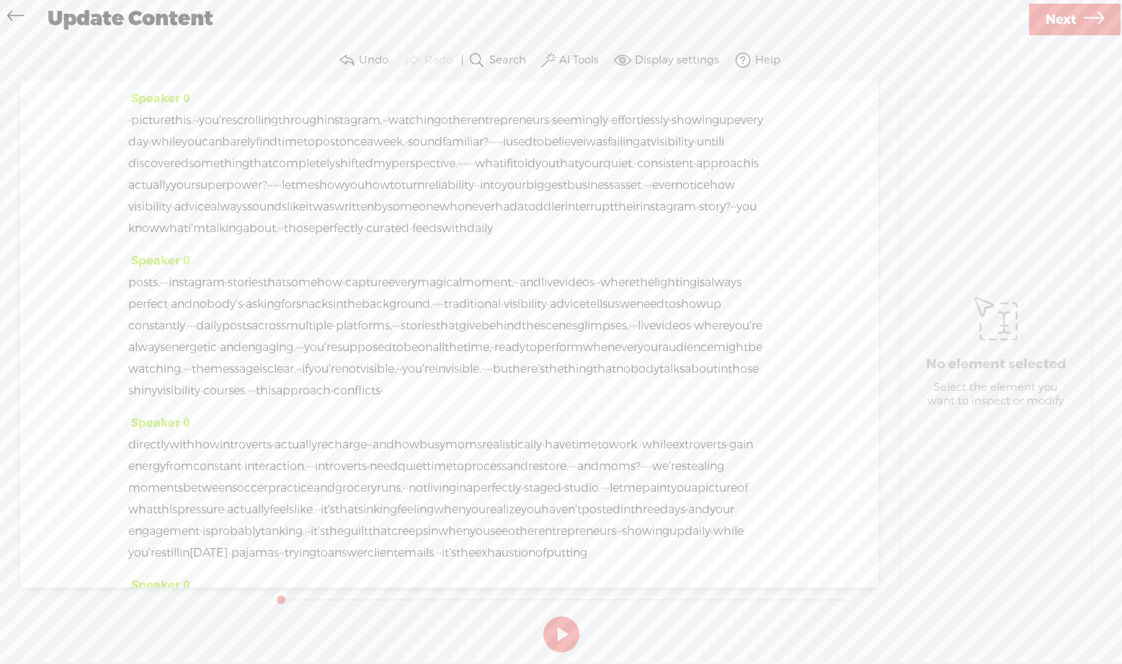
click at [129, 122] on span "·" at bounding box center [129, 121] width 3 height 22
click at [125, 80] on span "Insert" at bounding box center [126, 86] width 30 height 14
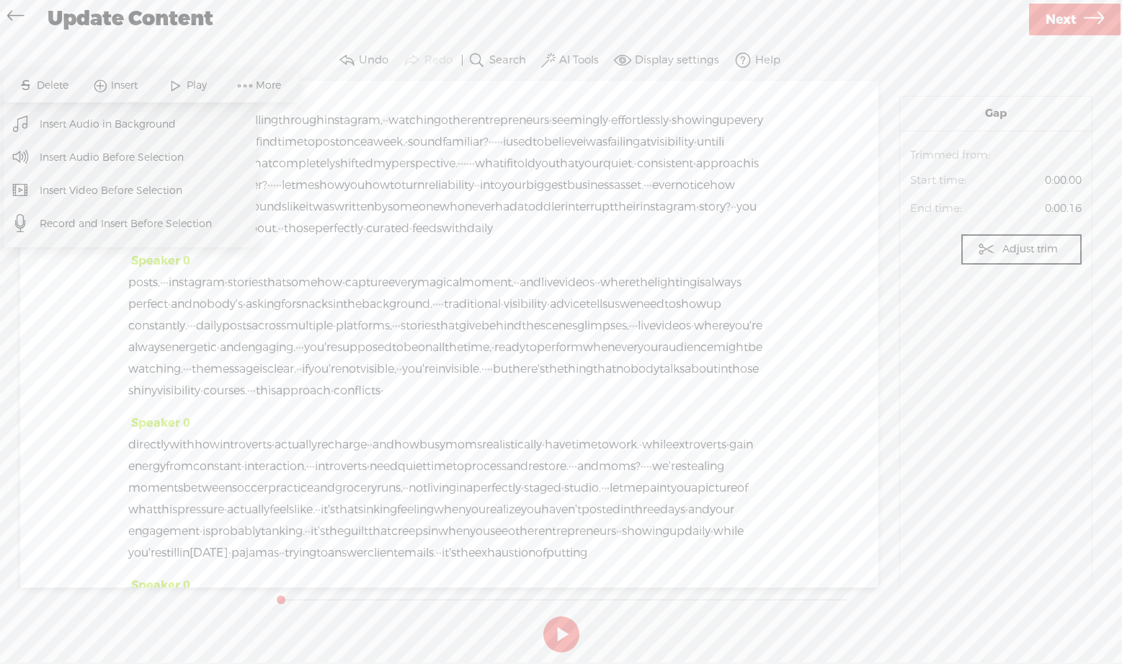
click at [116, 148] on span "Insert Audio Before Selection" at bounding box center [112, 157] width 201 height 32
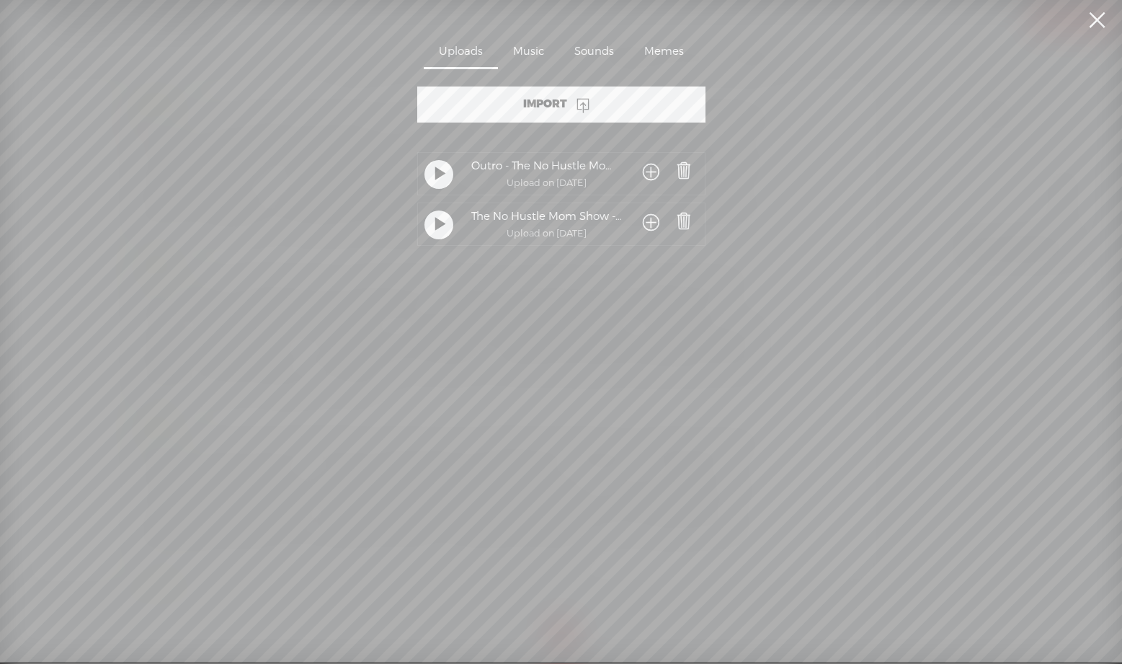
click at [651, 222] on span at bounding box center [651, 223] width 17 height 27
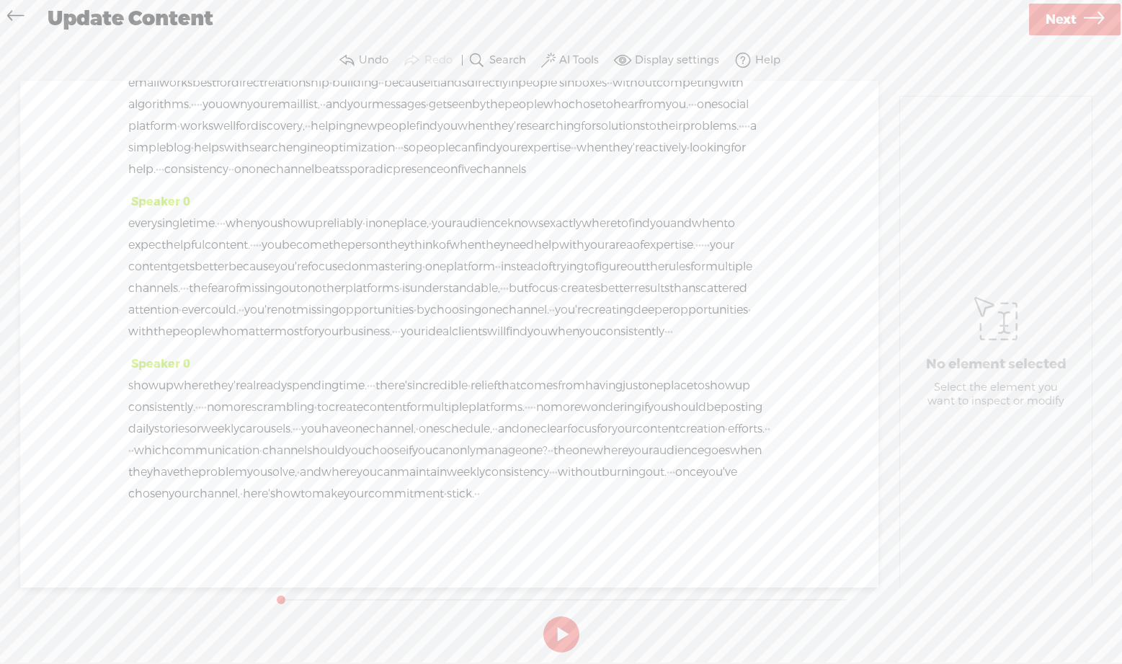
scroll to position [5237, 0]
click at [477, 495] on span "·" at bounding box center [478, 494] width 3 height 22
click at [477, 494] on span "·" at bounding box center [478, 494] width 3 height 22
click at [231, 453] on span "Insert" at bounding box center [240, 459] width 30 height 14
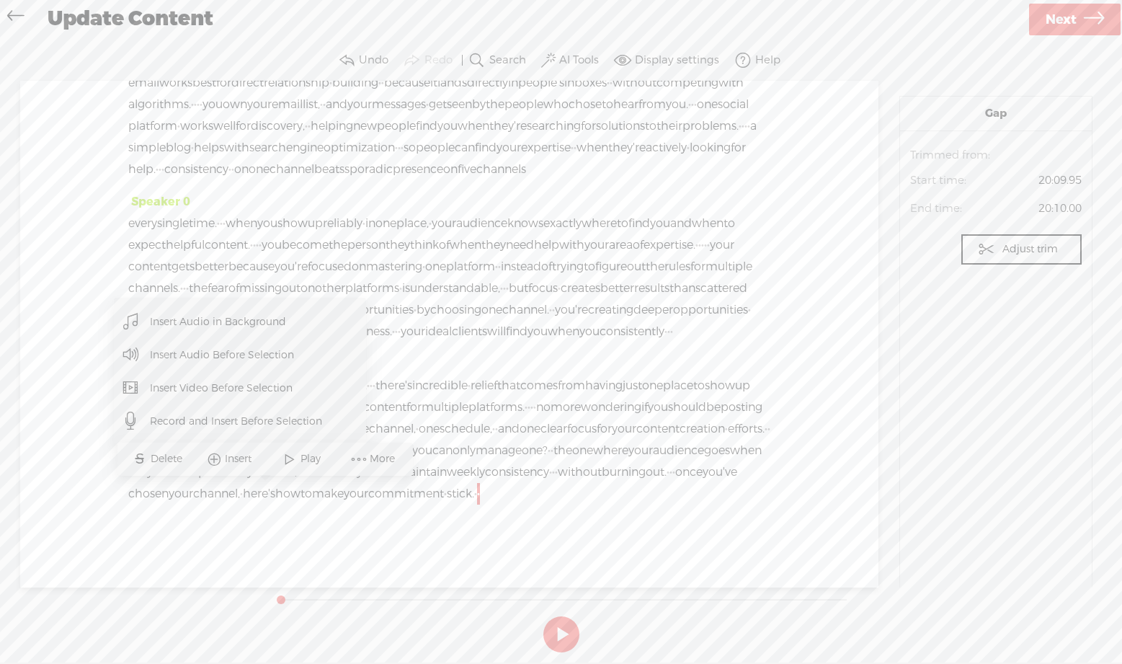
click at [215, 344] on span "Insert Audio Before Selection" at bounding box center [222, 355] width 201 height 32
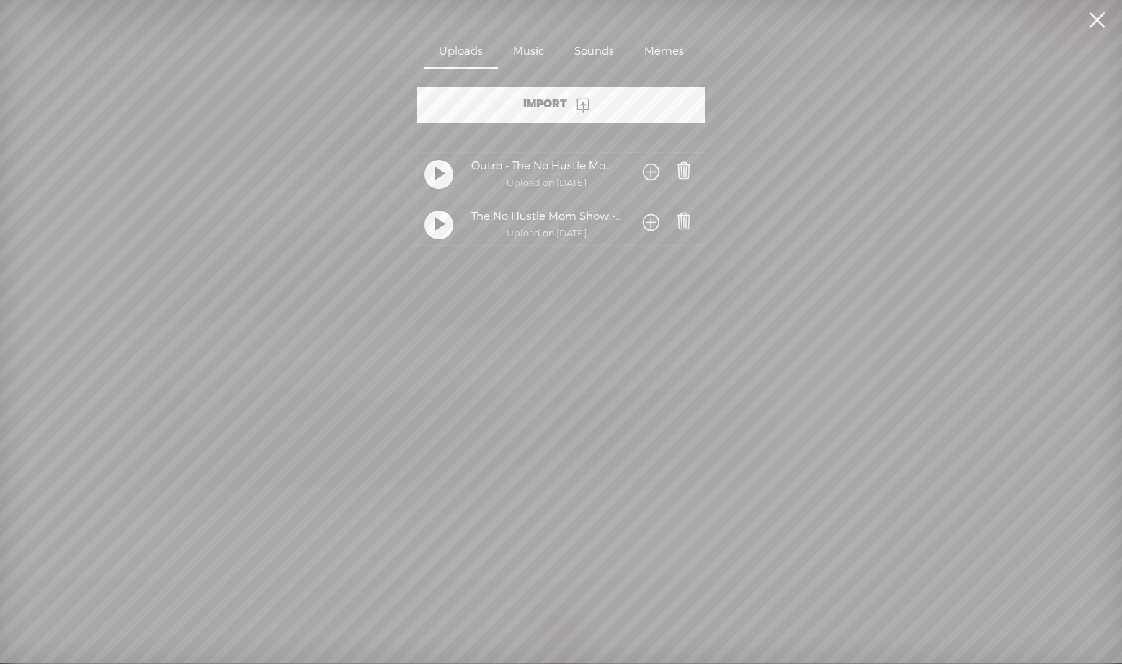
click at [650, 172] on span at bounding box center [651, 173] width 17 height 27
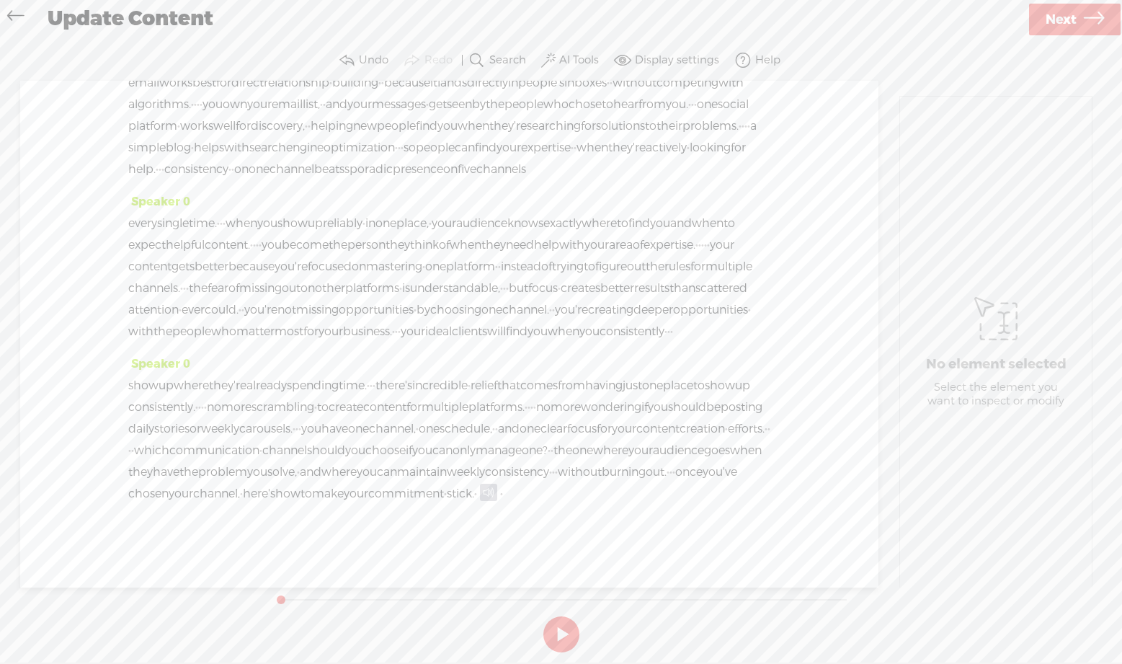
click at [1051, 20] on span "Next" at bounding box center [1061, 19] width 31 height 37
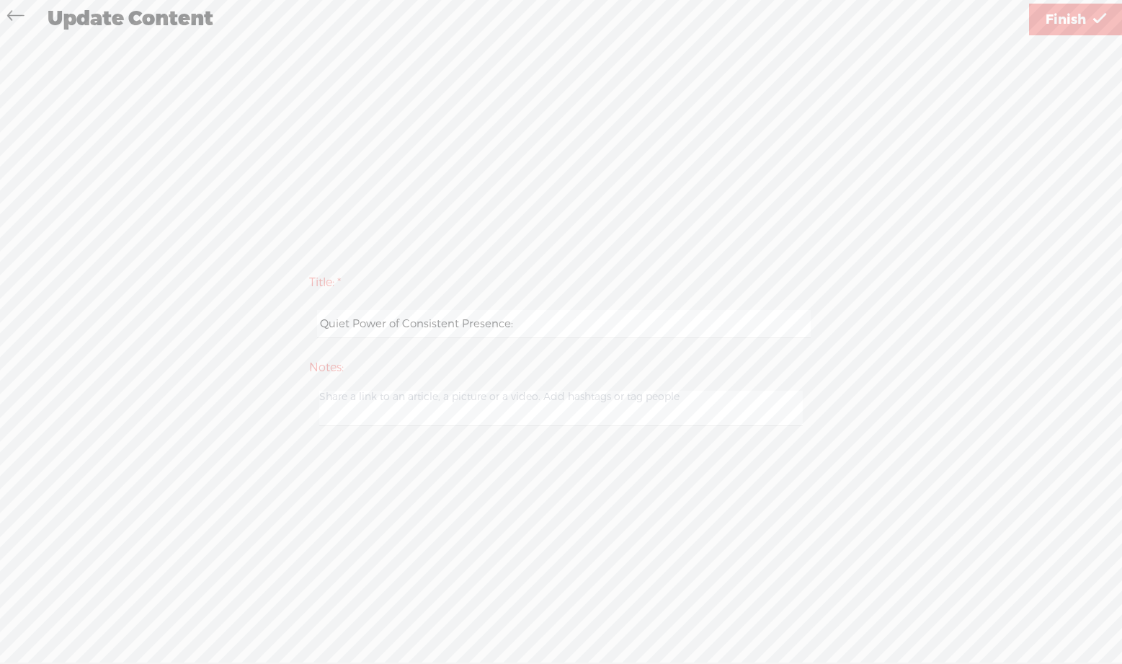
click at [1077, 19] on span "Finish" at bounding box center [1066, 19] width 40 height 37
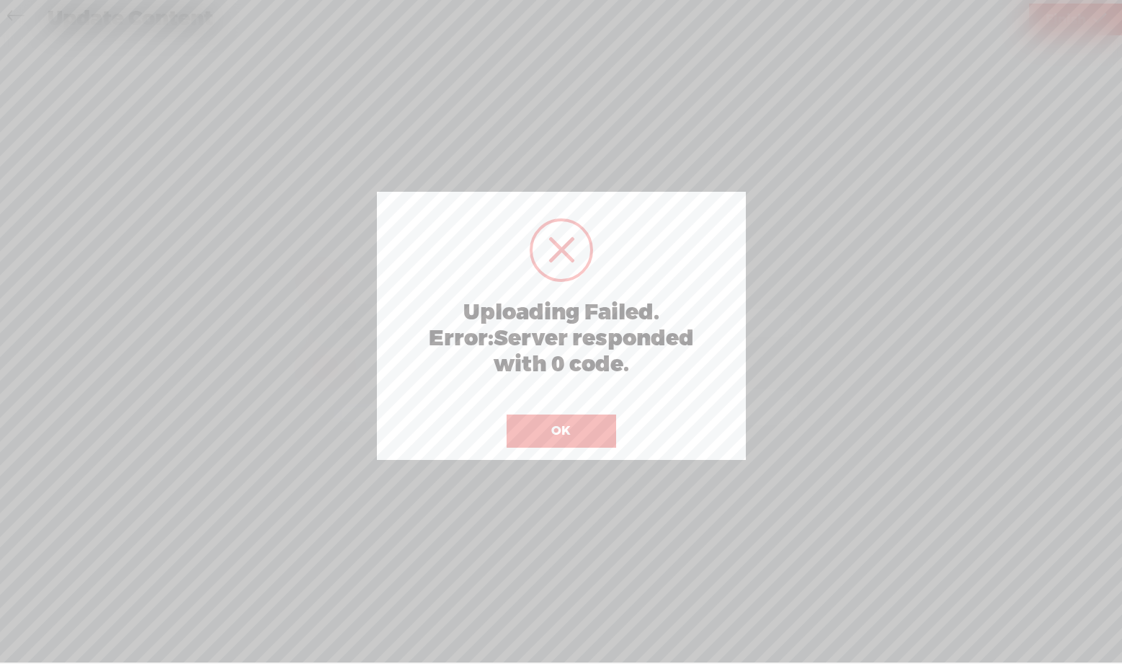
click at [593, 425] on button "OK" at bounding box center [562, 430] width 110 height 33
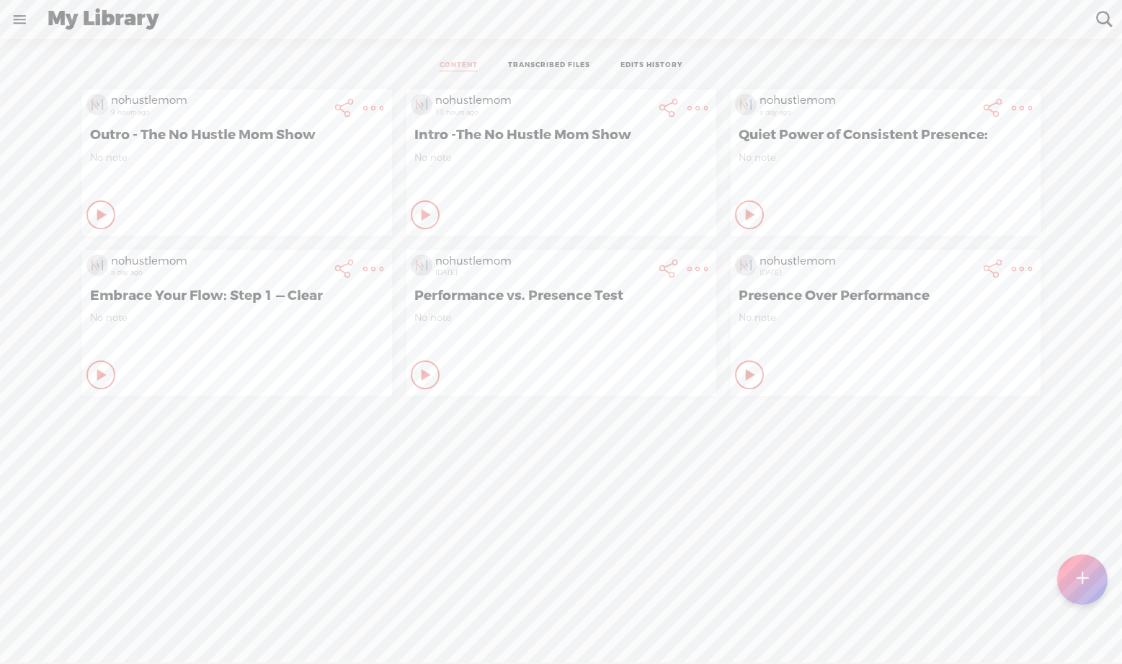
click at [110, 218] on icon at bounding box center [102, 215] width 14 height 14
click at [743, 210] on icon at bounding box center [750, 215] width 14 height 14
click at [383, 98] on t at bounding box center [373, 108] width 20 height 20
click at [904, 151] on link "Edit" at bounding box center [935, 156] width 163 height 33
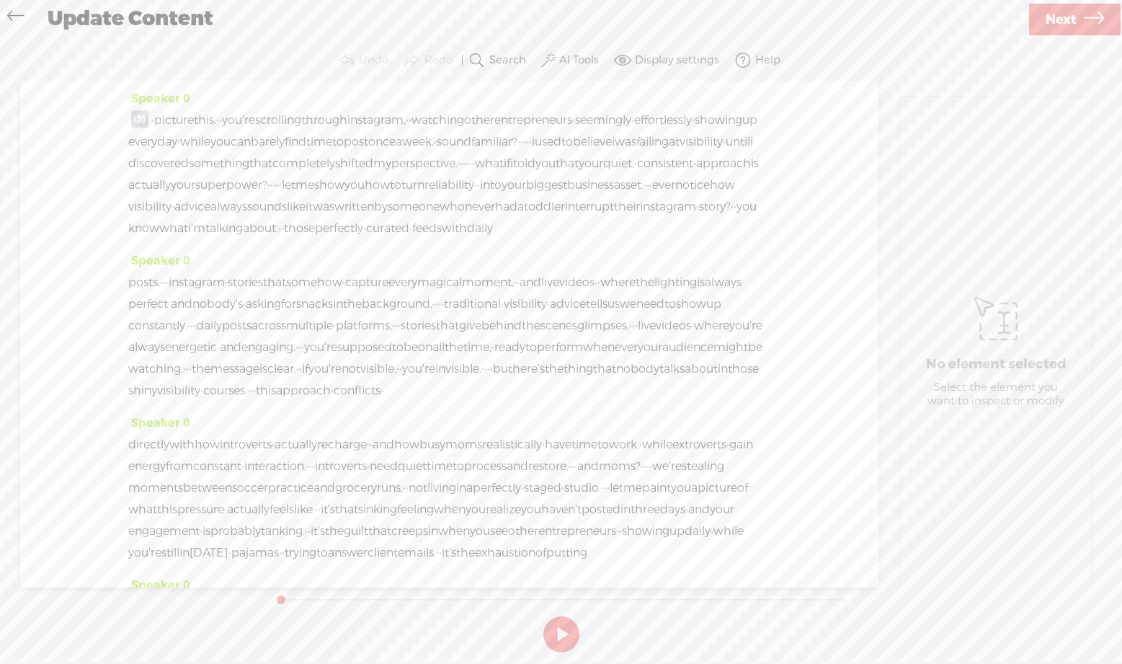
click at [136, 110] on span at bounding box center [139, 118] width 17 height 17
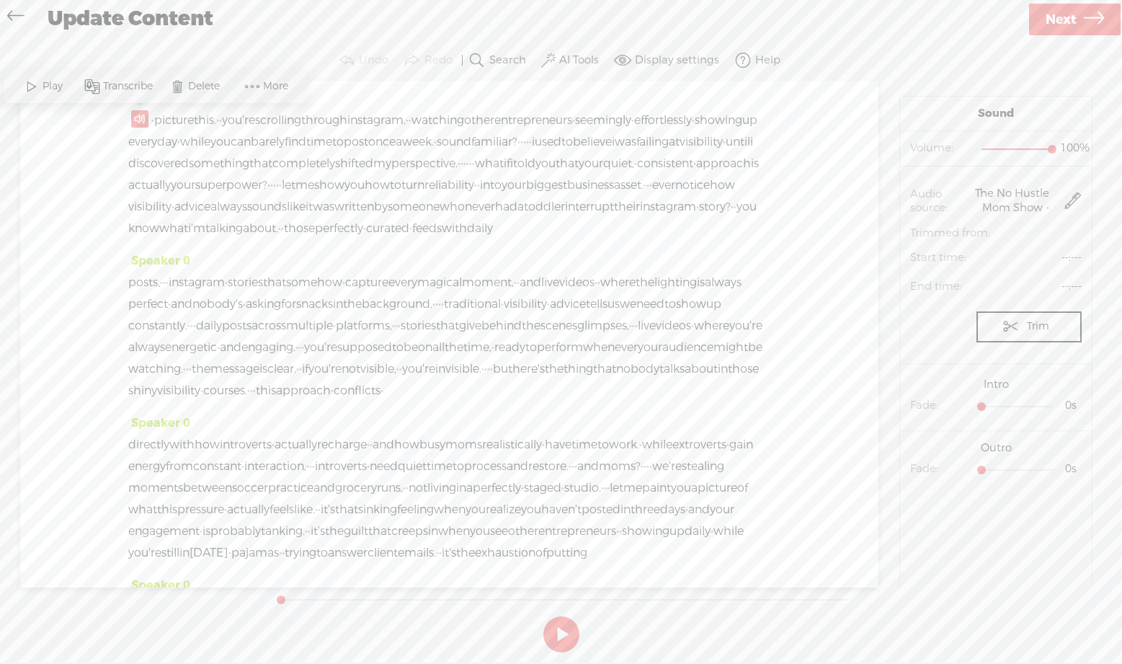
click at [54, 79] on span "Play" at bounding box center [55, 86] width 24 height 14
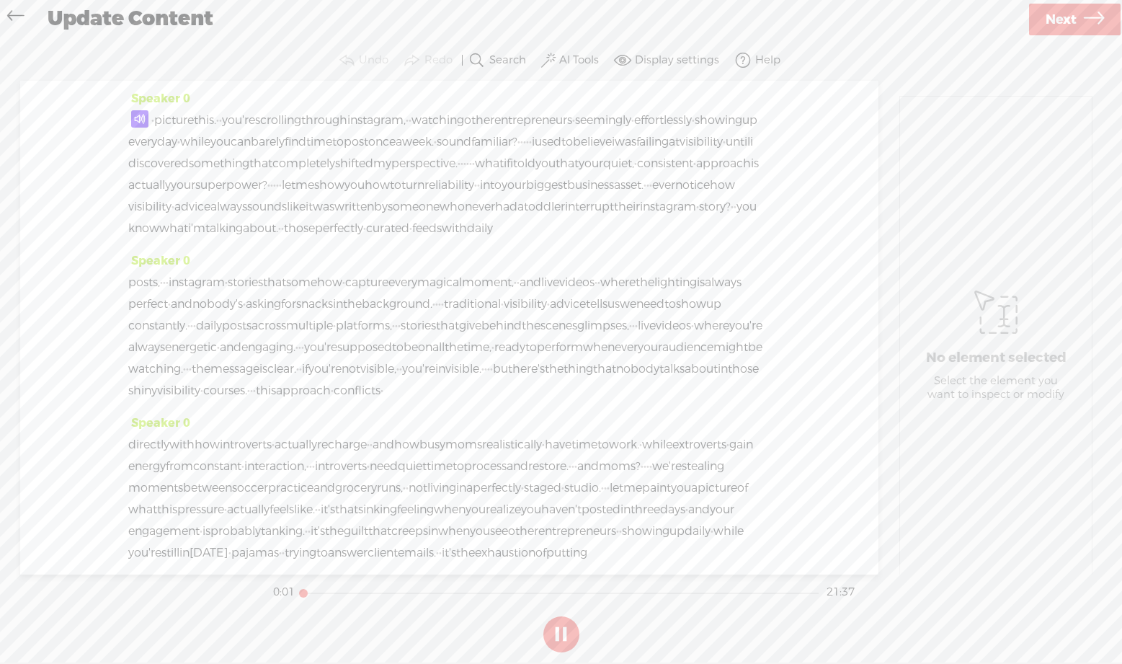
click at [142, 116] on span at bounding box center [139, 118] width 17 height 17
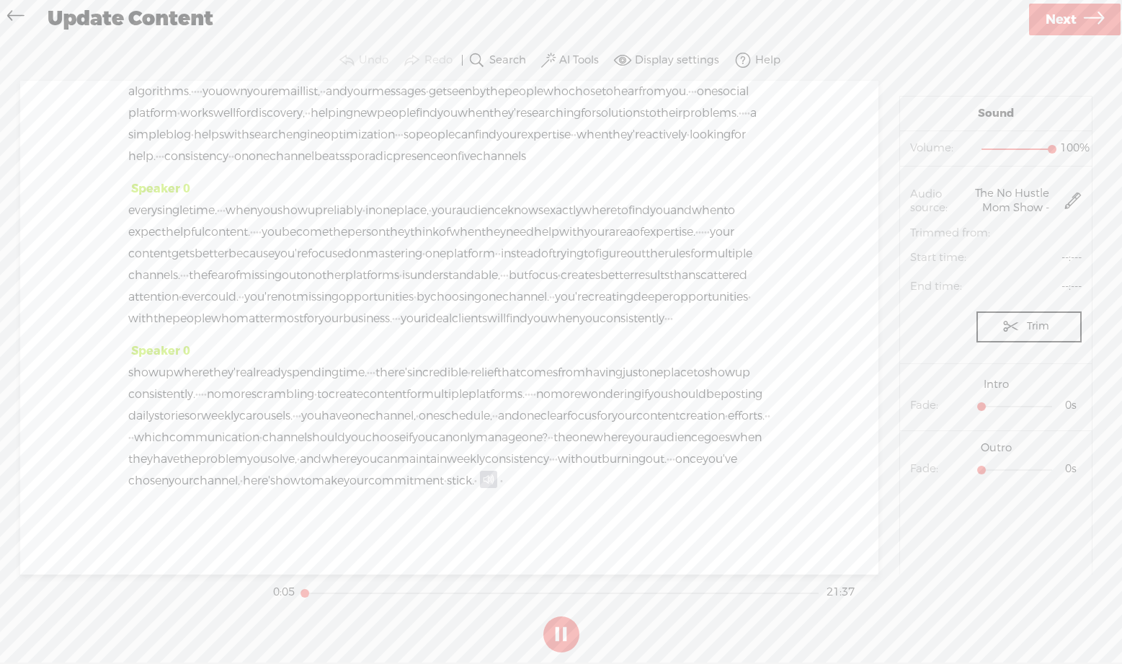
scroll to position [5250, 0]
click at [480, 475] on span at bounding box center [488, 479] width 17 height 17
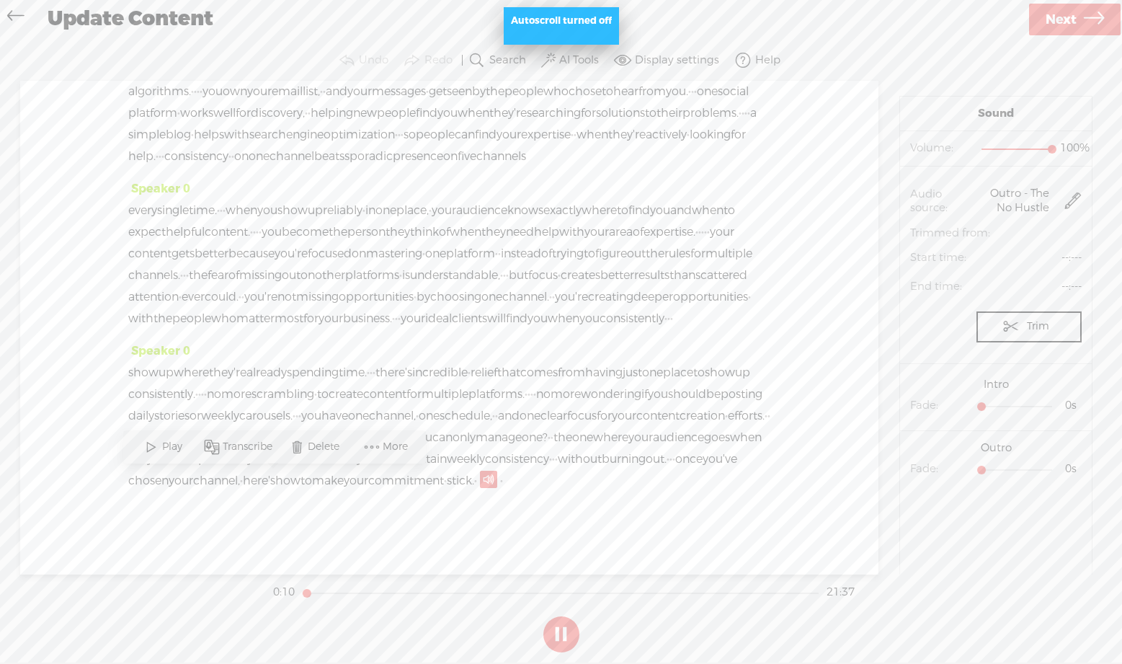
click at [165, 449] on span "Play" at bounding box center [174, 447] width 24 height 14
click at [561, 633] on button at bounding box center [561, 634] width 36 height 36
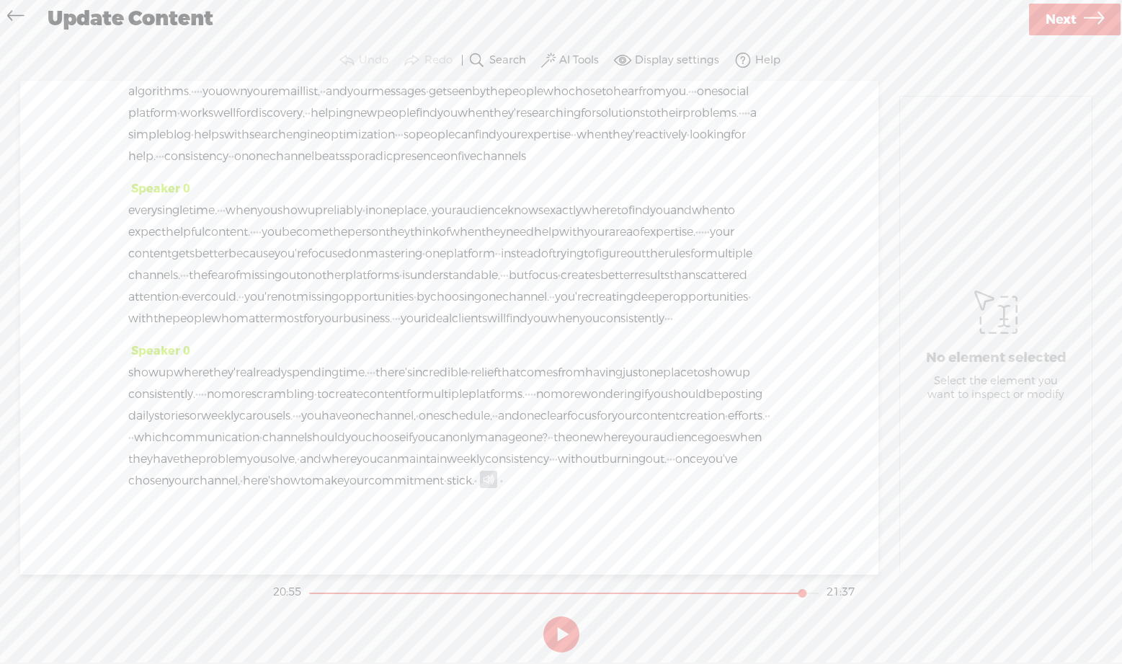
click at [1054, 12] on span "Next" at bounding box center [1061, 19] width 31 height 37
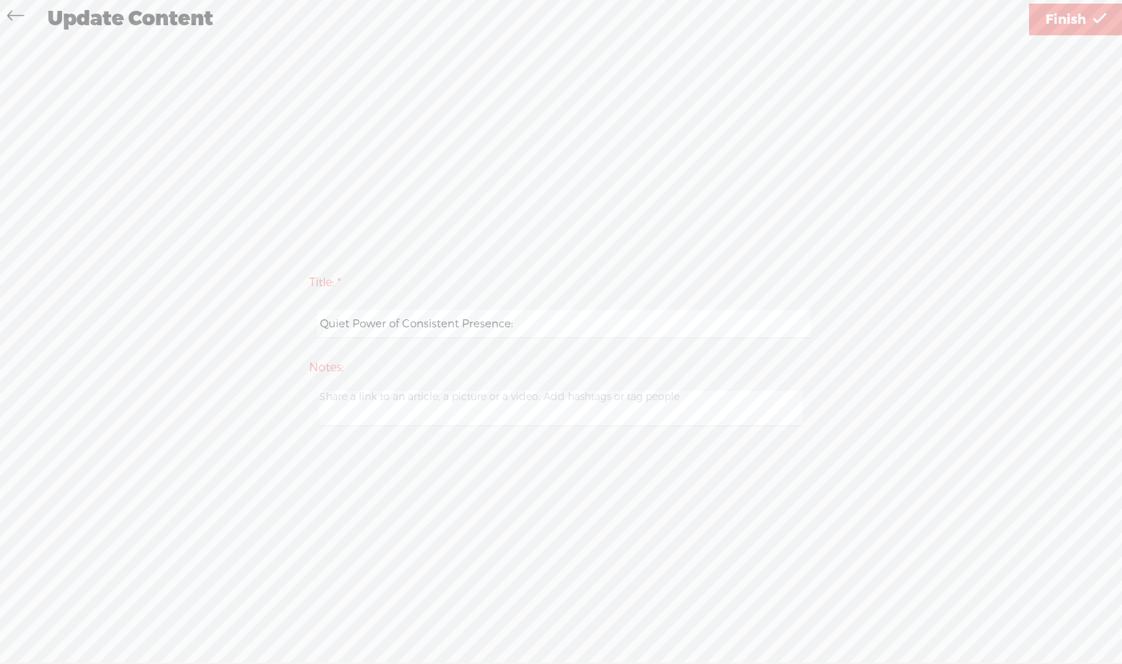
click at [1048, 13] on span "Finish" at bounding box center [1066, 19] width 40 height 37
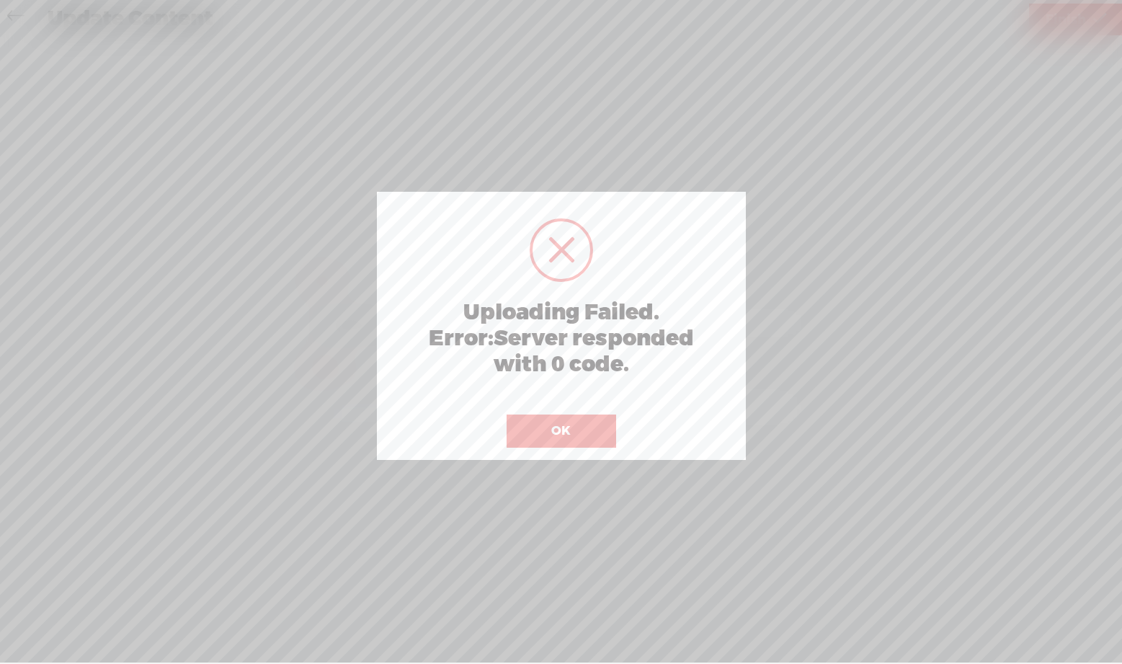
click at [611, 417] on button "OK" at bounding box center [562, 430] width 110 height 33
